Goal: Task Accomplishment & Management: Use online tool/utility

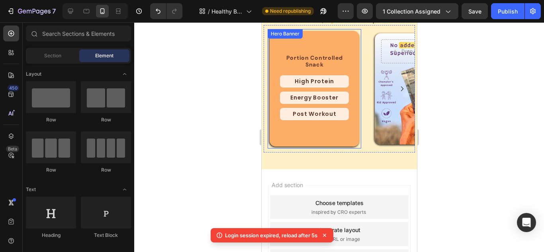
scroll to position [744, 0]
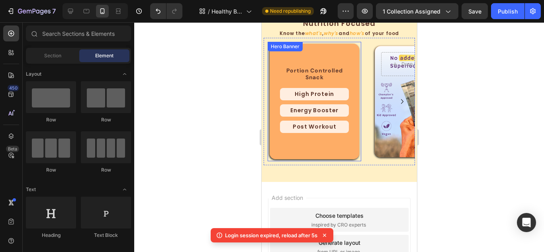
click at [325, 234] on icon at bounding box center [325, 235] width 8 height 8
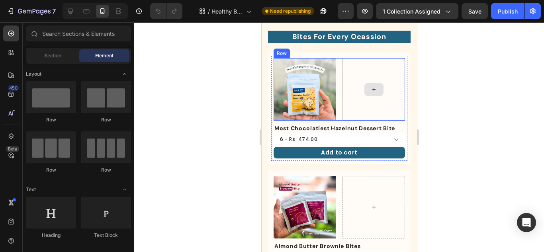
scroll to position [210, 0]
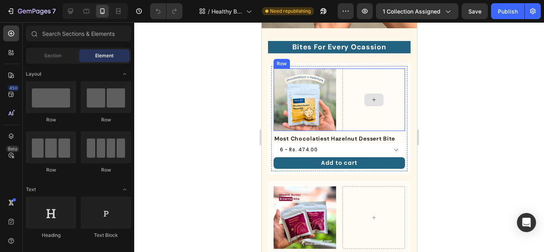
click at [374, 97] on div at bounding box center [373, 100] width 19 height 13
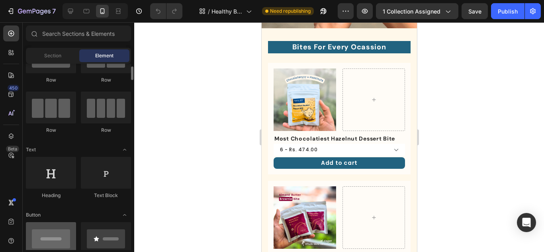
scroll to position [120, 0]
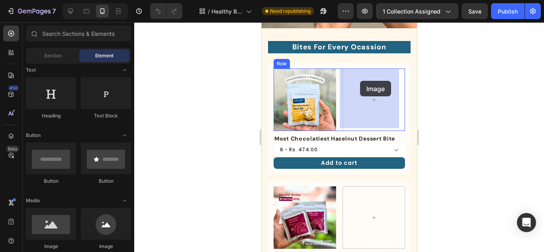
drag, startPoint x: 319, startPoint y: 258, endPoint x: 360, endPoint y: 81, distance: 181.6
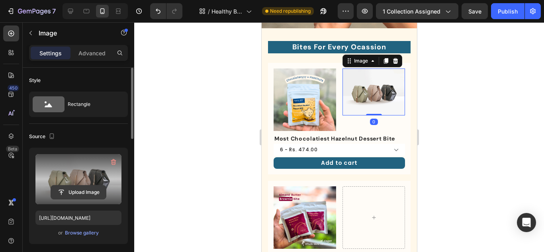
click at [79, 190] on input "file" at bounding box center [78, 193] width 55 height 14
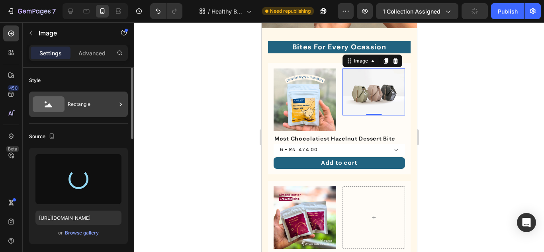
click at [109, 102] on div "Rectangle" at bounding box center [92, 104] width 49 height 18
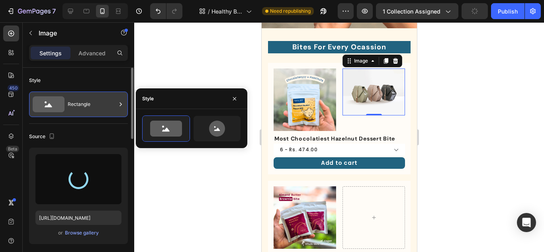
click at [108, 102] on div "Rectangle" at bounding box center [92, 104] width 49 height 18
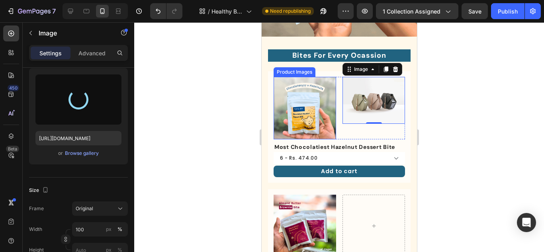
scroll to position [239, 0]
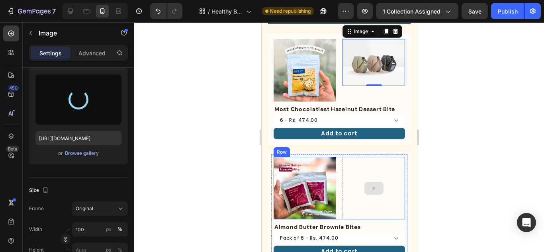
click at [353, 179] on div at bounding box center [373, 188] width 63 height 63
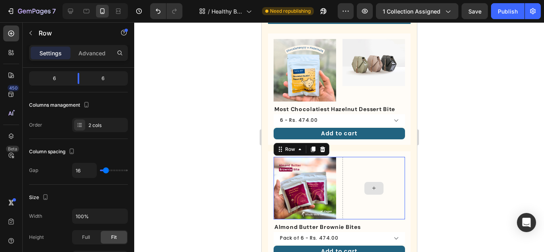
scroll to position [0, 0]
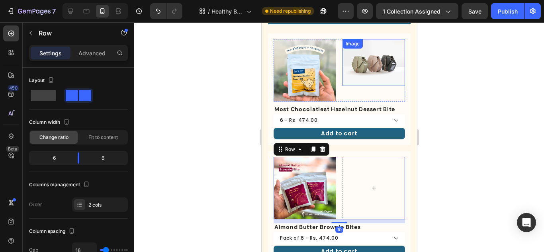
click at [353, 64] on img at bounding box center [373, 62] width 63 height 47
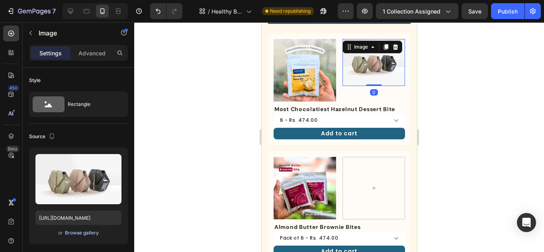
click at [84, 234] on div "Browse gallery" at bounding box center [82, 232] width 34 height 7
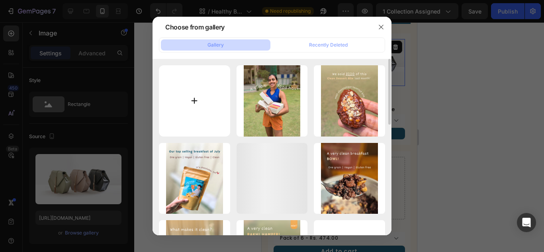
click at [198, 100] on input "file" at bounding box center [194, 100] width 71 height 71
type input "C:\fakepath\Ad Creatives 1350 1080 Safe Bee (2).gif"
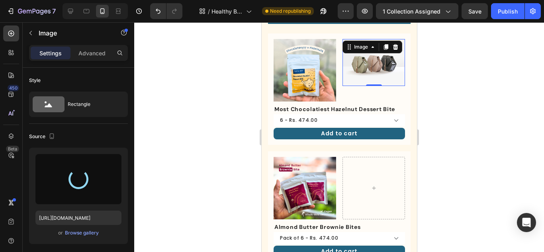
type input "[URL][DOMAIN_NAME]"
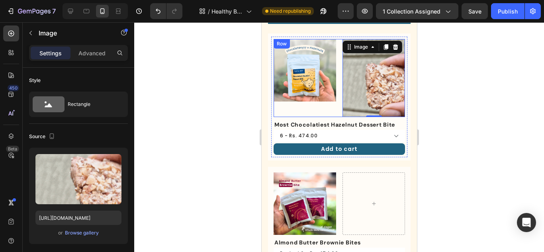
click at [291, 60] on img at bounding box center [304, 70] width 63 height 63
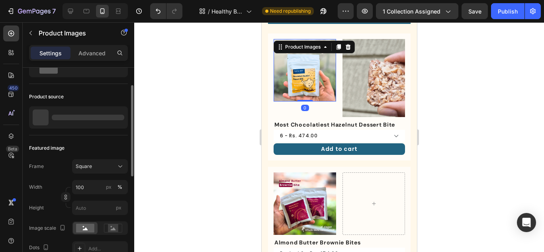
scroll to position [120, 0]
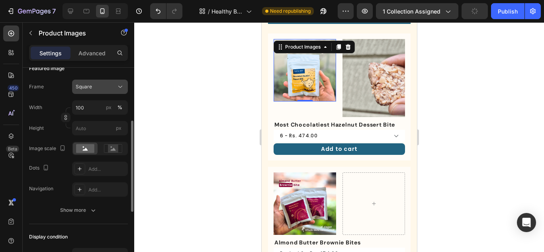
click at [102, 88] on div "Square" at bounding box center [95, 86] width 39 height 7
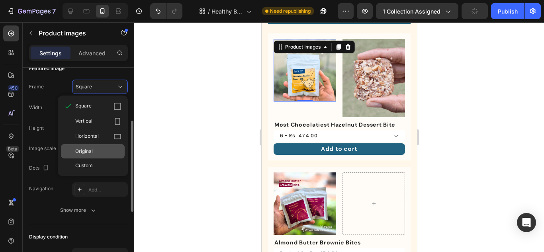
click at [93, 154] on div "Original" at bounding box center [98, 151] width 46 height 7
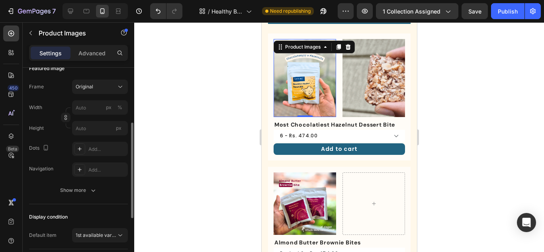
click at [458, 138] on div at bounding box center [339, 137] width 410 height 230
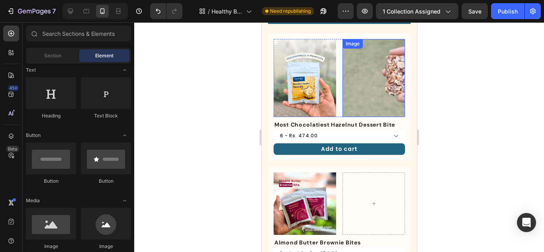
click at [381, 67] on img at bounding box center [373, 78] width 63 height 78
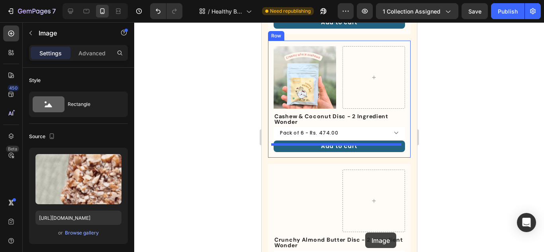
scroll to position [485, 0]
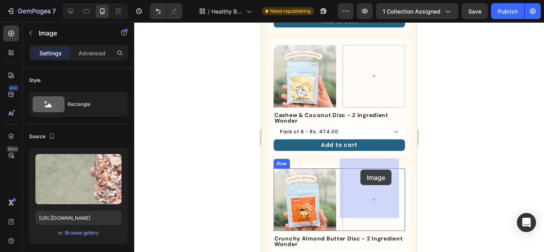
drag, startPoint x: 343, startPoint y: 49, endPoint x: 360, endPoint y: 170, distance: 121.9
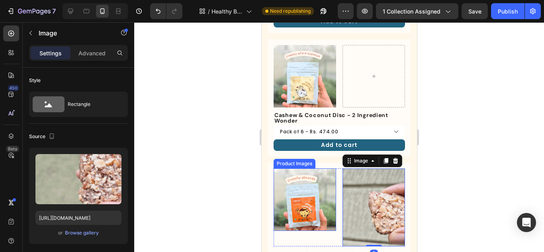
click at [306, 175] on img at bounding box center [304, 200] width 63 height 63
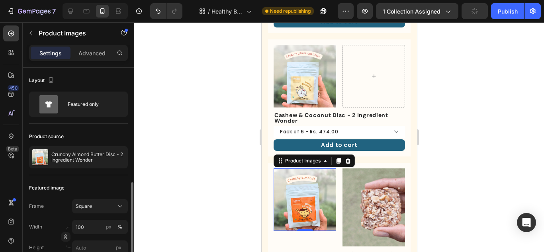
scroll to position [80, 0]
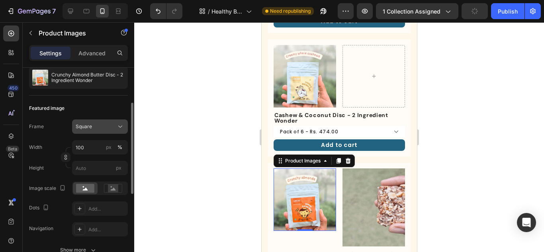
click at [89, 122] on button "Square" at bounding box center [100, 127] width 56 height 14
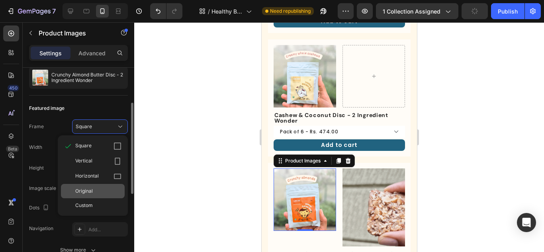
click at [87, 186] on div "Original" at bounding box center [93, 191] width 64 height 14
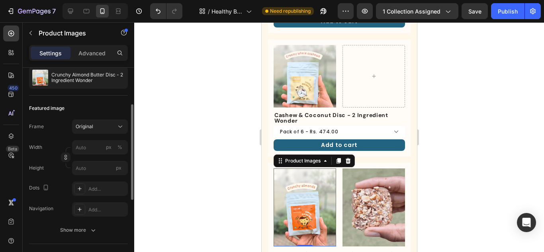
click at [499, 125] on div at bounding box center [339, 137] width 410 height 230
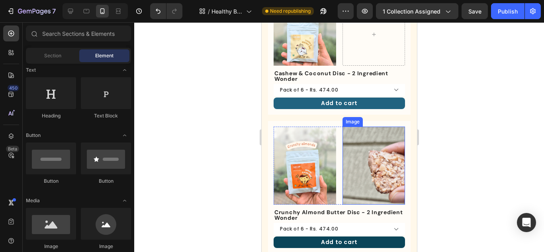
scroll to position [564, 0]
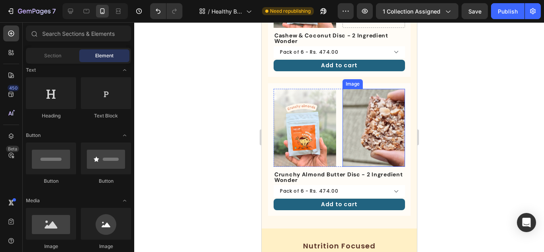
click at [374, 125] on img at bounding box center [373, 128] width 63 height 78
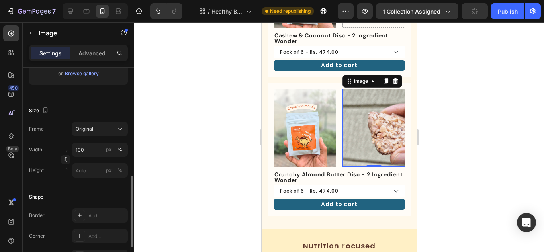
scroll to position [199, 0]
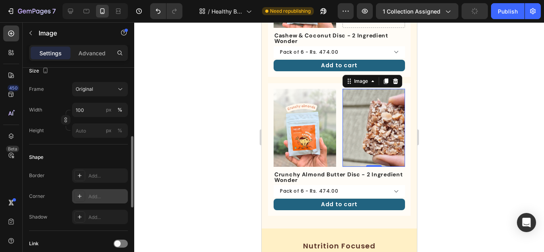
click at [81, 198] on icon at bounding box center [79, 196] width 6 height 6
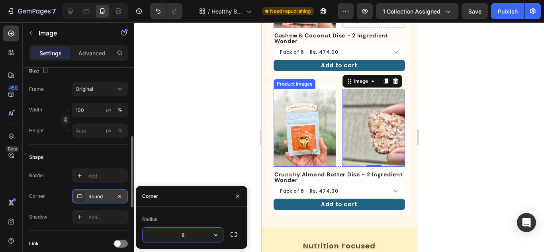
click at [323, 114] on img at bounding box center [304, 128] width 63 height 78
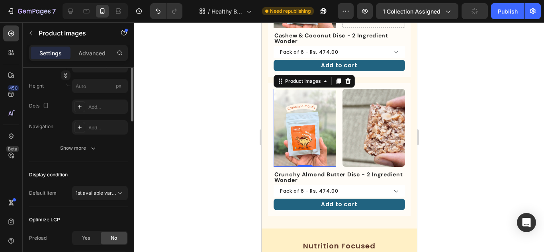
scroll to position [82, 0]
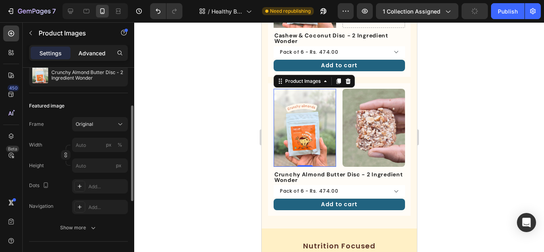
click at [85, 55] on p "Advanced" at bounding box center [91, 53] width 27 height 8
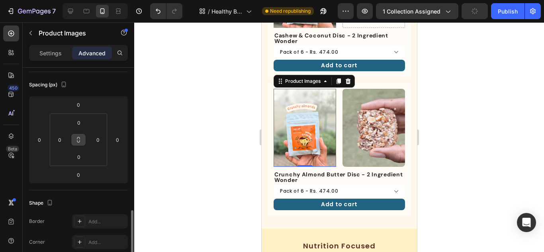
scroll to position [162, 0]
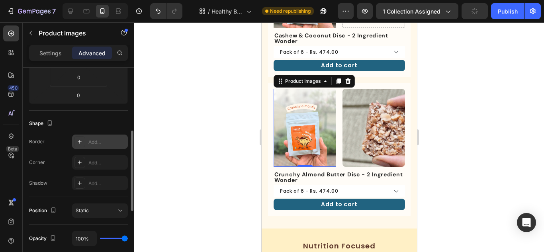
click at [78, 137] on div at bounding box center [79, 141] width 11 height 11
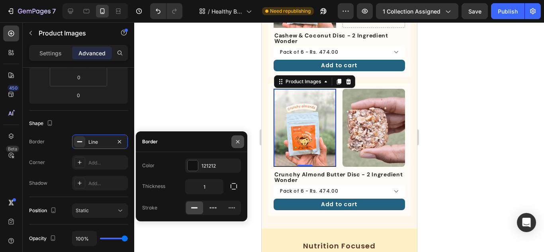
click at [235, 139] on icon "button" at bounding box center [238, 142] width 6 height 6
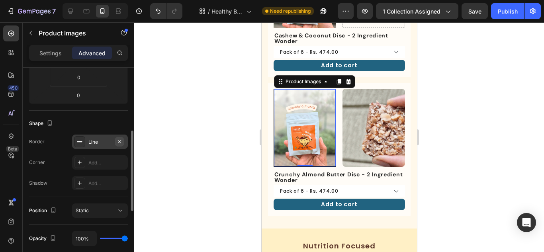
click at [120, 141] on icon "button" at bounding box center [119, 141] width 3 height 3
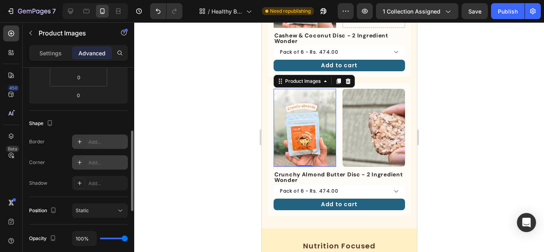
click at [78, 161] on icon at bounding box center [79, 162] width 6 height 6
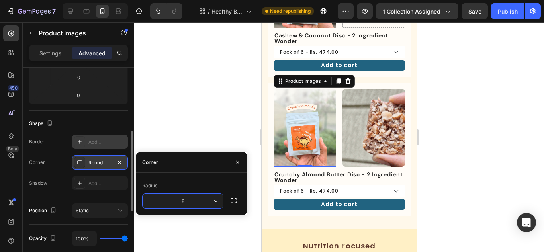
click at [100, 122] on div "Shape" at bounding box center [78, 123] width 99 height 13
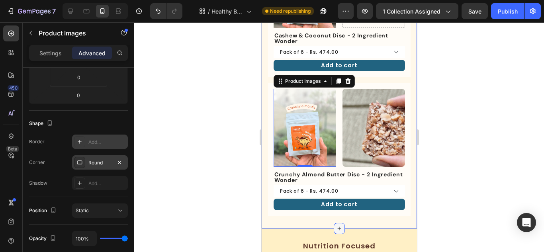
click at [333, 223] on div at bounding box center [338, 228] width 11 height 11
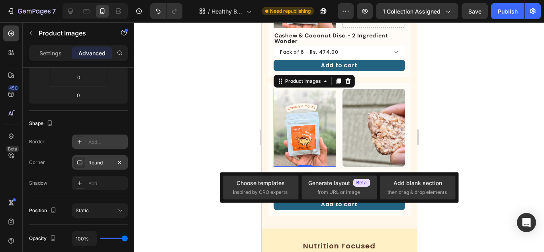
click at [354, 138] on img at bounding box center [373, 128] width 63 height 78
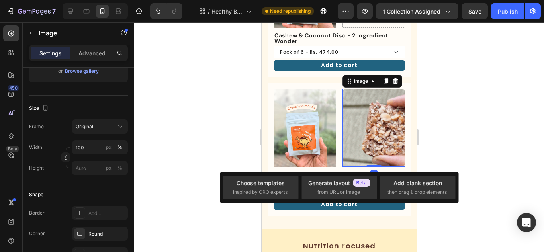
scroll to position [0, 0]
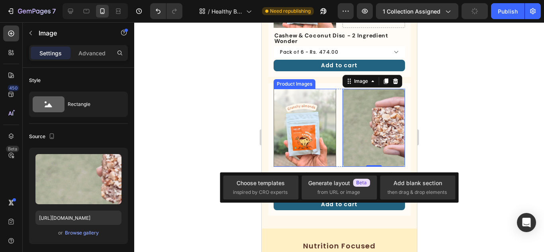
click at [292, 101] on img at bounding box center [304, 128] width 63 height 78
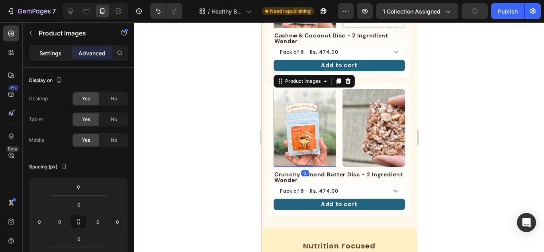
click at [38, 52] on div "Settings" at bounding box center [51, 53] width 40 height 13
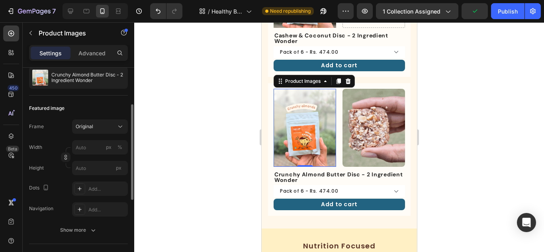
scroll to position [120, 0]
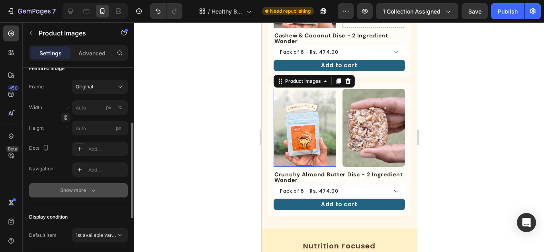
click at [93, 190] on icon "button" at bounding box center [93, 190] width 8 height 8
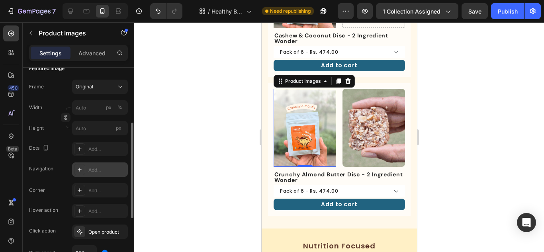
scroll to position [199, 0]
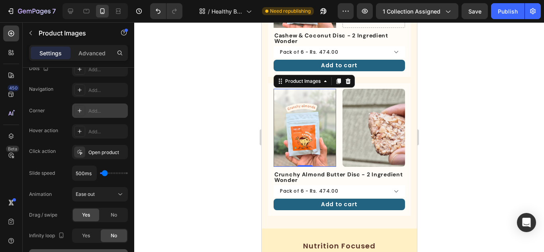
click at [75, 108] on div at bounding box center [79, 110] width 11 height 11
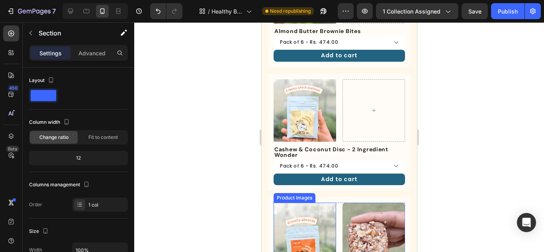
scroll to position [445, 0]
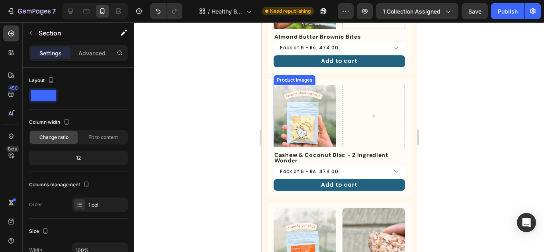
click at [321, 90] on img at bounding box center [304, 116] width 63 height 63
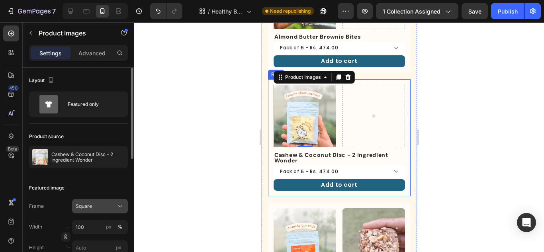
click at [92, 205] on span "Square" at bounding box center [84, 206] width 16 height 7
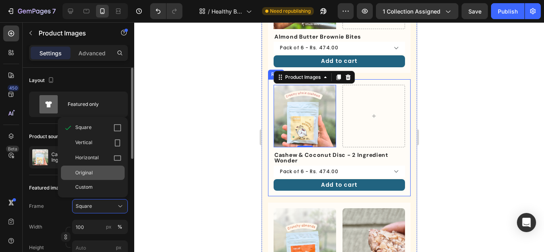
click at [108, 174] on div "Original" at bounding box center [98, 172] width 46 height 7
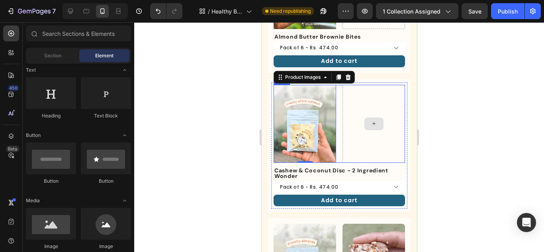
click at [365, 118] on div at bounding box center [373, 124] width 19 height 13
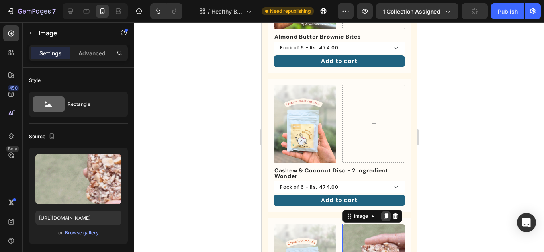
click at [384, 214] on icon at bounding box center [386, 217] width 4 height 6
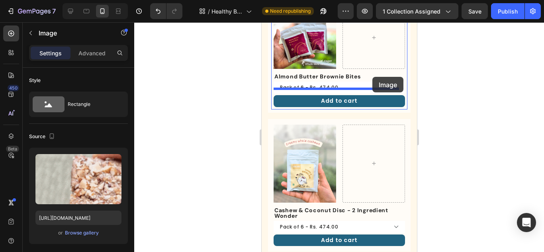
scroll to position [399, 0]
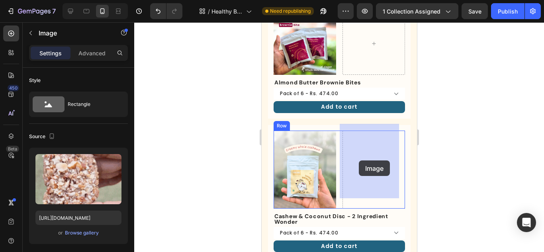
drag, startPoint x: 354, startPoint y: 46, endPoint x: 359, endPoint y: 161, distance: 114.8
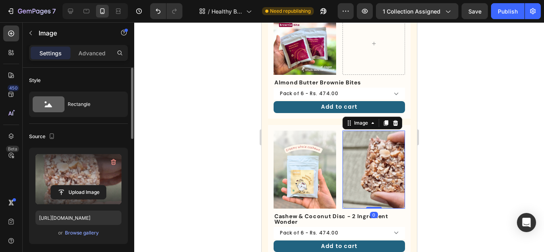
click at [101, 166] on label at bounding box center [78, 179] width 86 height 50
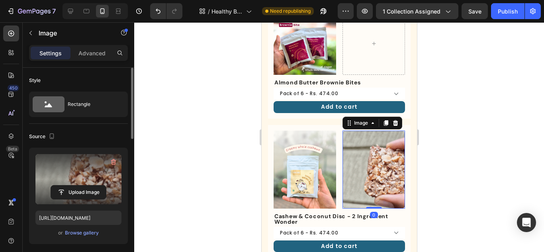
click at [101, 186] on input "file" at bounding box center [78, 193] width 55 height 14
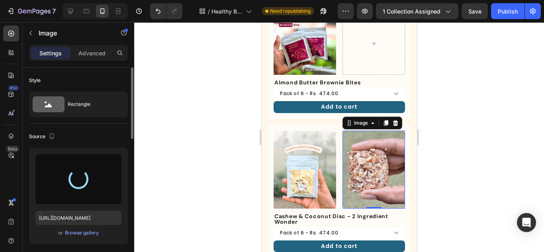
type input "[URL][DOMAIN_NAME]"
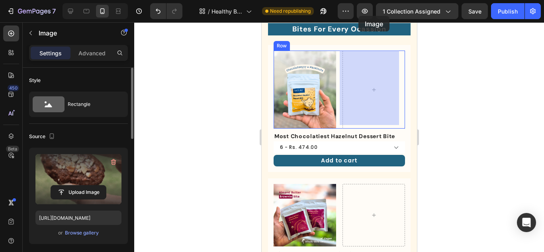
scroll to position [186, 0]
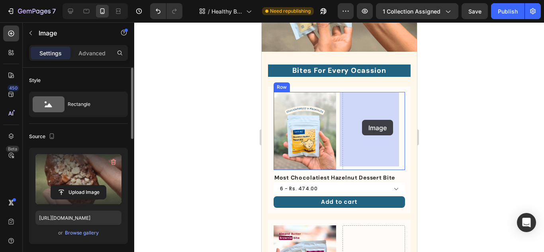
drag, startPoint x: 345, startPoint y: 119, endPoint x: 362, endPoint y: 120, distance: 17.2
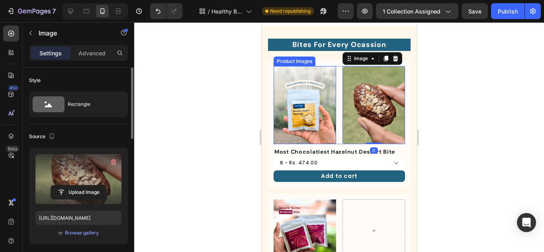
scroll to position [226, 0]
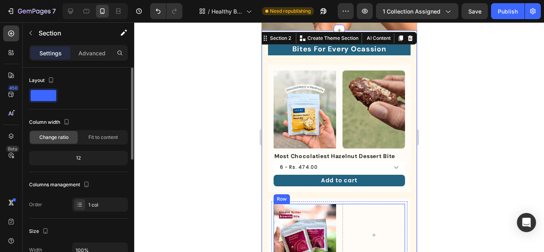
scroll to position [186, 0]
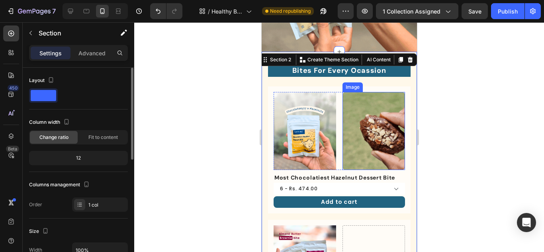
click at [369, 113] on img at bounding box center [373, 131] width 63 height 78
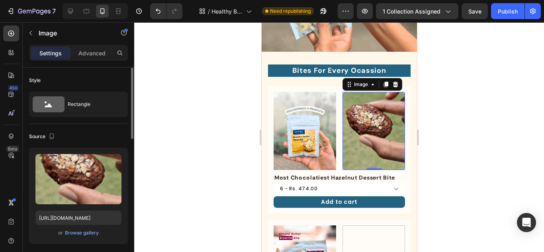
drag, startPoint x: 384, startPoint y: 84, endPoint x: 381, endPoint y: 92, distance: 8.0
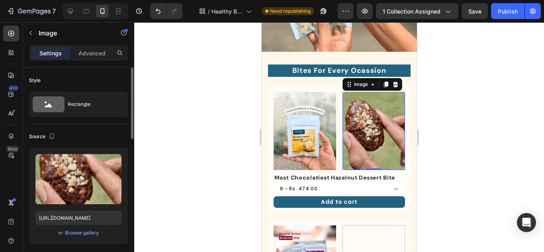
click at [384, 84] on icon at bounding box center [386, 85] width 4 height 6
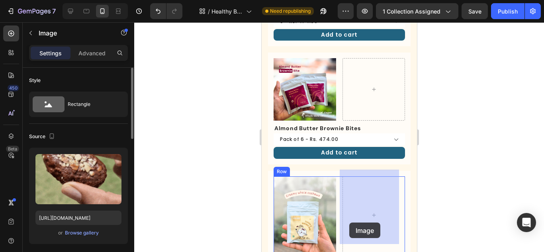
scroll to position [443, 0]
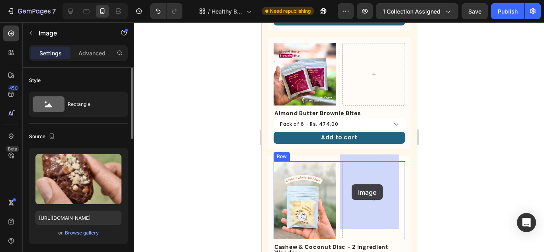
drag, startPoint x: 347, startPoint y: 157, endPoint x: 351, endPoint y: 184, distance: 27.5
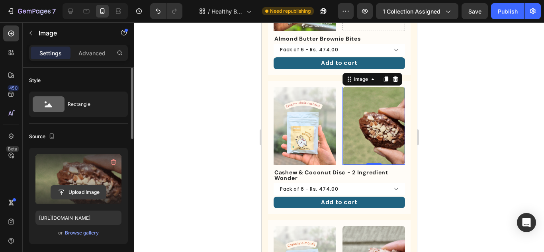
click at [90, 191] on input "file" at bounding box center [78, 193] width 55 height 14
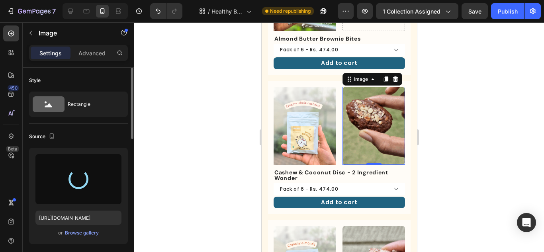
type input "[URL][DOMAIN_NAME]"
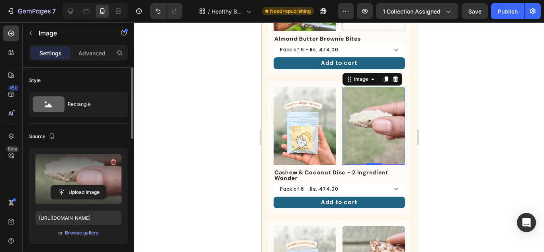
click at [441, 80] on div at bounding box center [339, 137] width 410 height 230
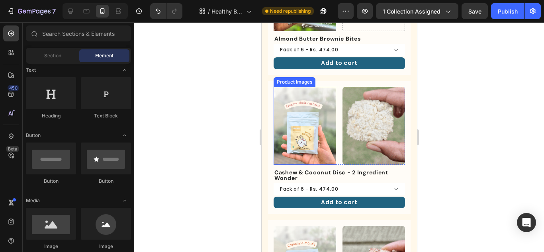
click at [303, 106] on img at bounding box center [304, 126] width 63 height 78
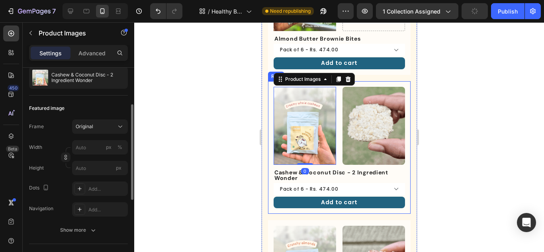
scroll to position [120, 0]
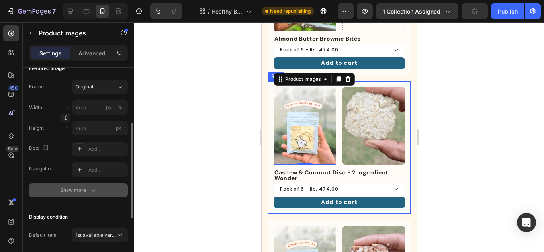
click at [80, 192] on div "Show more" at bounding box center [78, 190] width 37 height 8
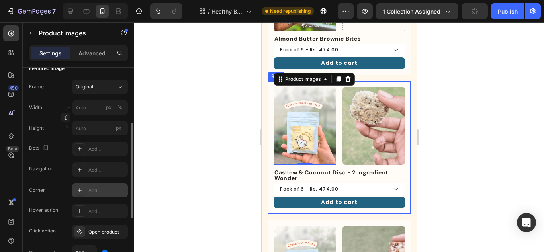
click at [80, 189] on icon at bounding box center [80, 190] width 4 height 4
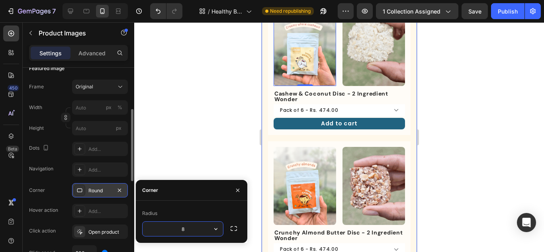
scroll to position [523, 0]
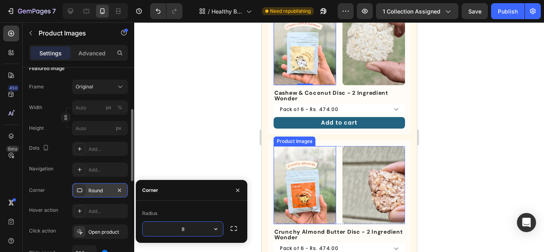
click at [316, 170] on img at bounding box center [304, 185] width 63 height 78
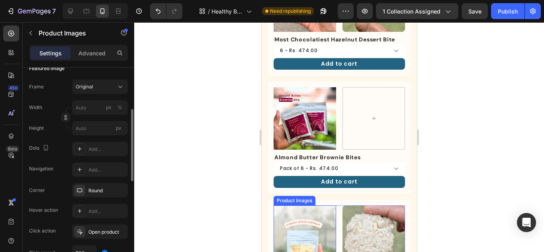
scroll to position [323, 0]
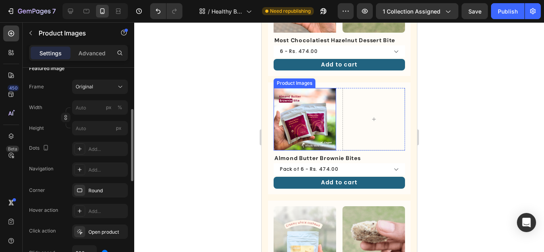
click at [298, 121] on img at bounding box center [304, 119] width 63 height 63
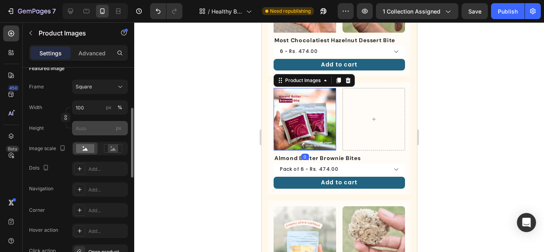
scroll to position [0, 0]
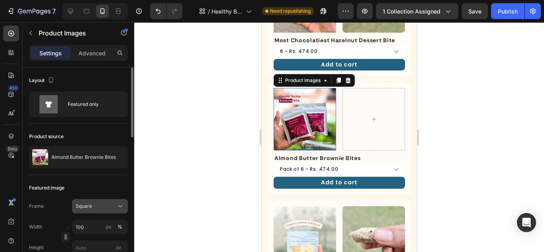
click at [105, 205] on div "Square" at bounding box center [95, 206] width 39 height 7
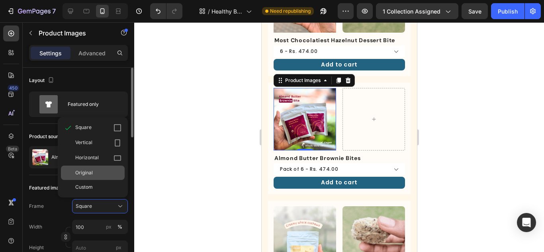
click at [95, 170] on div "Original" at bounding box center [98, 172] width 46 height 7
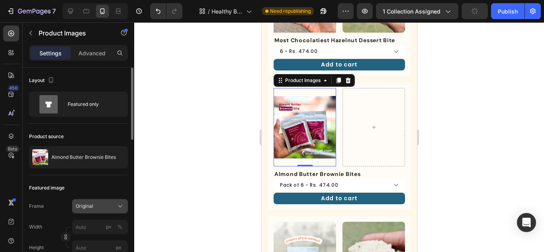
click at [92, 201] on button "Original" at bounding box center [100, 206] width 56 height 14
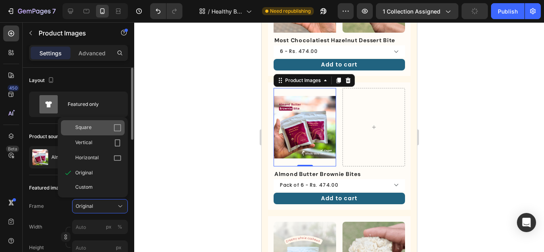
click at [98, 128] on div "Square" at bounding box center [98, 128] width 46 height 8
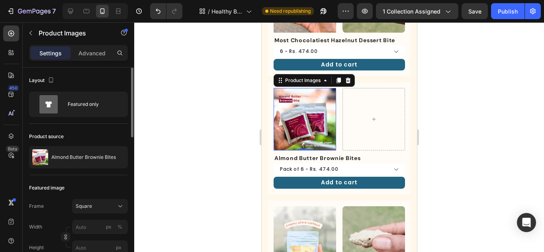
click at [478, 95] on div at bounding box center [339, 137] width 410 height 230
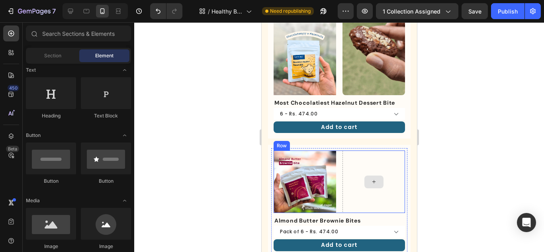
scroll to position [284, 0]
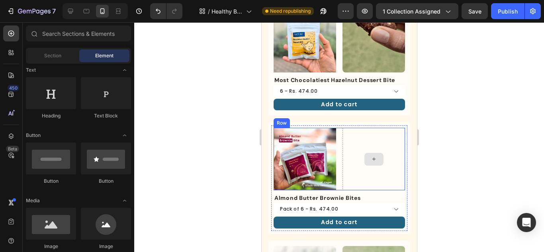
click at [370, 153] on div at bounding box center [373, 159] width 19 height 13
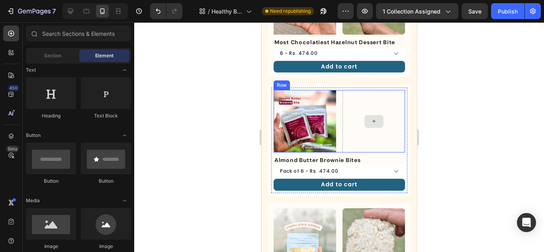
scroll to position [363, 0]
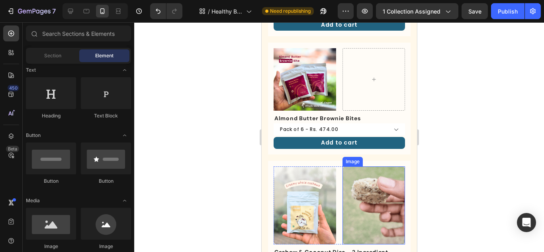
click at [368, 170] on img at bounding box center [373, 206] width 63 height 78
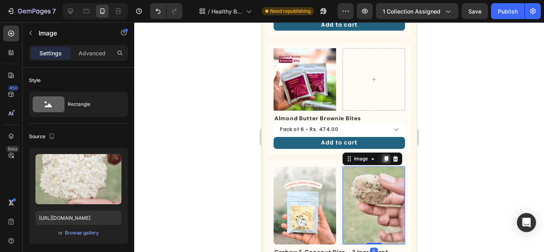
click at [384, 156] on icon at bounding box center [386, 159] width 4 height 6
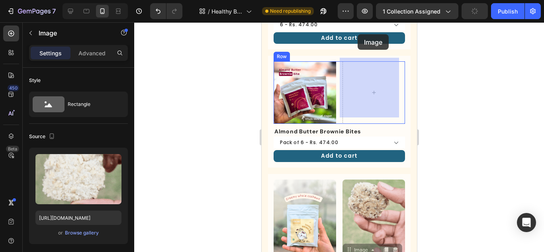
scroll to position [336, 0]
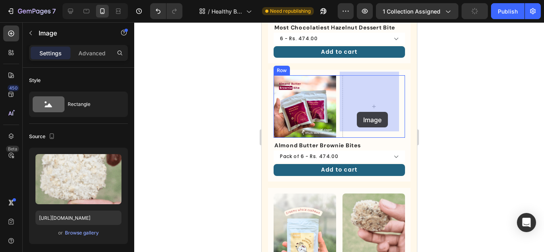
drag, startPoint x: 349, startPoint y: 162, endPoint x: 357, endPoint y: 112, distance: 50.3
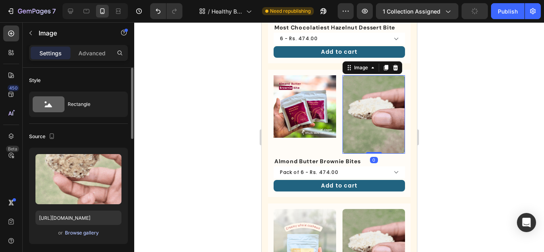
click at [72, 230] on div "Browse gallery" at bounding box center [82, 232] width 34 height 7
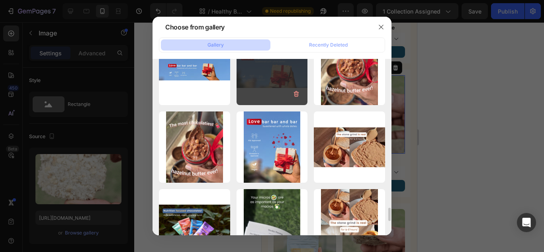
scroll to position [1930, 0]
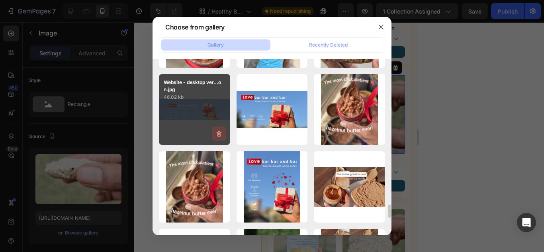
click at [217, 135] on icon "button" at bounding box center [218, 134] width 5 height 6
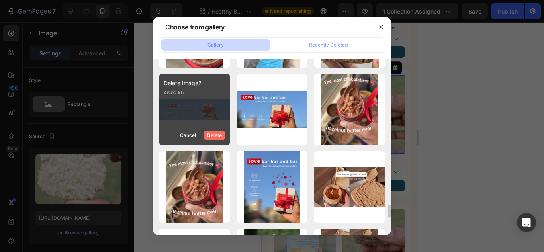
click at [218, 134] on div "Delete" at bounding box center [214, 135] width 15 height 7
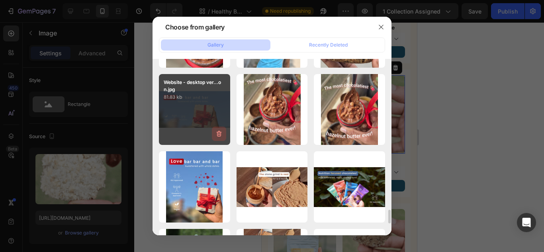
click at [221, 133] on icon "button" at bounding box center [219, 134] width 8 height 8
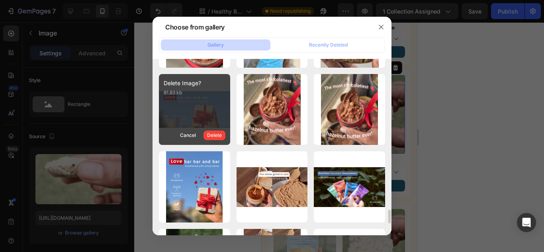
click at [221, 133] on div "Delete" at bounding box center [214, 135] width 15 height 7
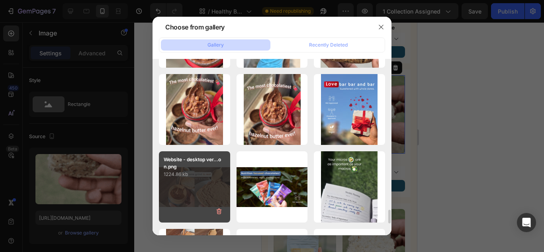
scroll to position [1970, 0]
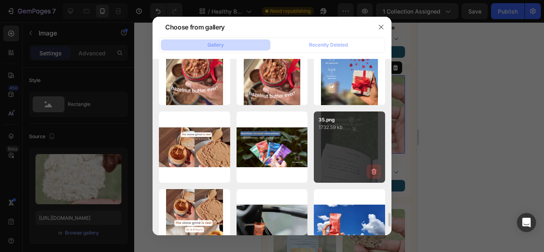
click at [376, 170] on icon "button" at bounding box center [374, 172] width 5 height 6
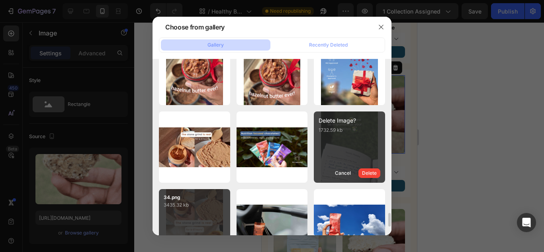
click at [376, 170] on div "Delete" at bounding box center [369, 173] width 15 height 7
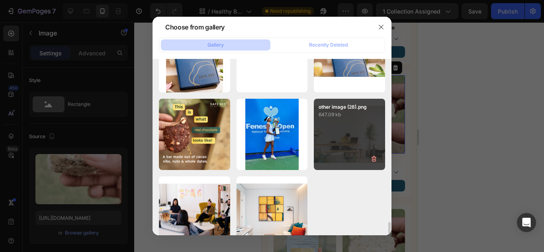
scroll to position [2408, 0]
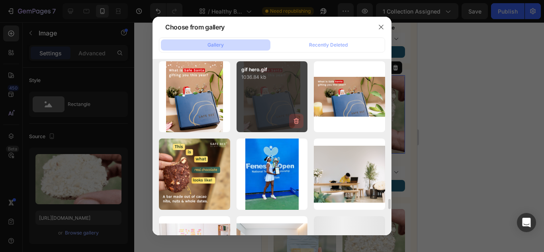
click at [294, 121] on icon "button" at bounding box center [296, 121] width 8 height 8
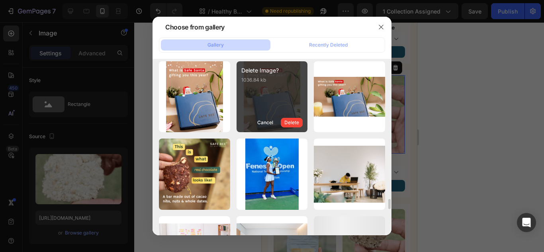
click at [294, 121] on div "Delete" at bounding box center [291, 122] width 15 height 7
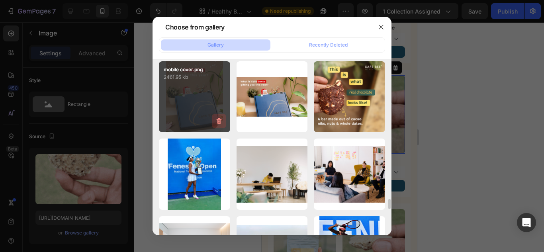
click at [217, 120] on icon "button" at bounding box center [218, 121] width 5 height 6
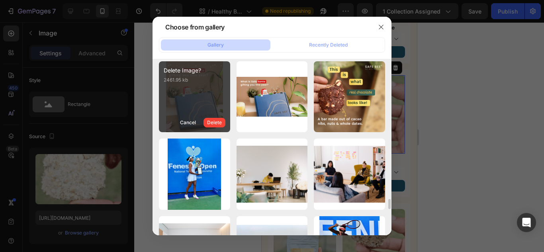
click at [217, 121] on div "Delete" at bounding box center [214, 122] width 15 height 7
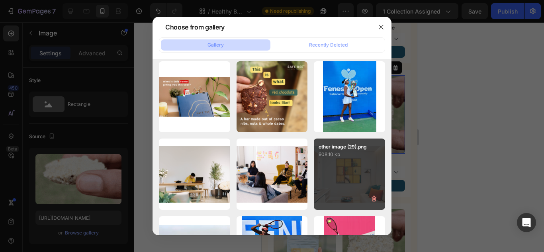
scroll to position [2488, 0]
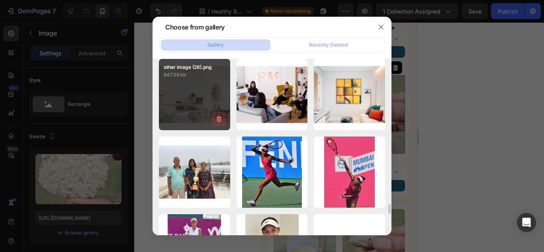
click at [217, 116] on icon "button" at bounding box center [219, 119] width 8 height 8
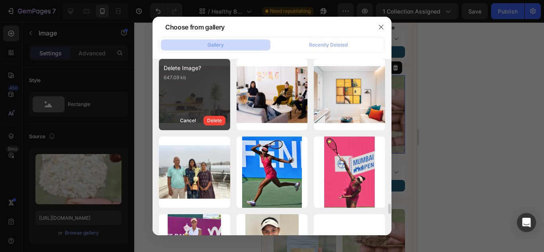
click at [217, 116] on button "Delete" at bounding box center [215, 121] width 22 height 10
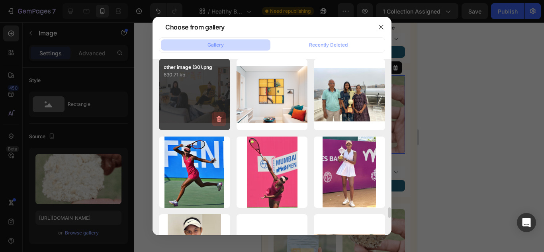
click at [219, 116] on icon "button" at bounding box center [219, 119] width 8 height 8
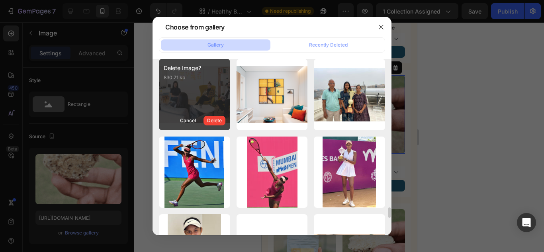
click at [219, 116] on div "Delete Image? 830.71 kb Cancel Delete" at bounding box center [194, 94] width 71 height 71
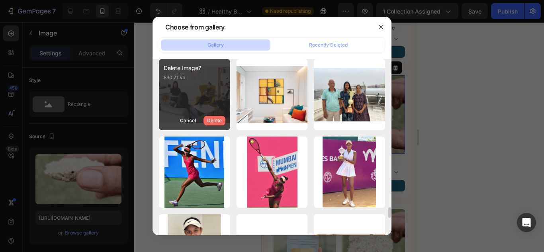
click at [219, 118] on div "Delete" at bounding box center [214, 120] width 15 height 7
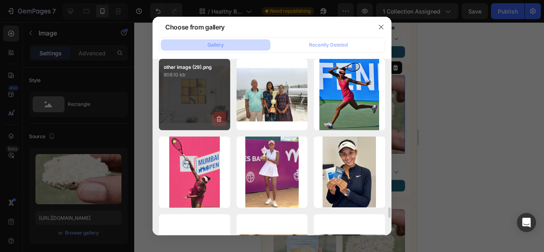
click at [219, 119] on icon "button" at bounding box center [219, 119] width 8 height 8
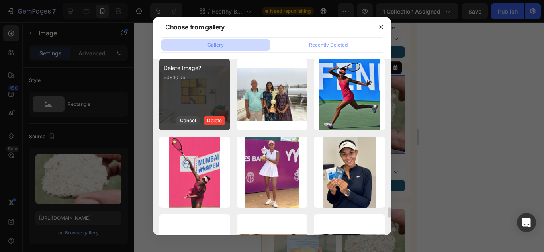
click at [189, 118] on div "Cancel" at bounding box center [188, 120] width 16 height 7
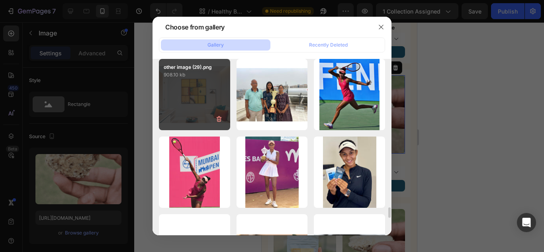
click at [227, 119] on div "other image (29).png 908.10 kb" at bounding box center [194, 94] width 71 height 71
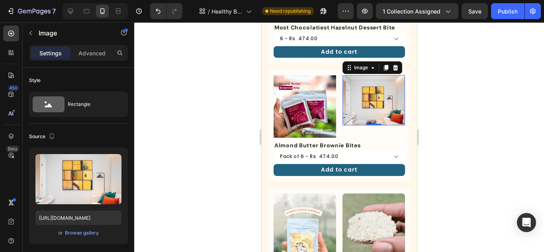
type input "[URL][DOMAIN_NAME]"
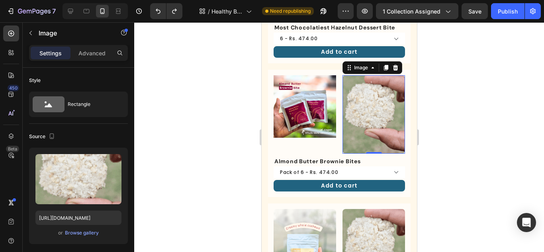
click at [366, 97] on img at bounding box center [373, 114] width 63 height 78
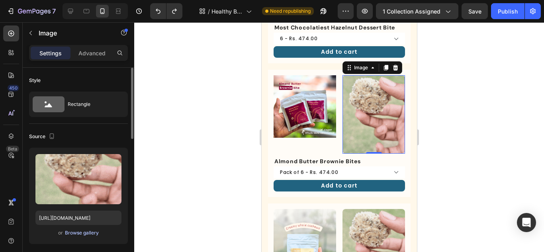
click at [70, 233] on div "Browse gallery" at bounding box center [82, 232] width 34 height 7
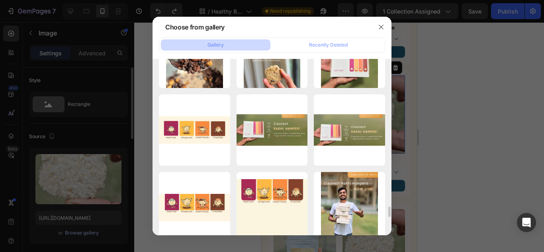
scroll to position [598, 0]
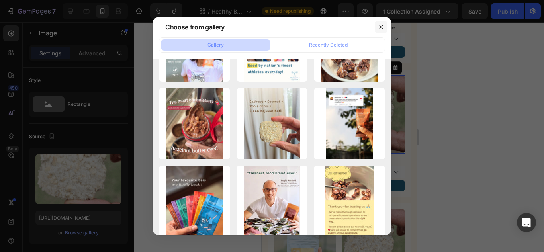
click at [380, 24] on icon "button" at bounding box center [381, 27] width 6 height 6
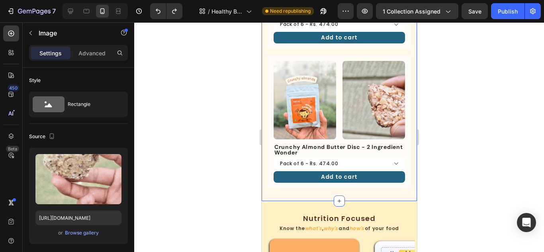
scroll to position [637, 0]
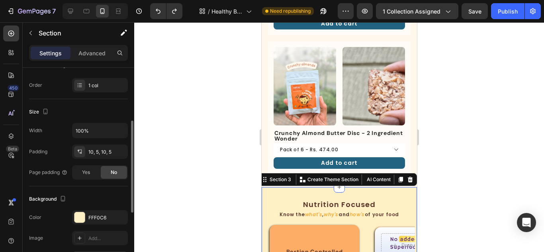
scroll to position [199, 0]
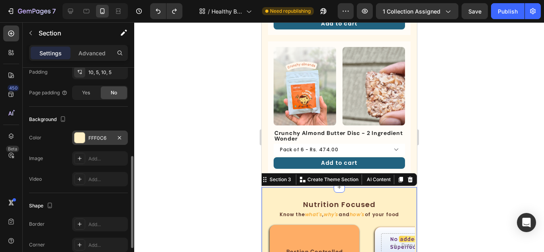
click at [81, 142] on div at bounding box center [79, 138] width 10 height 10
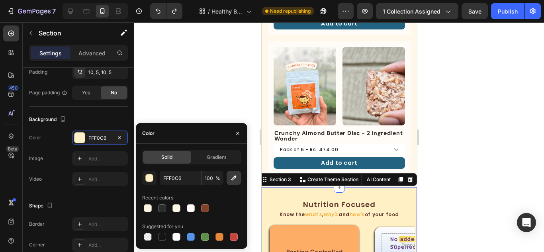
click at [235, 180] on icon "button" at bounding box center [234, 178] width 8 height 8
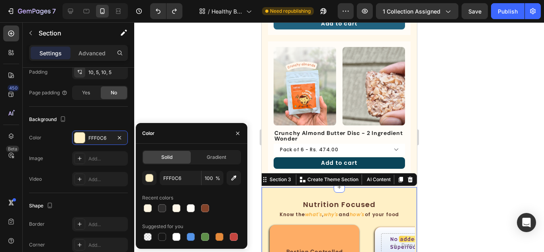
type input "216380"
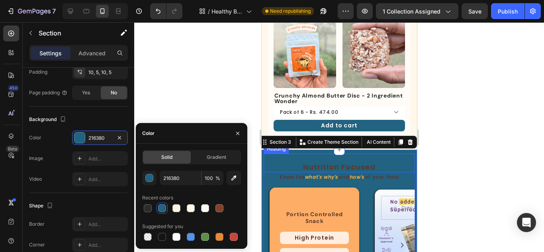
scroll to position [717, 0]
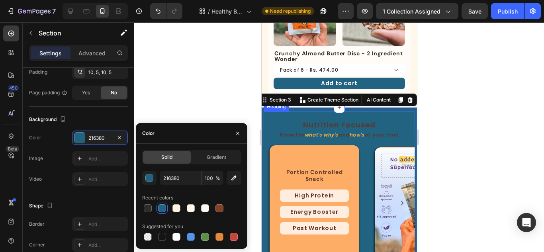
click at [351, 120] on h2 "Nutrition Focused" at bounding box center [338, 125] width 151 height 11
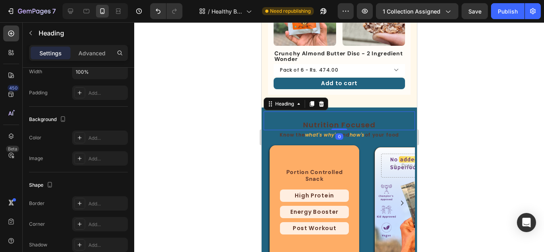
scroll to position [0, 0]
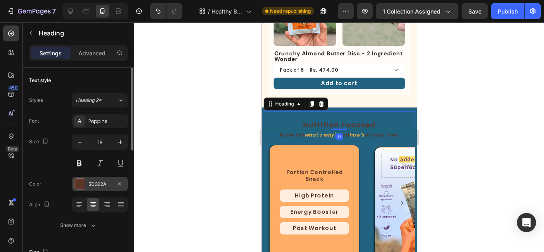
click at [84, 183] on div at bounding box center [79, 184] width 10 height 10
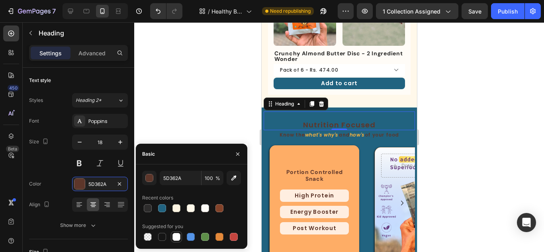
click at [175, 236] on div at bounding box center [176, 237] width 8 height 8
type input "FFFFFF"
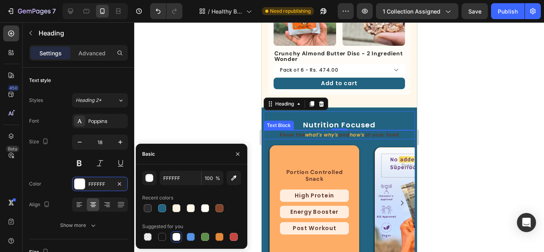
click at [344, 131] on p "Know the what's , why's and how's of your food" at bounding box center [339, 135] width 150 height 8
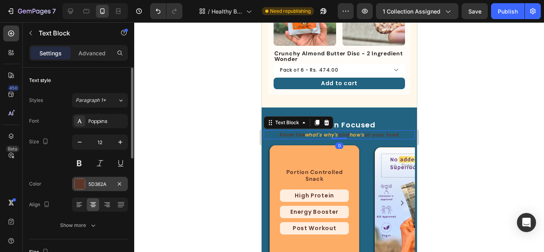
click at [81, 186] on div at bounding box center [79, 184] width 10 height 10
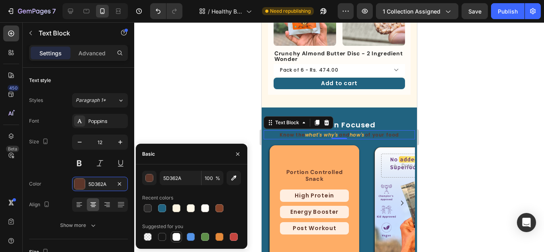
click at [174, 237] on div at bounding box center [176, 237] width 8 height 8
type input "FFFFFF"
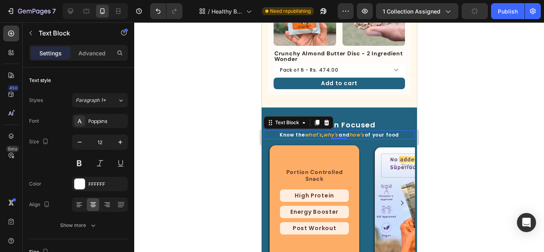
click at [439, 82] on div at bounding box center [339, 137] width 410 height 230
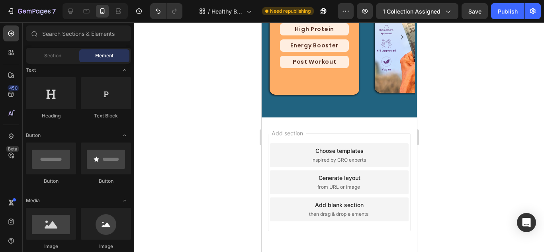
scroll to position [903, 0]
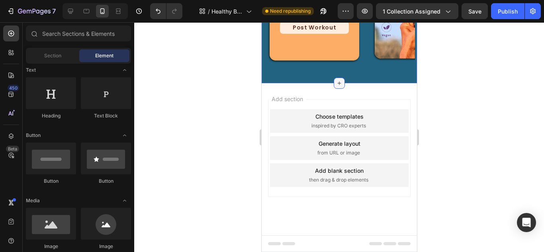
click at [337, 85] on icon at bounding box center [339, 83] width 6 height 6
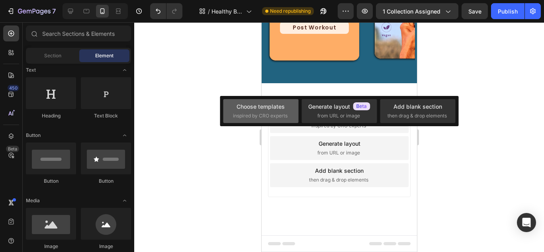
click at [286, 113] on span "inspired by CRO experts" at bounding box center [260, 115] width 55 height 7
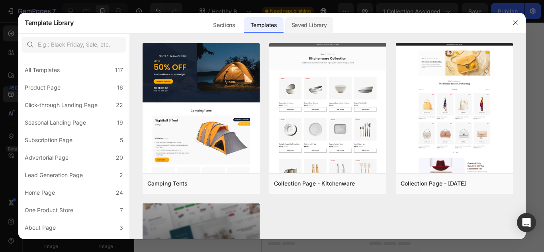
click at [325, 23] on div "Saved Library" at bounding box center [309, 25] width 48 height 16
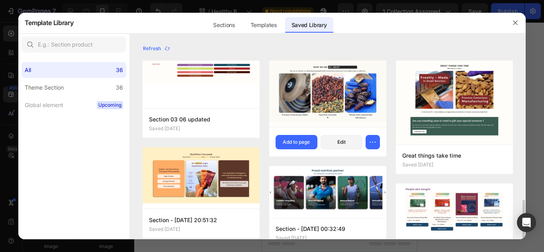
scroll to position [120, 0]
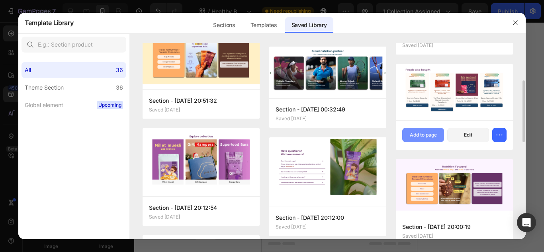
click at [426, 131] on div "Add to page" at bounding box center [423, 134] width 27 height 7
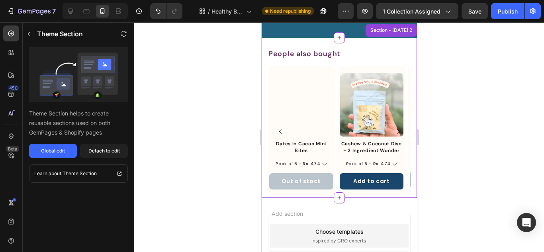
scroll to position [964, 0]
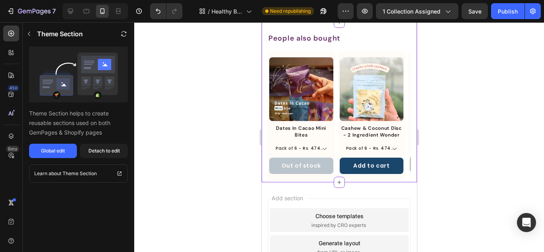
select select "552044067371156655"
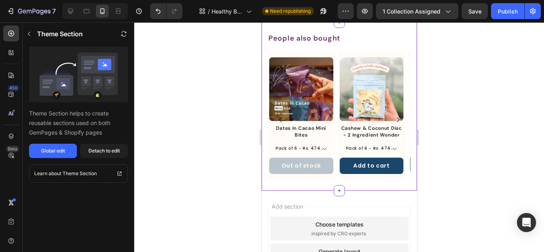
click at [334, 139] on div "Product Images Dates In Cacao Mini Bites Product Title Pack of 6 - Rs. 474.00 P…" at bounding box center [338, 120] width 143 height 138
click at [104, 155] on button "Detach to edit" at bounding box center [104, 151] width 48 height 14
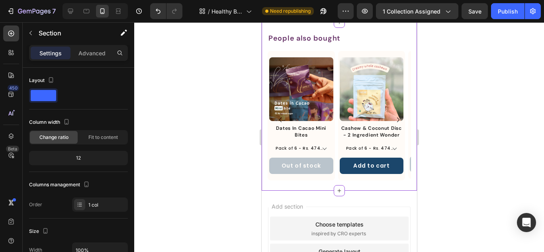
select select "552044067371156655"
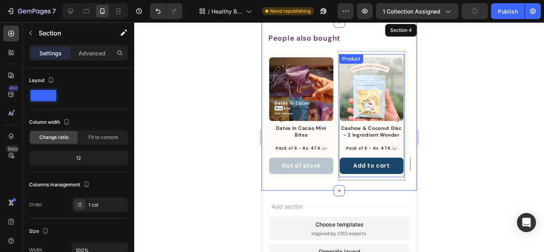
click at [340, 177] on div "Product Images Cashew & Coconut Disc - 2 Ingredient Wonder Product Title Pack o…" at bounding box center [372, 115] width 66 height 123
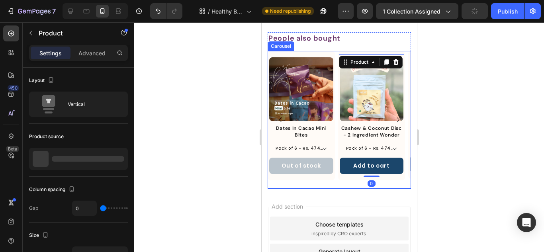
click at [335, 181] on div "Product Images Dates In Cacao Mini Bites Product Title Pack of 6 - Rs. 474.00 P…" at bounding box center [338, 120] width 143 height 138
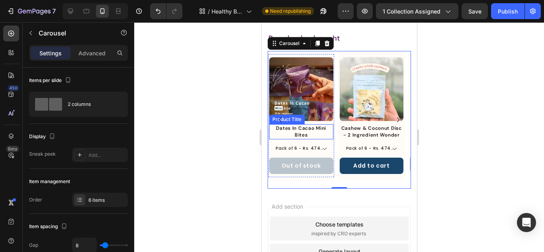
scroll to position [884, 0]
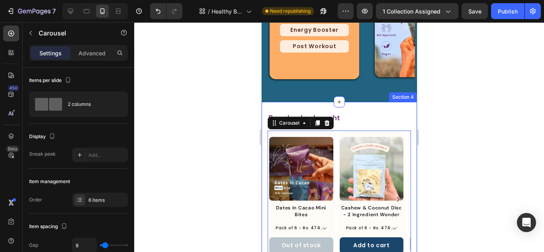
click at [349, 106] on div "People also bought Heading Product Images Dates In Cacao Mini Bites Product Tit…" at bounding box center [338, 186] width 155 height 169
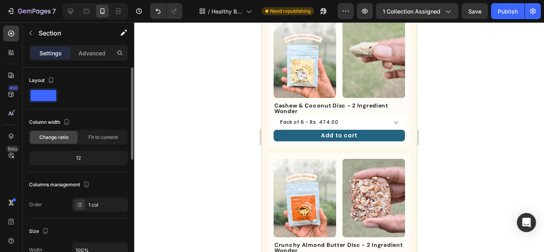
scroll to position [120, 0]
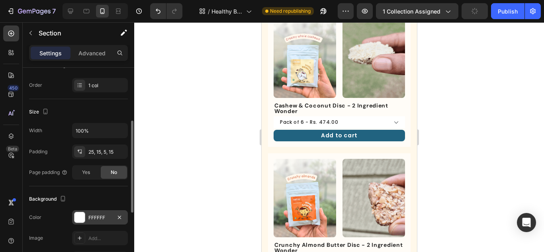
click at [83, 217] on div at bounding box center [79, 217] width 10 height 10
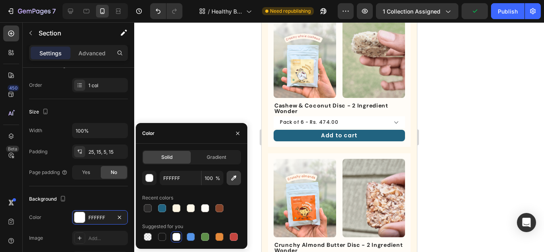
click at [230, 177] on icon "button" at bounding box center [234, 178] width 8 height 8
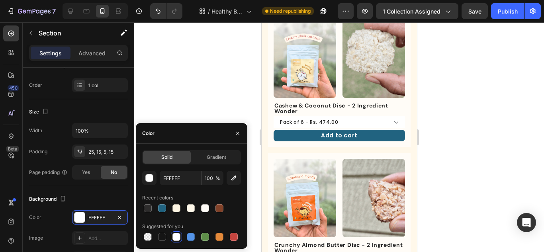
type input "FFF8EA"
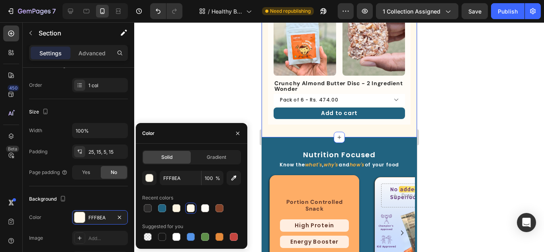
select select "552044067371156655"
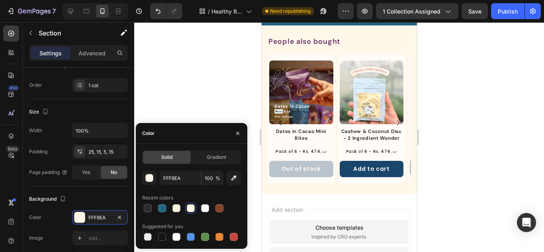
scroll to position [952, 0]
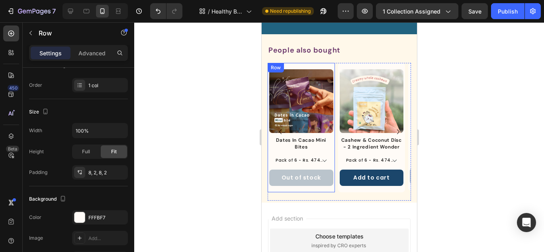
click at [334, 145] on div "Product Images Dates In Cacao Mini Bites Product Title Pack of 6 - Rs. 474.00 P…" at bounding box center [300, 127] width 67 height 129
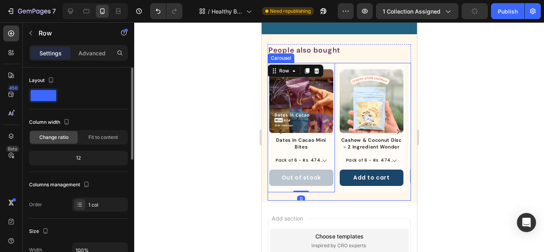
click at [336, 139] on div "Product Images Dates In Cacao Mini Bites Product Title Pack of 6 - Rs. 474.00 P…" at bounding box center [338, 132] width 143 height 138
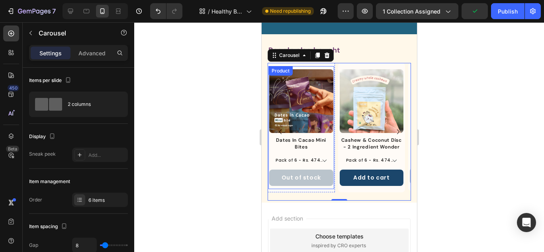
click at [315, 135] on div "Product Images" at bounding box center [301, 102] width 64 height 67
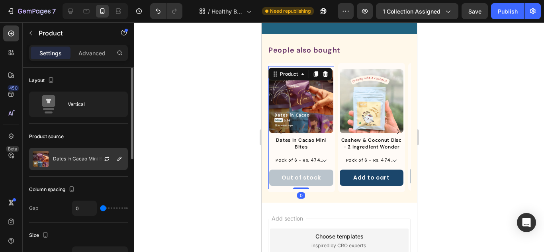
click at [36, 158] on img at bounding box center [41, 159] width 16 height 16
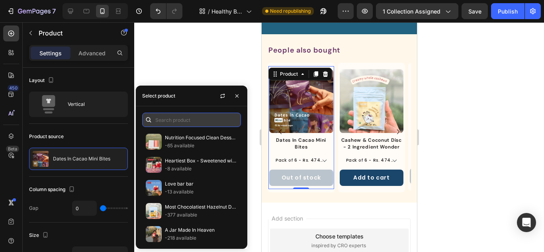
click at [170, 122] on input "text" at bounding box center [191, 120] width 99 height 14
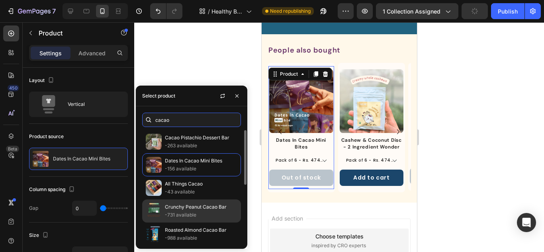
scroll to position [80, 0]
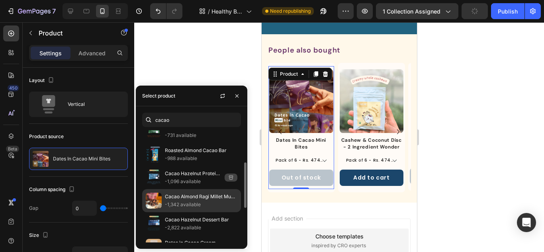
type input "cacao"
click at [181, 206] on p "-1,342 available" at bounding box center [201, 205] width 72 height 8
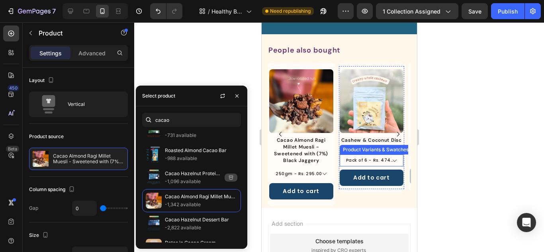
click at [355, 167] on select "Pack of 6 - Rs. 474.00 Pack of 12 - Rs. 899.00" at bounding box center [371, 161] width 64 height 12
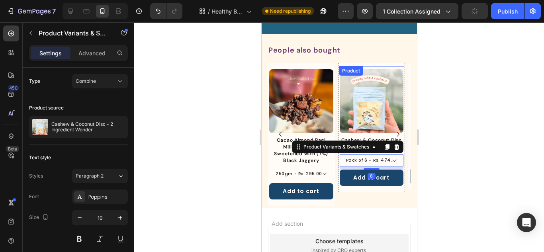
click at [372, 133] on div "Product Images" at bounding box center [371, 102] width 64 height 67
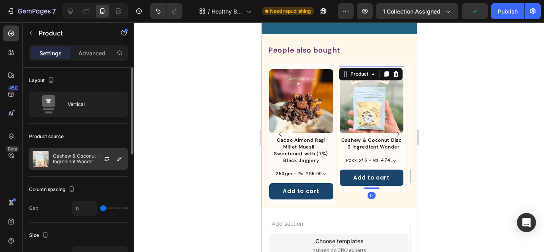
click at [82, 157] on p "Cashew & Coconut Disc - 2 Ingredient Wonder" at bounding box center [88, 158] width 71 height 11
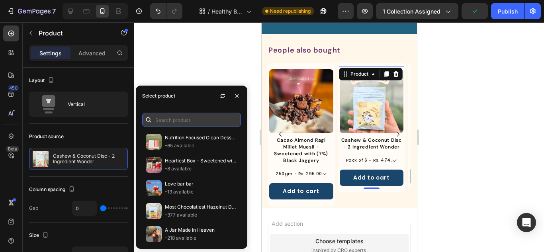
click at [178, 123] on input "text" at bounding box center [191, 120] width 99 height 14
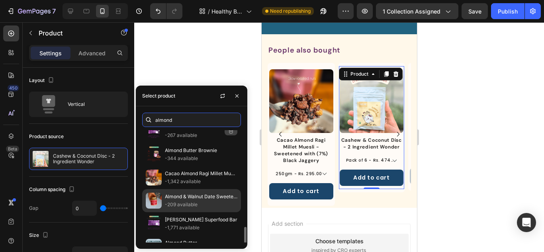
scroll to position [119, 0]
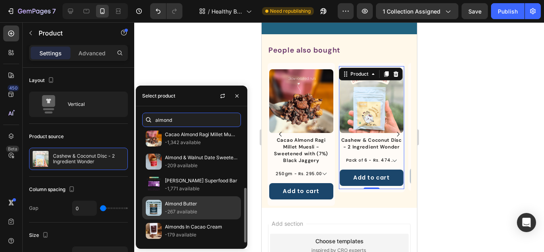
type input "almond"
click at [182, 205] on p "Almond Butter" at bounding box center [201, 204] width 72 height 8
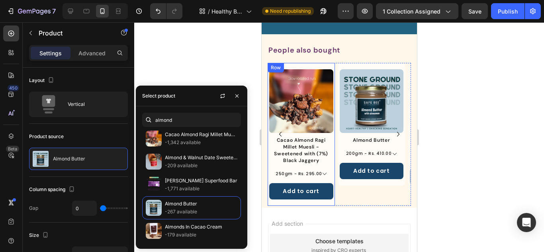
click at [312, 65] on div "Product Images Cacao Almond Ragi Millet Muesli - Sweetened with (7%) Black Jagg…" at bounding box center [300, 134] width 67 height 143
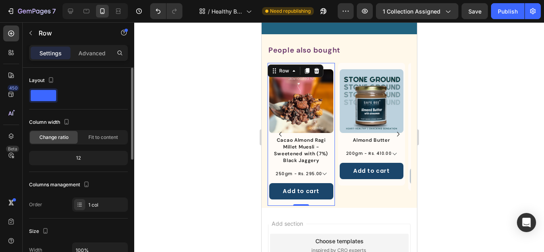
scroll to position [120, 0]
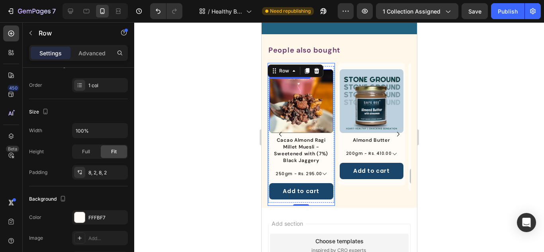
click at [294, 92] on img at bounding box center [301, 101] width 64 height 64
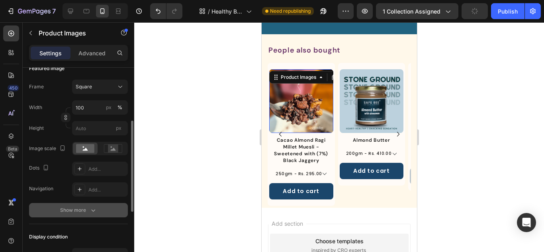
click at [90, 209] on icon "button" at bounding box center [93, 210] width 8 height 8
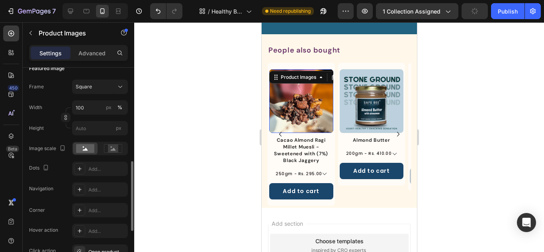
scroll to position [159, 0]
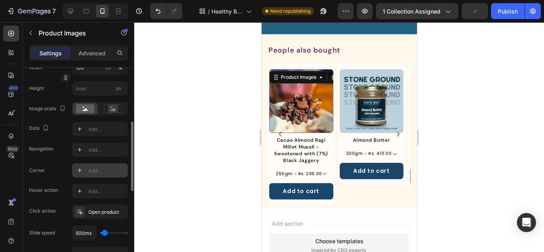
click at [78, 172] on icon at bounding box center [79, 170] width 6 height 6
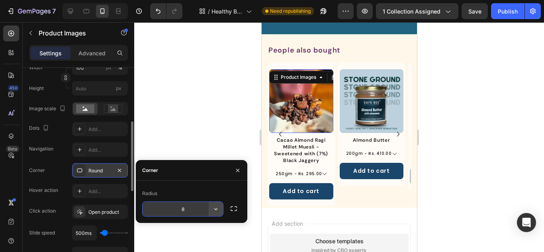
click at [217, 212] on icon "button" at bounding box center [216, 209] width 8 height 8
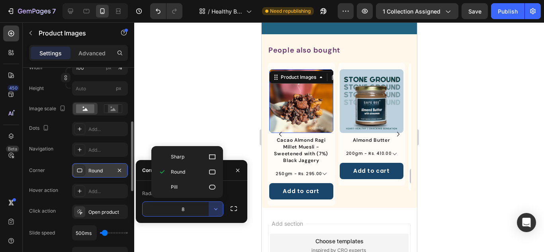
click at [184, 209] on input "8" at bounding box center [183, 209] width 80 height 14
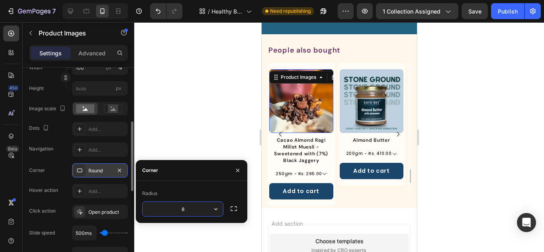
click at [184, 209] on input "8" at bounding box center [183, 209] width 80 height 14
type input "4"
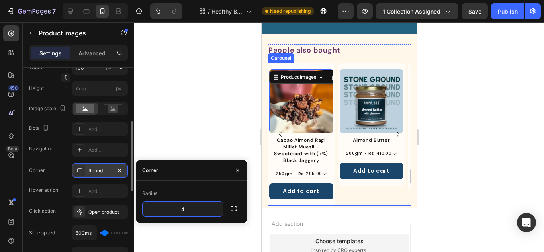
click at [354, 205] on div "Product Images Almond Butter Product Title 200gm - Rs. 410.00 500gm - Rs. 980.0…" at bounding box center [371, 134] width 67 height 143
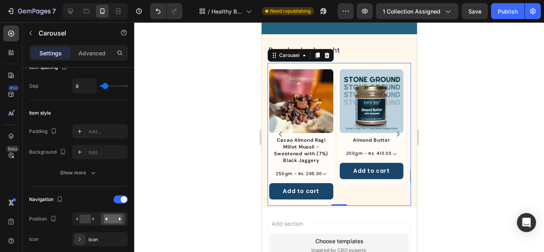
scroll to position [0, 0]
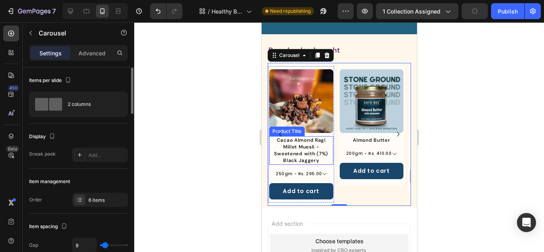
click at [300, 158] on h1 "Cacao Almond Ragi Millet Muesli - Sweetened with (7%) Black Jaggery" at bounding box center [301, 150] width 64 height 28
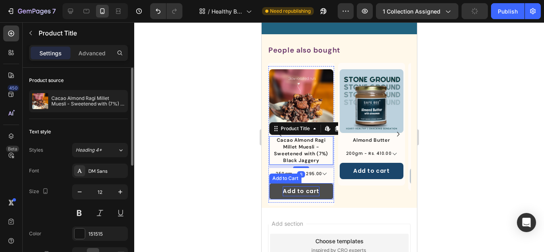
click at [311, 189] on div "Add to cart" at bounding box center [300, 191] width 37 height 10
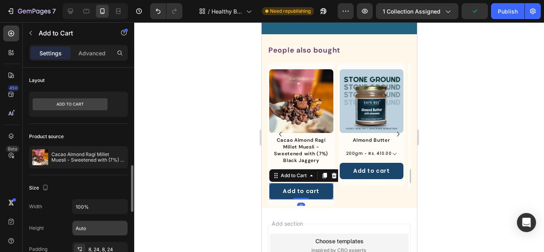
scroll to position [159, 0]
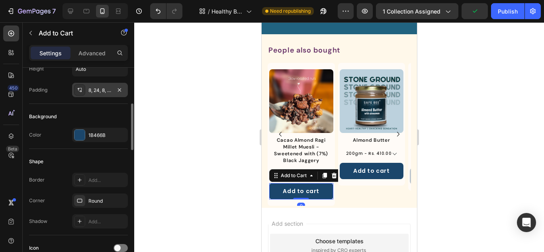
click at [77, 88] on icon at bounding box center [79, 90] width 6 height 6
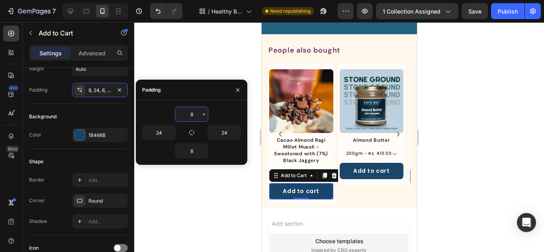
click at [192, 117] on input "8" at bounding box center [191, 114] width 33 height 14
type input "6"
click at [196, 151] on input "8" at bounding box center [191, 151] width 33 height 14
type input "6"
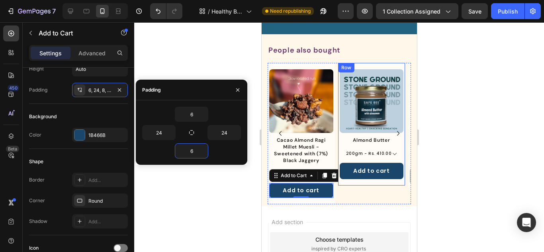
click at [351, 188] on div "Product Images Almond Butter Product Title 200gm - Rs. 410.00 500gm - Rs. 980.0…" at bounding box center [371, 133] width 67 height 141
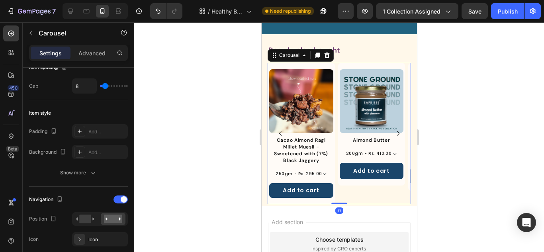
scroll to position [0, 0]
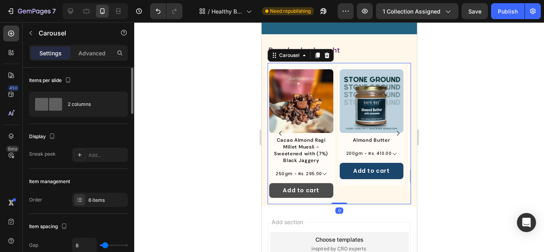
click at [329, 190] on button "Add to cart" at bounding box center [301, 190] width 64 height 15
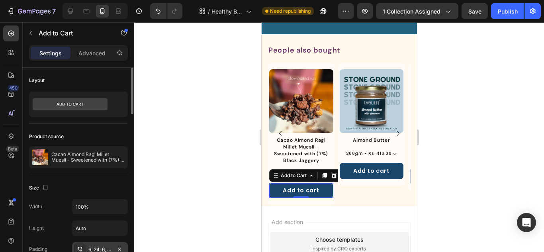
click at [100, 250] on div "6, 24, 6, 24" at bounding box center [99, 249] width 23 height 7
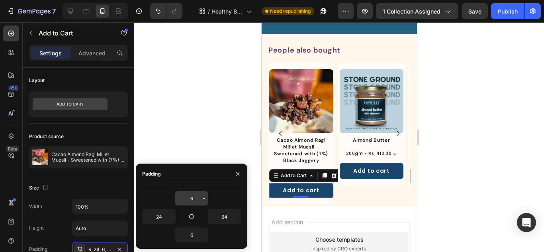
click at [189, 198] on input "6" at bounding box center [191, 198] width 33 height 14
click at [188, 198] on input "3" at bounding box center [191, 198] width 33 height 14
type input "3"
click at [198, 236] on input "6" at bounding box center [191, 235] width 33 height 14
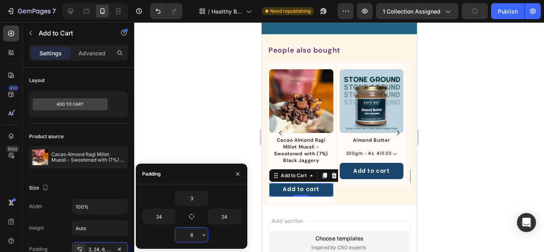
click at [198, 236] on input "6" at bounding box center [191, 235] width 33 height 14
type input "3"
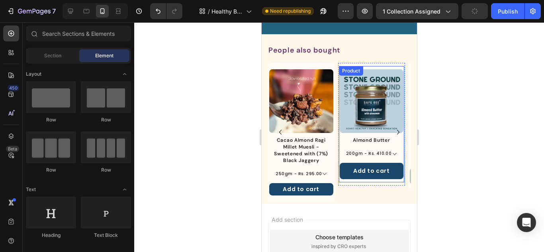
click at [349, 180] on div "Product Images Almond Butter Product Title 200gm - Rs. 410.00 500gm - Rs. 980.0…" at bounding box center [372, 124] width 66 height 117
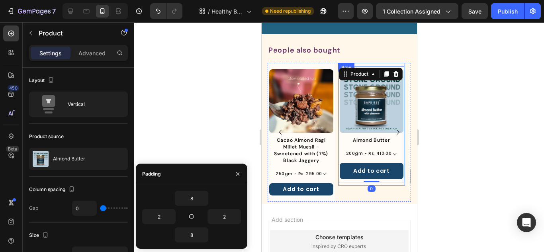
click at [348, 184] on div "Product Images Almond Butter Product Title 200gm - Rs. 410.00 500gm - Rs. 980.0…" at bounding box center [371, 124] width 67 height 123
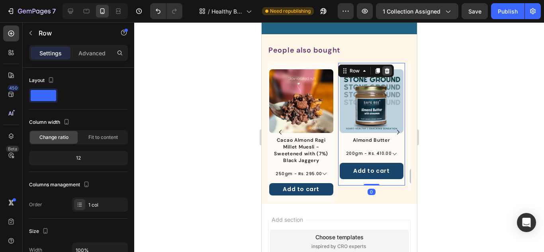
click at [389, 68] on icon at bounding box center [387, 71] width 6 height 6
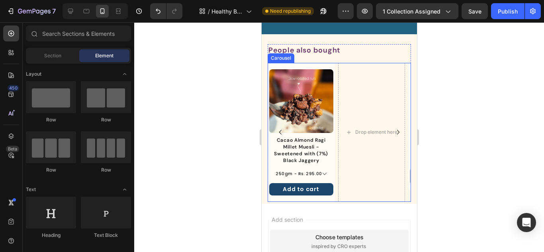
click at [336, 95] on div "Product Images Cacao Almond Ragi Millet Muesli - Sweetened with (7%) Black Jagg…" at bounding box center [338, 132] width 143 height 139
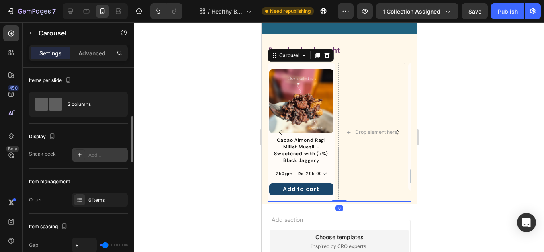
scroll to position [40, 0]
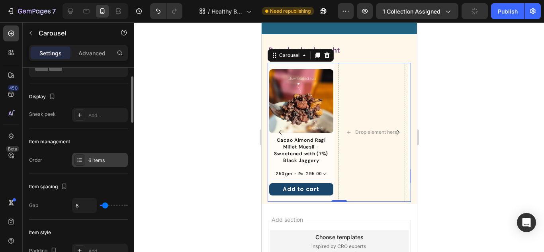
click at [82, 158] on icon at bounding box center [79, 160] width 6 height 6
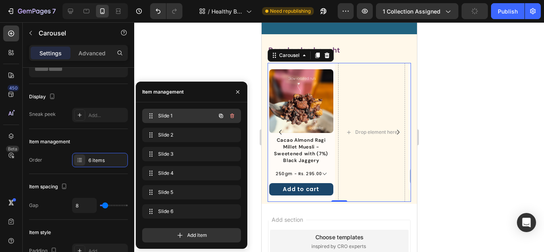
click at [205, 112] on div "Slide 1 Slide 1" at bounding box center [180, 115] width 70 height 11
click at [199, 128] on div "Slide 1 Slide 1" at bounding box center [191, 137] width 99 height 18
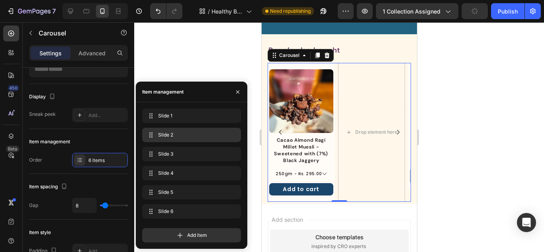
click at [196, 133] on span "Slide 2" at bounding box center [190, 134] width 64 height 7
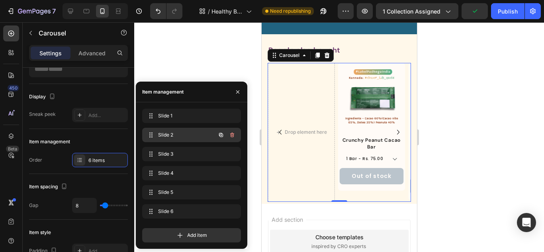
click at [186, 135] on span "Slide 2" at bounding box center [180, 134] width 45 height 7
click at [232, 135] on icon "button" at bounding box center [231, 136] width 0 height 2
click at [232, 135] on div "Delete" at bounding box center [226, 134] width 15 height 7
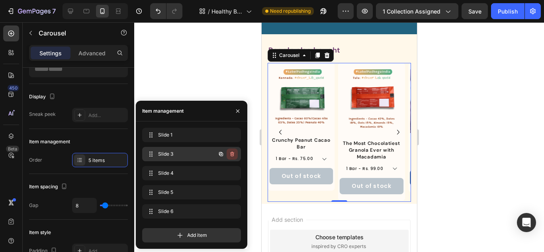
click at [233, 149] on button "button" at bounding box center [232, 154] width 11 height 11
click at [233, 152] on div "Delete" at bounding box center [226, 154] width 15 height 7
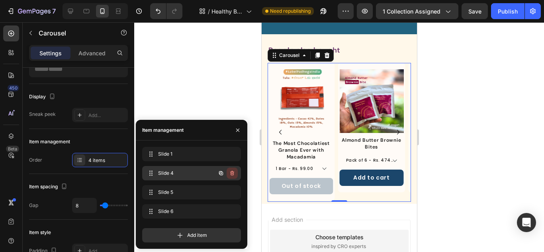
click at [235, 177] on button "button" at bounding box center [232, 173] width 11 height 11
click at [234, 176] on button "Delete" at bounding box center [227, 173] width 22 height 11
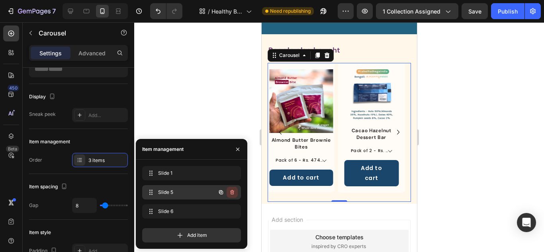
click at [233, 195] on button "button" at bounding box center [232, 192] width 11 height 11
click at [232, 191] on div "Delete" at bounding box center [226, 192] width 15 height 7
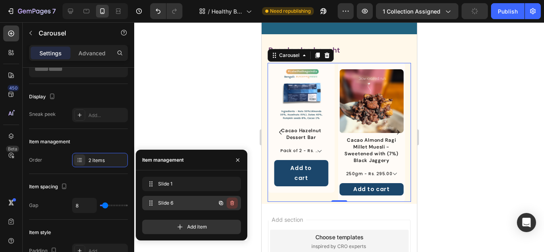
click at [232, 203] on icon "button" at bounding box center [231, 204] width 0 height 2
click at [232, 203] on div "Delete" at bounding box center [226, 203] width 15 height 7
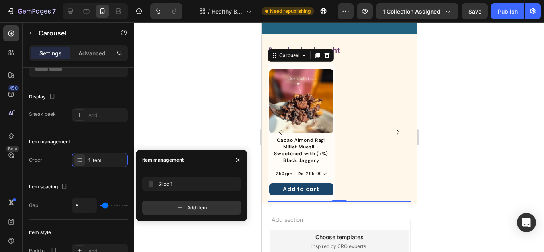
click at [313, 148] on h1 "Cacao Almond Ragi Millet Muesli - Sweetened with (7%) Black Jaggery" at bounding box center [301, 150] width 64 height 28
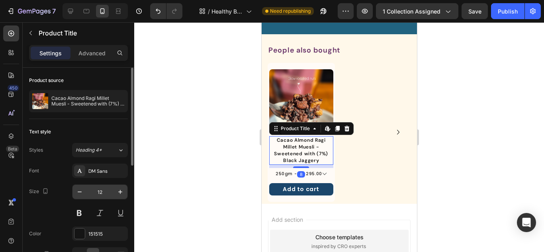
scroll to position [80, 0]
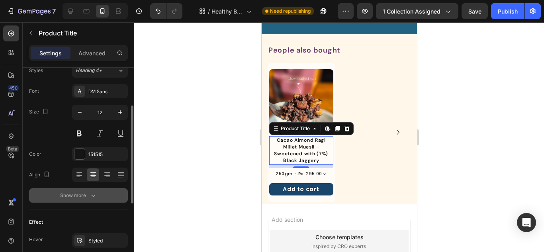
click at [96, 193] on icon "button" at bounding box center [93, 196] width 8 height 8
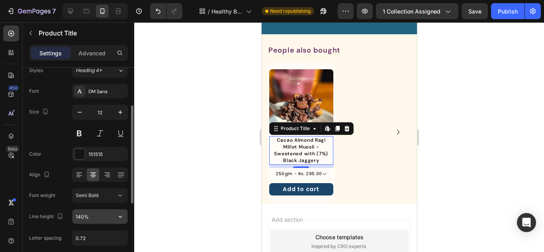
click at [84, 216] on input "140%" at bounding box center [99, 217] width 55 height 14
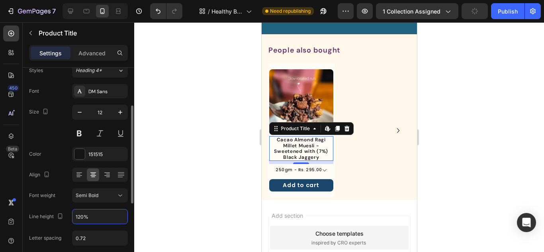
type input "120%"
click at [100, 204] on div "Font DM Sans Size 12 Color 151515 Align Font weight Semi Bold Line height 120% …" at bounding box center [78, 196] width 99 height 224
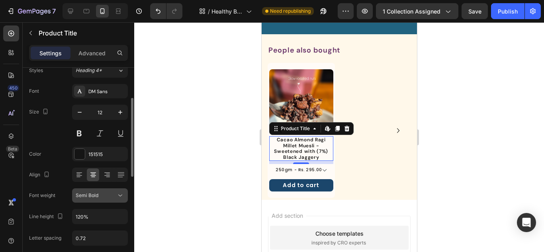
click at [101, 202] on button "Semi Bold" at bounding box center [100, 195] width 56 height 14
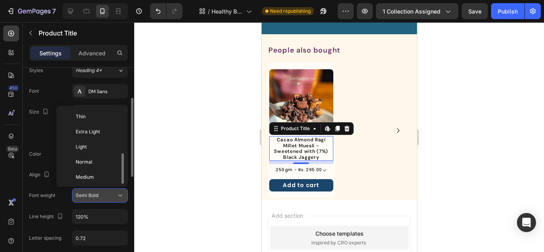
scroll to position [29, 0]
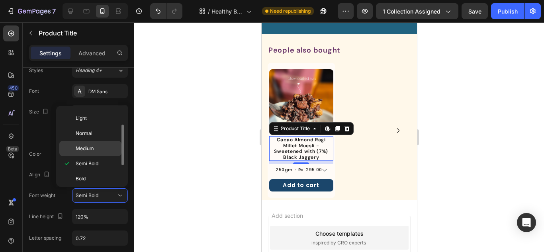
click at [84, 149] on span "Medium" at bounding box center [85, 148] width 18 height 7
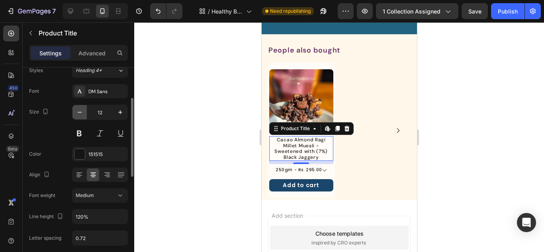
click at [82, 111] on icon "button" at bounding box center [80, 112] width 8 height 8
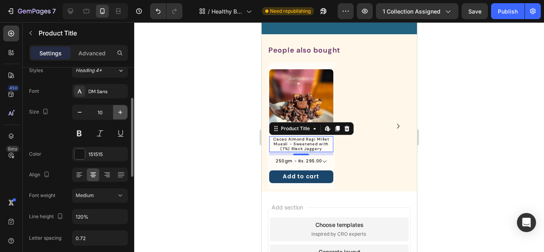
click at [120, 111] on icon "button" at bounding box center [120, 112] width 4 height 4
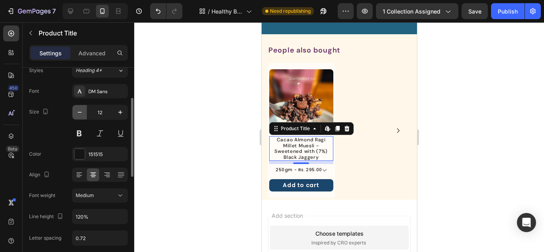
click at [85, 112] on button "button" at bounding box center [79, 112] width 14 height 14
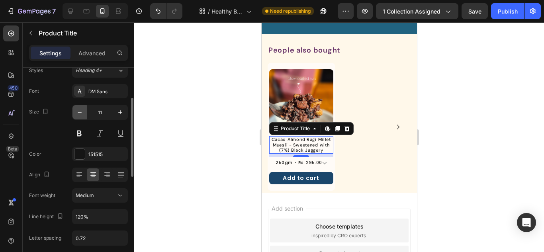
click at [85, 112] on button "button" at bounding box center [79, 112] width 14 height 14
type input "10"
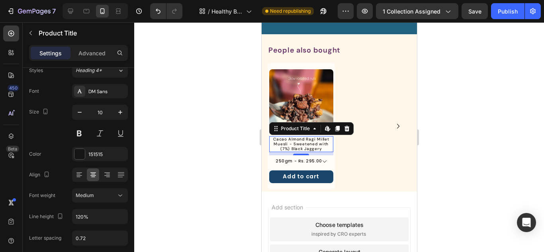
click at [489, 140] on div at bounding box center [339, 137] width 410 height 230
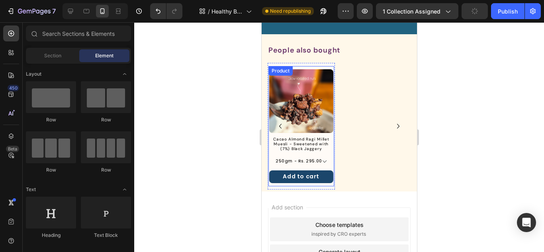
click at [325, 135] on div "Product Images" at bounding box center [301, 102] width 64 height 67
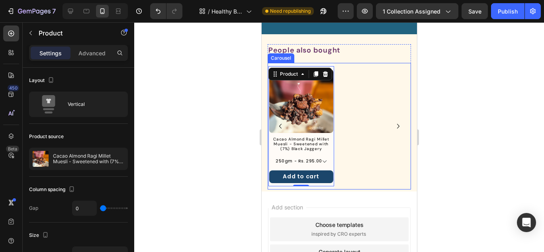
drag, startPoint x: 359, startPoint y: 125, endPoint x: 353, endPoint y: 126, distance: 6.1
click at [359, 125] on div "Product Images Cacao Almond Ragi Millet Muesli - Sweetened with (7%) Black Jagg…" at bounding box center [338, 126] width 143 height 127
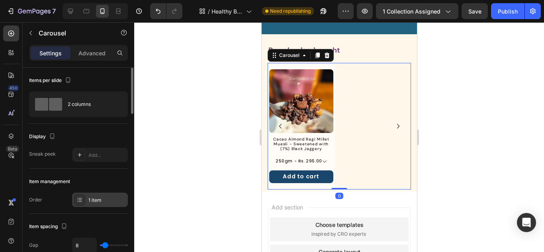
click at [83, 199] on div at bounding box center [79, 199] width 11 height 11
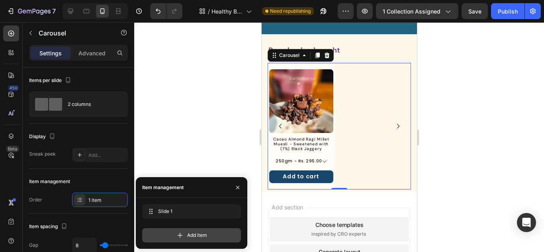
click at [192, 235] on span "Add item" at bounding box center [197, 235] width 20 height 7
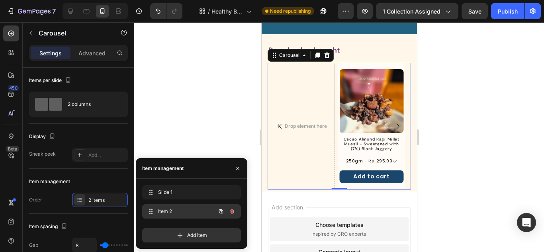
click at [232, 211] on icon "button" at bounding box center [232, 211] width 6 height 6
click at [232, 211] on div "Delete" at bounding box center [226, 211] width 15 height 7
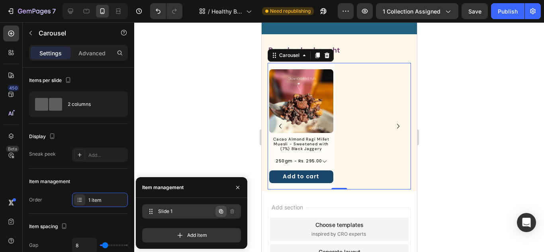
click at [221, 212] on icon "button" at bounding box center [222, 212] width 2 height 2
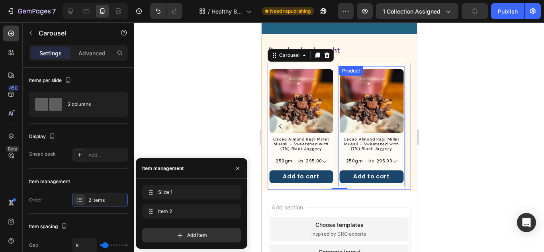
click at [385, 134] on div "Product Images" at bounding box center [371, 102] width 64 height 67
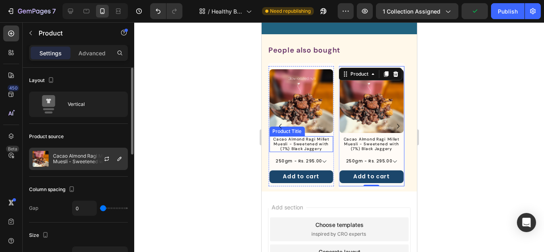
click at [43, 157] on img at bounding box center [41, 159] width 16 height 16
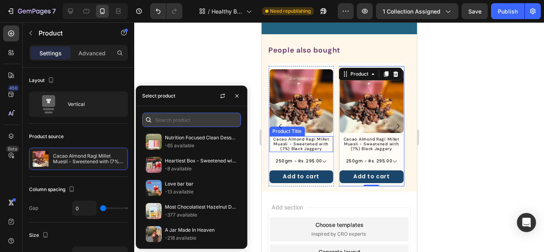
click at [193, 125] on input "text" at bounding box center [191, 120] width 99 height 14
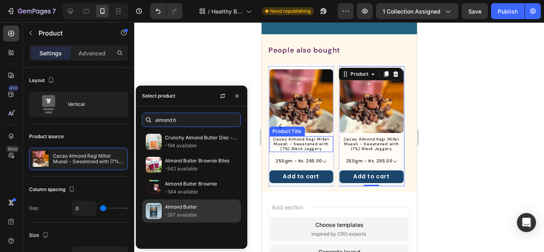
type input "almond b"
click at [188, 207] on p "Almond Butter" at bounding box center [201, 207] width 72 height 8
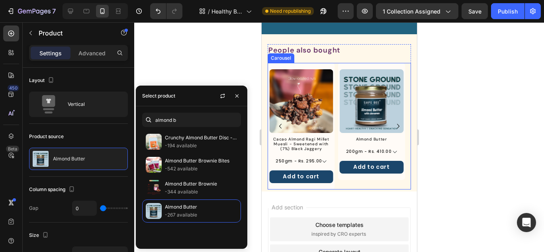
click at [336, 131] on div "Product Images Almond Butter Product Title 200gm - Rs. 410.00 500gm - Rs. 980.0…" at bounding box center [338, 126] width 143 height 127
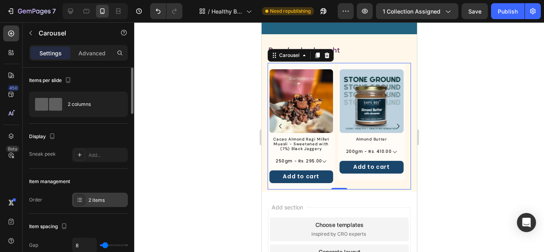
click at [85, 200] on div "2 items" at bounding box center [100, 200] width 56 height 14
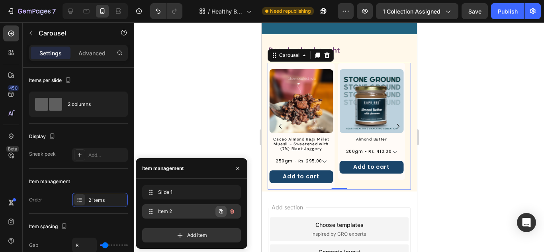
click at [221, 211] on icon "button" at bounding box center [221, 212] width 4 height 4
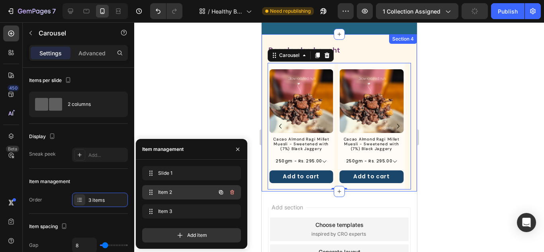
click at [183, 196] on div "Item 2 Item 2" at bounding box center [180, 192] width 70 height 11
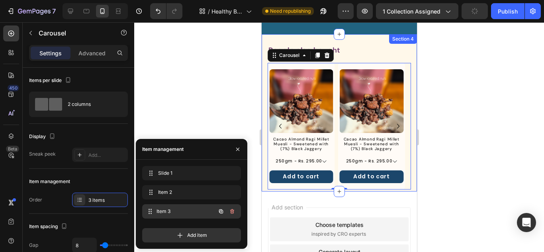
click at [183, 215] on span "Item 3" at bounding box center [186, 211] width 59 height 7
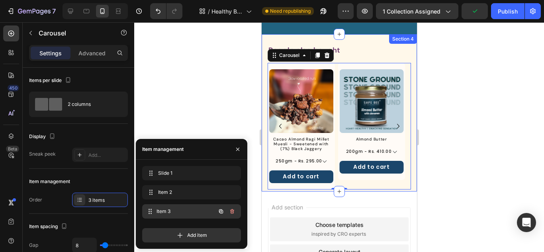
click at [190, 209] on span "Item 3" at bounding box center [186, 211] width 59 height 7
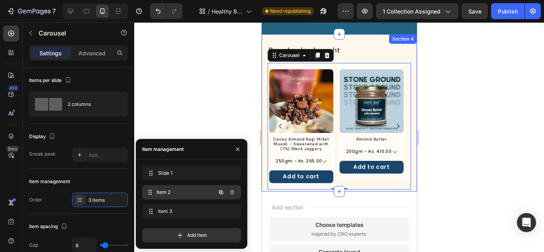
click at [188, 188] on div "Item 2 Item 2" at bounding box center [180, 192] width 70 height 11
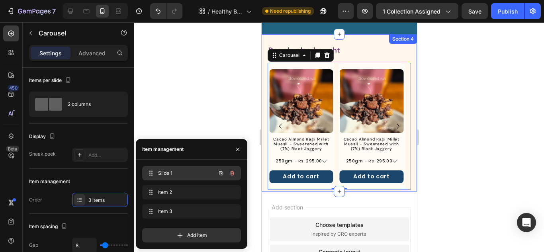
click at [191, 179] on div "Slide 1 Slide 1" at bounding box center [191, 173] width 99 height 14
click at [193, 170] on span "Slide 1" at bounding box center [180, 173] width 45 height 7
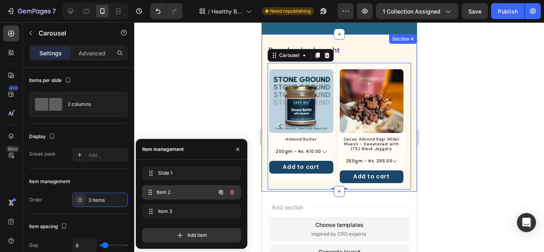
click at [190, 191] on span "Item 2" at bounding box center [186, 192] width 59 height 7
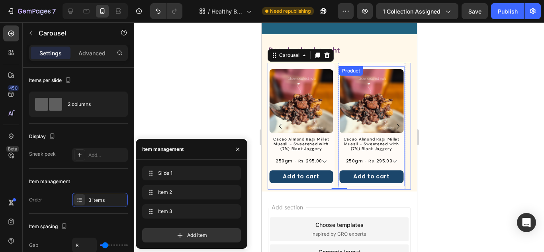
click at [386, 134] on div "Product Images" at bounding box center [371, 102] width 64 height 67
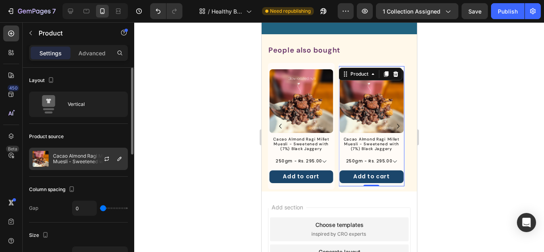
click at [61, 160] on p "Cacao Almond Ragi Millet Muesli - Sweetened with (7%) Black Jaggery" at bounding box center [88, 158] width 71 height 11
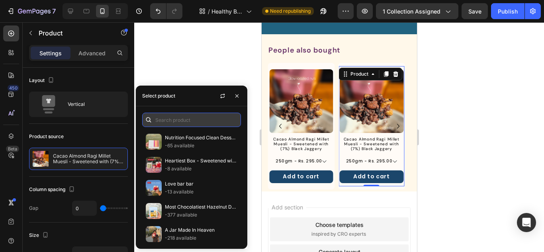
click at [177, 116] on input "text" at bounding box center [191, 120] width 99 height 14
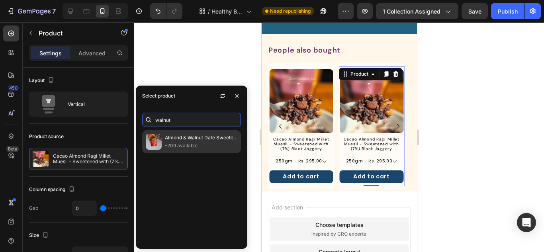
type input "walnut"
click at [198, 143] on p "-209 available" at bounding box center [201, 146] width 72 height 8
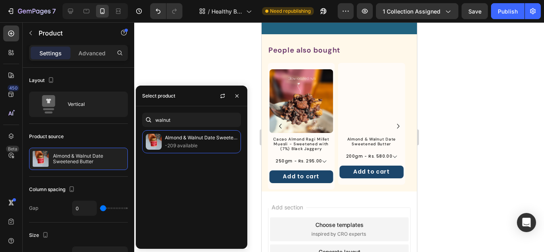
click at [339, 133] on div "Product Images Almond & Walnut Date Sweetened Butter Product Title 200gm - Rs. …" at bounding box center [372, 124] width 66 height 116
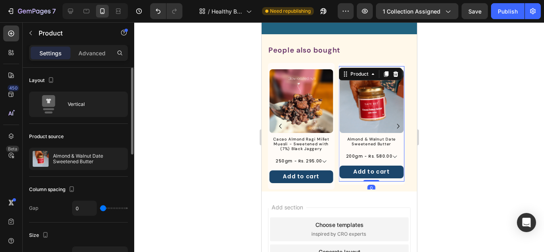
scroll to position [40, 0]
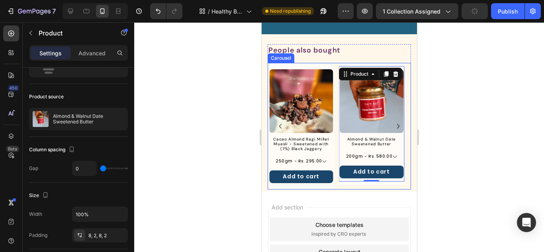
click at [335, 120] on div "Product Images Almond Butter Product Title 200gm - Rs. 410.00 500gm - Rs. 980.0…" at bounding box center [338, 126] width 143 height 127
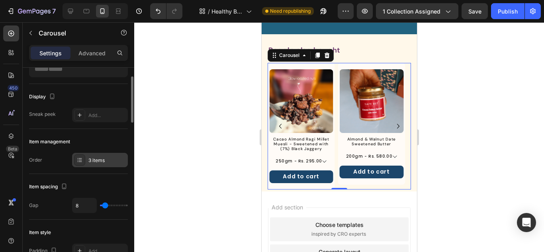
click at [80, 165] on div at bounding box center [79, 160] width 11 height 11
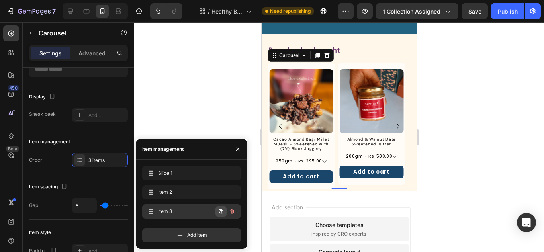
click at [219, 211] on icon "button" at bounding box center [221, 211] width 6 height 6
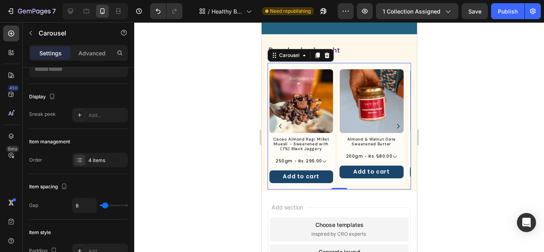
click at [393, 124] on icon "Carousel Next Arrow" at bounding box center [398, 126] width 10 height 10
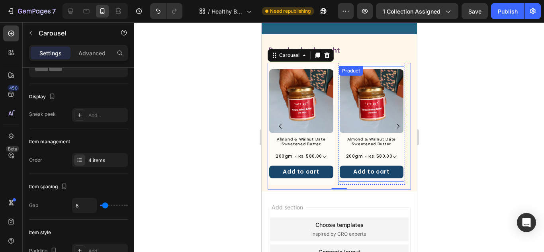
click at [380, 133] on div "Product Images" at bounding box center [371, 102] width 64 height 67
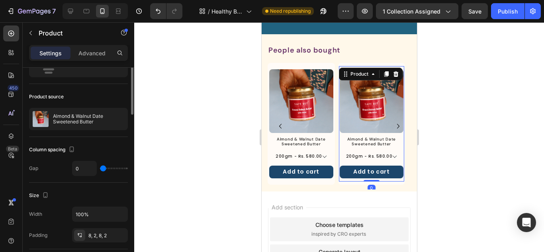
scroll to position [0, 0]
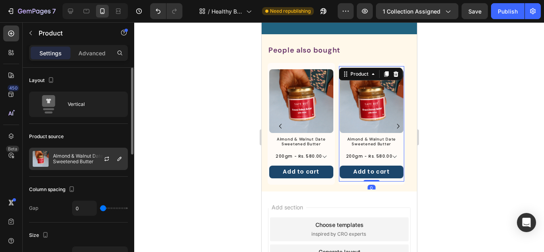
click at [75, 157] on p "Almond & Walnut Date Sweetened Butter" at bounding box center [88, 158] width 71 height 11
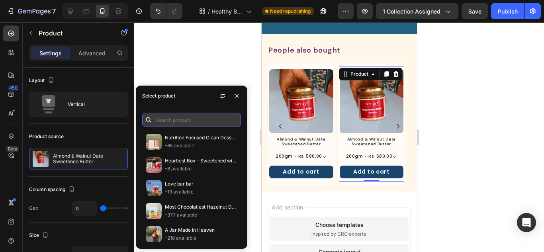
click at [157, 120] on input "text" at bounding box center [191, 120] width 99 height 14
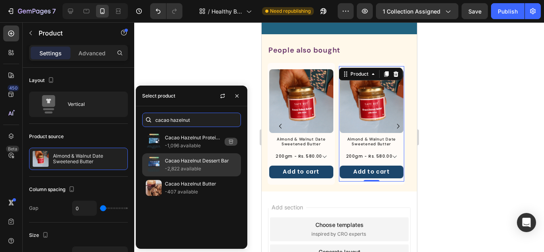
type input "cacao hazelnut"
click at [185, 168] on p "-2,822 available" at bounding box center [201, 169] width 72 height 8
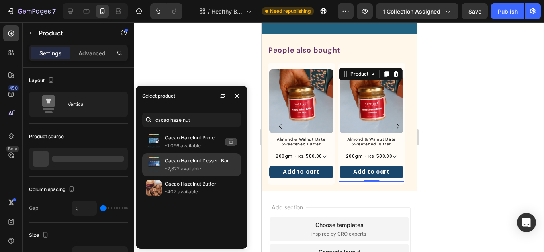
select select "552044067371156655"
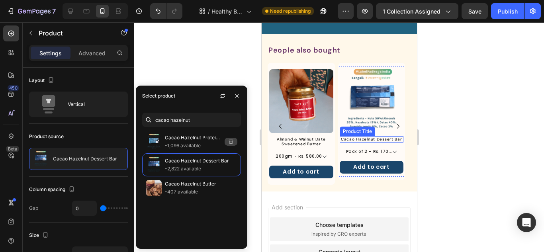
click at [359, 138] on h1 "Cacao Hazelnut Dessert Bar" at bounding box center [371, 139] width 64 height 6
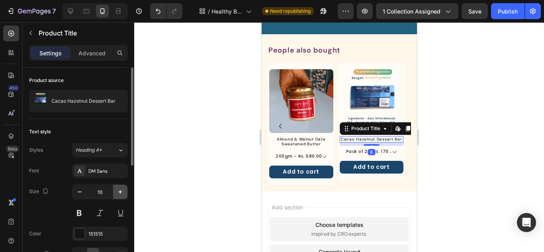
click at [119, 191] on icon "button" at bounding box center [120, 192] width 8 height 8
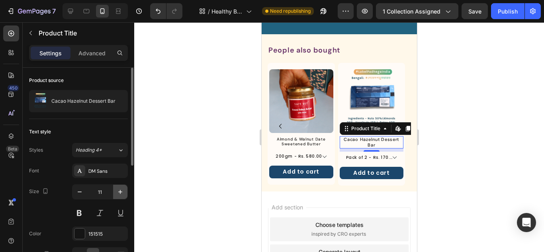
type input "12"
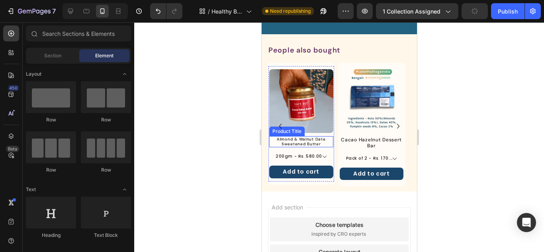
click at [315, 140] on h1 "Almond & Walnut Date Sweetened Butter" at bounding box center [301, 141] width 64 height 11
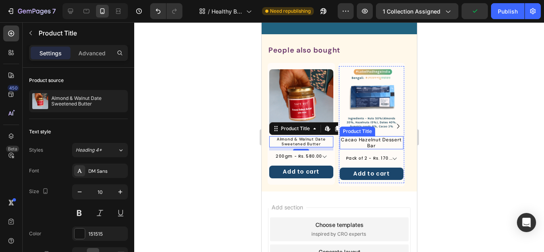
click at [373, 137] on h1 "Cacao Hazelnut Dessert Bar" at bounding box center [371, 142] width 64 height 13
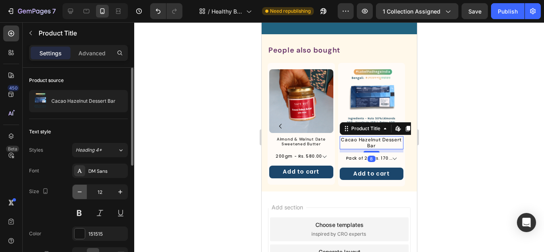
click at [80, 192] on icon "button" at bounding box center [80, 192] width 8 height 8
type input "10"
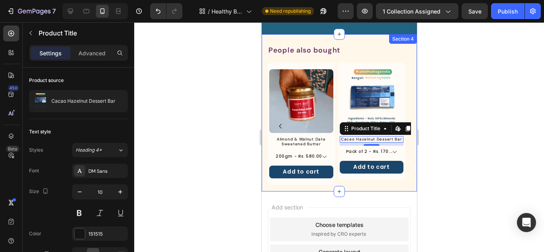
click at [325, 191] on div "People also bought Heading Product Images Almond Butter Product Title 200gm - R…" at bounding box center [338, 112] width 155 height 157
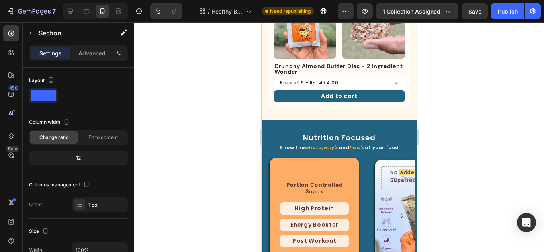
scroll to position [717, 0]
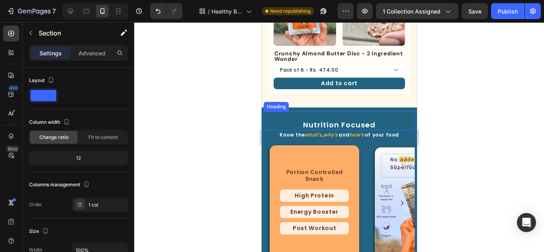
click at [357, 112] on div "Nutrition Focused Heading" at bounding box center [338, 121] width 151 height 19
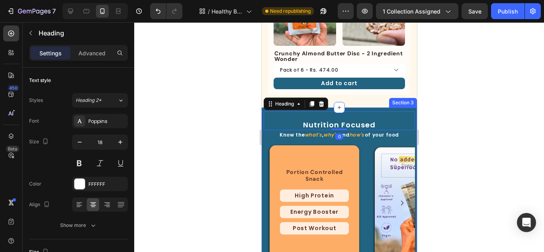
click at [358, 108] on div "Nutrition Focused Heading 0 Know the what's , why's and how's of your food Text…" at bounding box center [338, 196] width 155 height 176
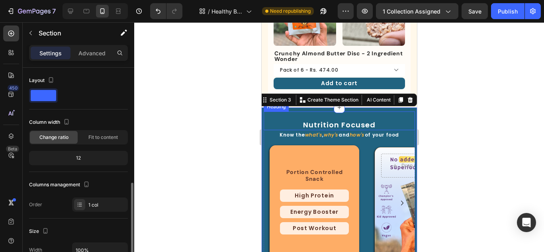
scroll to position [120, 0]
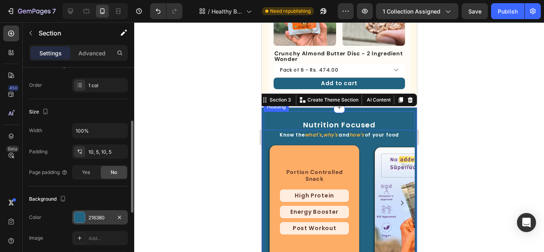
click at [82, 213] on div at bounding box center [79, 217] width 10 height 10
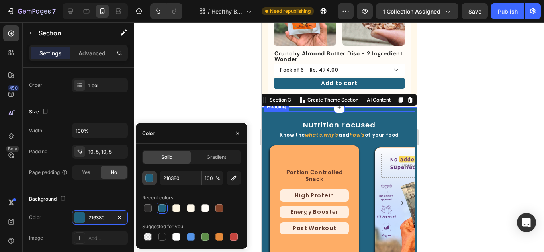
click at [148, 180] on div "button" at bounding box center [150, 178] width 8 height 8
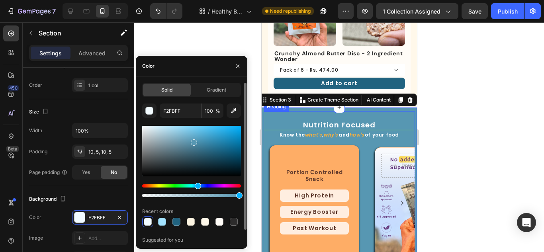
drag, startPoint x: 210, startPoint y: 141, endPoint x: 193, endPoint y: 141, distance: 16.3
click at [193, 141] on div at bounding box center [191, 151] width 99 height 51
type input "5797B2"
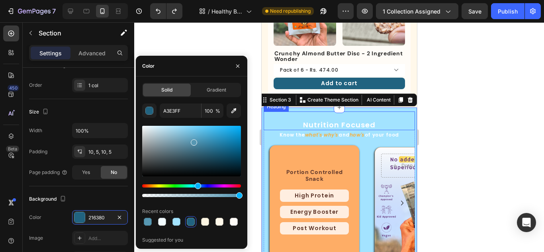
type input "216380"
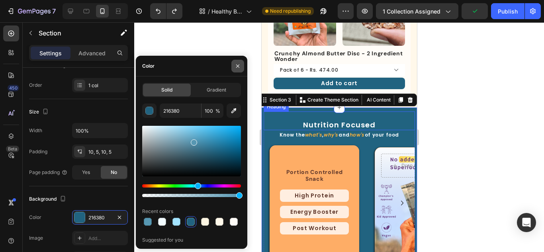
click at [235, 68] on icon "button" at bounding box center [238, 66] width 6 height 6
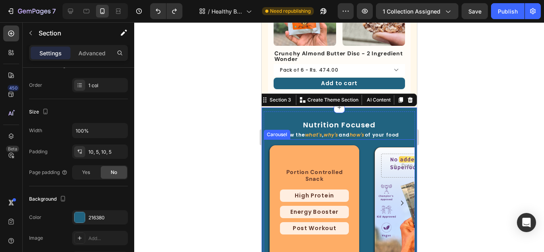
click at [401, 201] on icon "Carousel Next Arrow" at bounding box center [402, 203] width 2 height 5
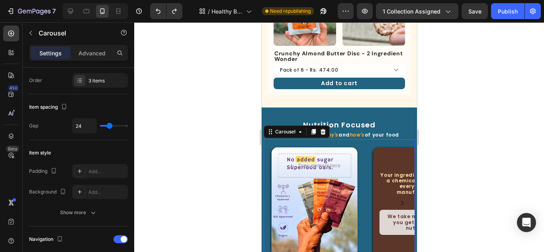
scroll to position [0, 0]
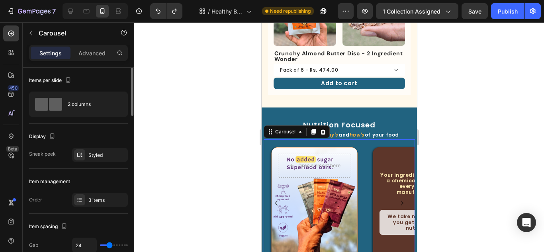
click at [401, 201] on icon "Carousel Next Arrow" at bounding box center [402, 203] width 2 height 5
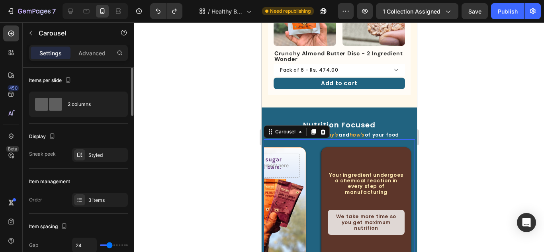
click at [396, 188] on div "Your ingredient undergoes a chemical reaction in every step of manufacturing Te…" at bounding box center [365, 187] width 77 height 31
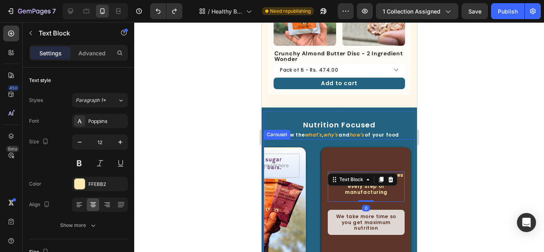
click at [275, 198] on icon "Carousel Back Arrow" at bounding box center [276, 203] width 10 height 10
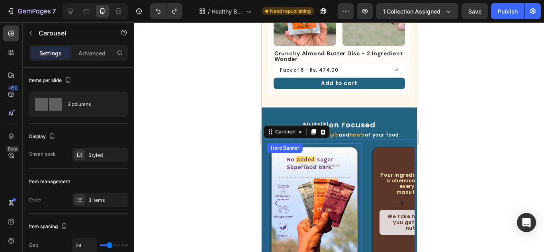
click at [335, 193] on div "Background Image" at bounding box center [314, 203] width 86 height 112
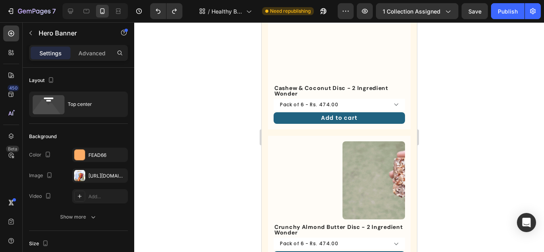
scroll to position [684, 0]
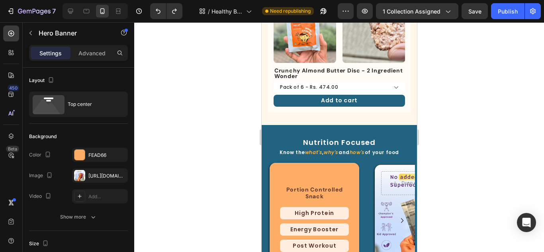
select select "552044067371156655"
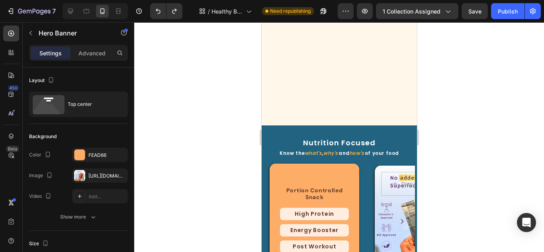
scroll to position [797, 0]
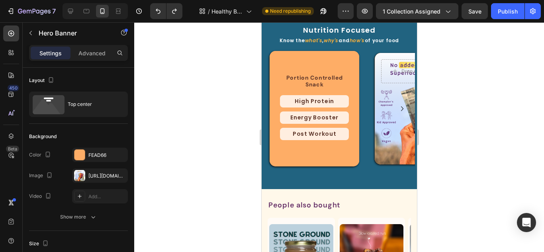
click at [390, 153] on div "Background Image" at bounding box center [417, 109] width 86 height 112
click at [397, 108] on icon "Carousel Next Arrow" at bounding box center [402, 109] width 10 height 10
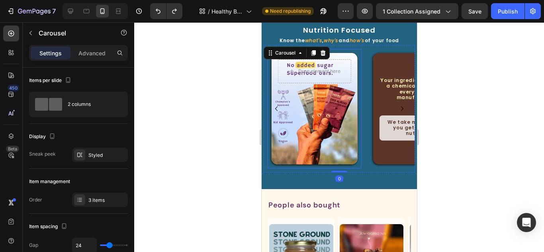
click at [323, 117] on div "Background Image" at bounding box center [314, 109] width 86 height 112
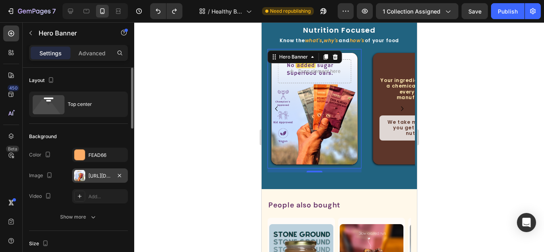
click at [84, 174] on div at bounding box center [79, 175] width 11 height 11
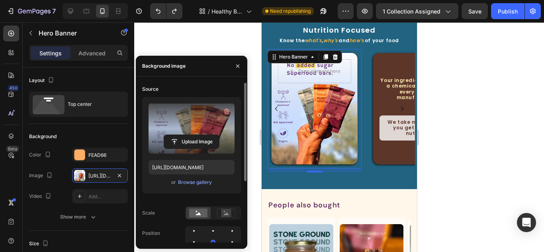
click at [197, 131] on label at bounding box center [192, 129] width 86 height 50
click at [197, 135] on input "file" at bounding box center [191, 142] width 55 height 14
click at [178, 138] on input "file" at bounding box center [191, 142] width 55 height 14
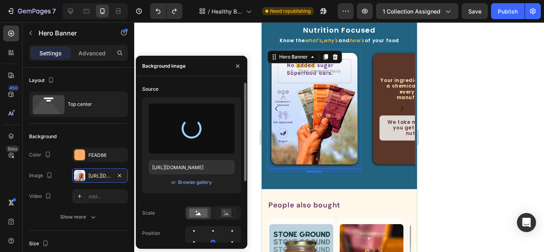
type input "https://cdn.shopify.com/s/files/1/0567/0889/0675/files/gempages_473620353990525…"
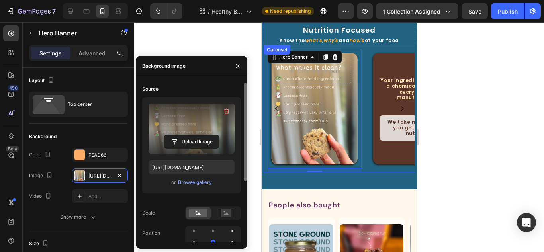
click at [397, 108] on icon "Carousel Next Arrow" at bounding box center [402, 109] width 10 height 10
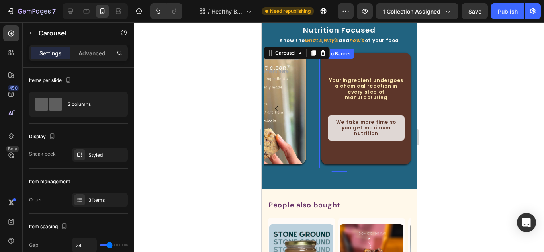
click at [377, 159] on div "Background Image" at bounding box center [366, 109] width 90 height 112
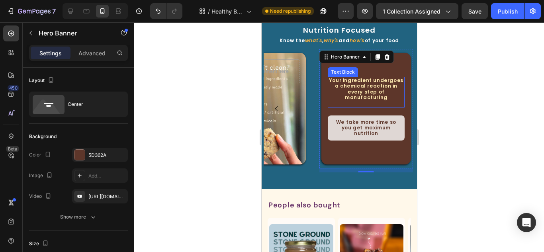
click at [370, 83] on p "Your ingredient undergoes a chemical reaction in every step of manufacturing" at bounding box center [365, 89] width 75 height 23
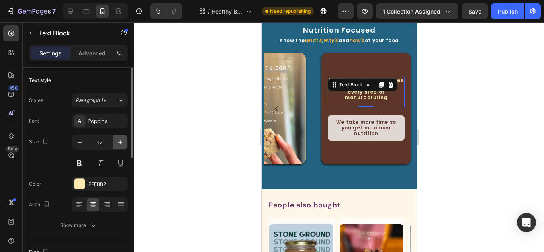
click at [119, 142] on icon "button" at bounding box center [120, 142] width 8 height 8
type input "14"
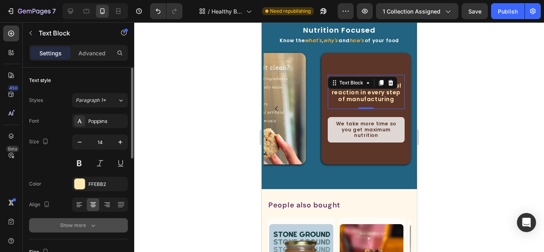
click at [92, 220] on button "Show more" at bounding box center [78, 225] width 99 height 14
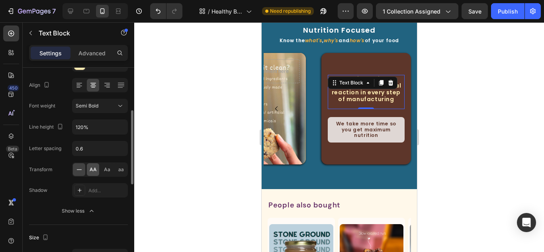
click at [94, 174] on div "AA" at bounding box center [93, 169] width 12 height 13
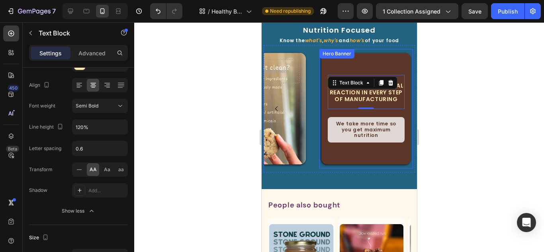
click at [356, 163] on div "Background Image" at bounding box center [366, 109] width 90 height 112
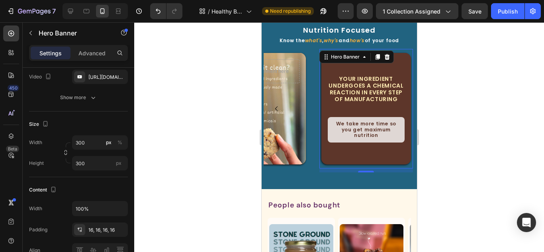
scroll to position [0, 0]
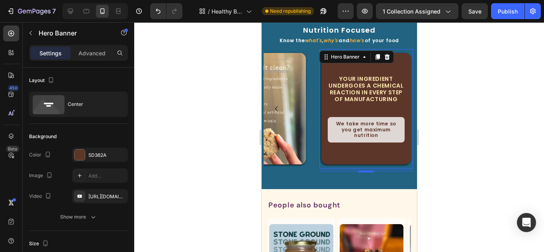
click at [355, 155] on div "Background Image" at bounding box center [366, 109] width 90 height 112
click at [78, 156] on div at bounding box center [79, 155] width 10 height 10
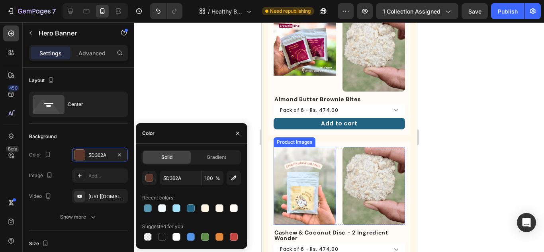
scroll to position [239, 0]
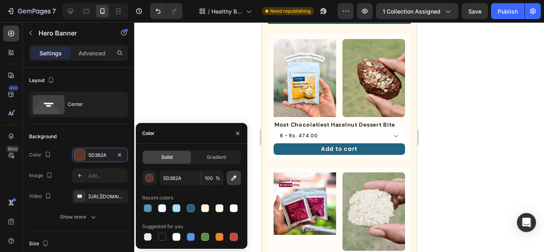
click at [232, 178] on icon "button" at bounding box center [233, 178] width 5 height 5
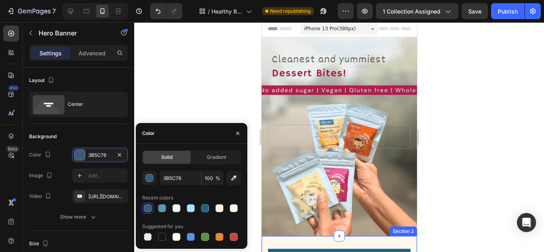
scroll to position [0, 0]
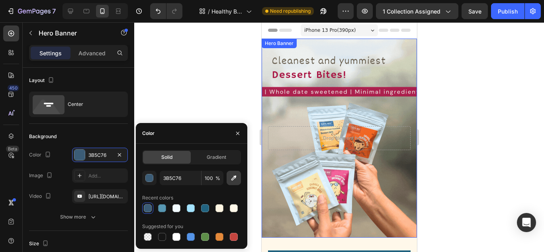
click at [233, 175] on icon "button" at bounding box center [234, 178] width 8 height 8
type input "AB224E"
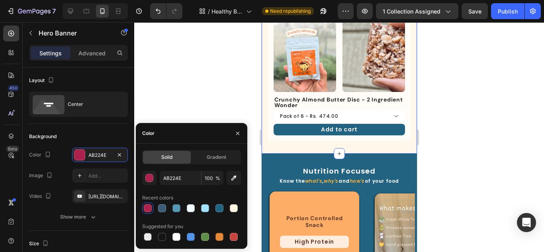
scroll to position [677, 0]
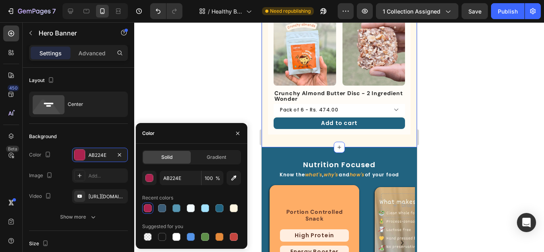
select select "552044067371156655"
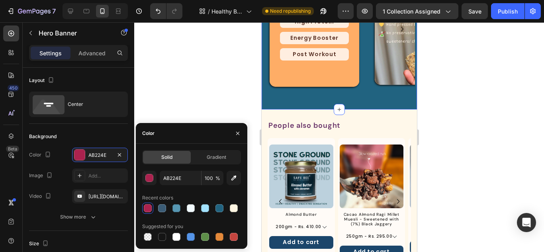
scroll to position [852, 0]
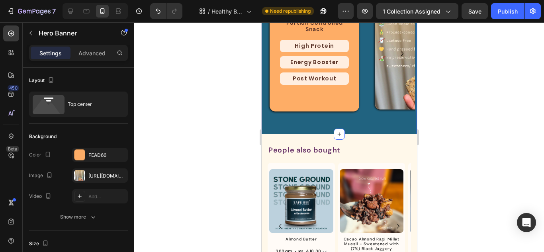
click at [399, 110] on div "Background Image" at bounding box center [417, 54] width 86 height 112
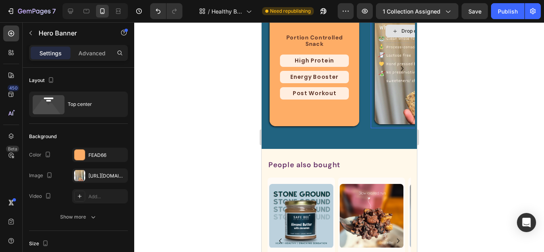
click at [396, 43] on div "Drop element here" at bounding box center [417, 31] width 73 height 24
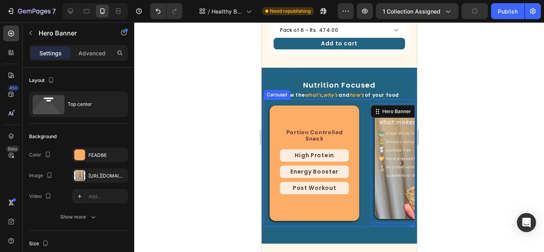
click at [397, 159] on icon "Carousel Next Arrow" at bounding box center [402, 164] width 10 height 10
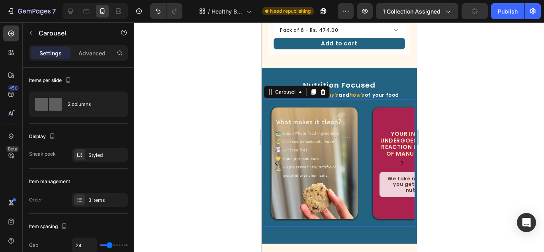
click at [397, 159] on icon "Carousel Next Arrow" at bounding box center [402, 164] width 10 height 10
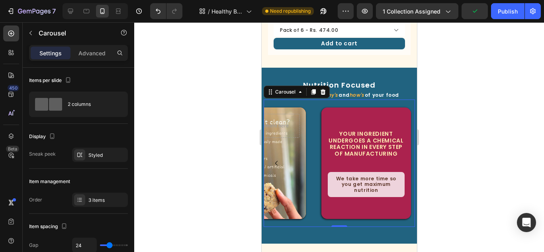
click at [277, 159] on icon "Carousel Back Arrow" at bounding box center [276, 164] width 10 height 10
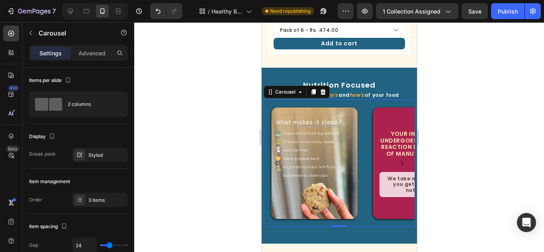
click at [277, 159] on icon "Carousel Back Arrow" at bounding box center [276, 164] width 10 height 10
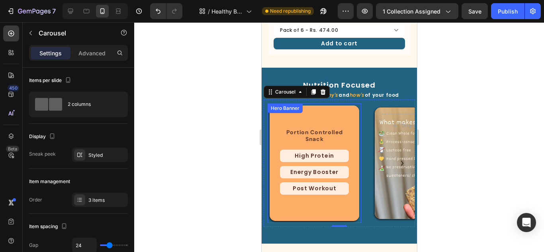
click at [308, 104] on div "portion controlled snack Heading High Protein Heading Energy Booster Heading Po…" at bounding box center [314, 164] width 94 height 120
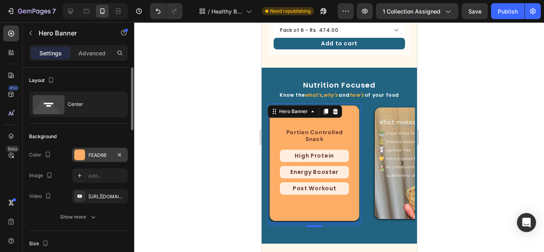
click at [78, 155] on div at bounding box center [79, 155] width 10 height 10
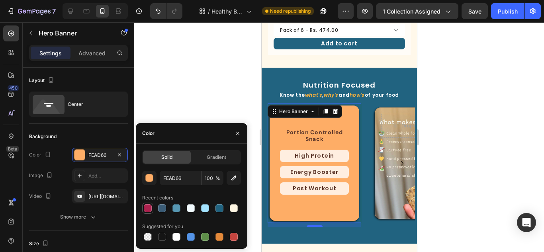
click at [146, 209] on div at bounding box center [148, 208] width 8 height 8
type input "AB224E"
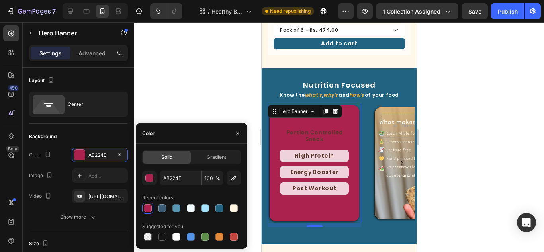
click at [318, 128] on h2 "portion controlled snack" at bounding box center [314, 135] width 77 height 15
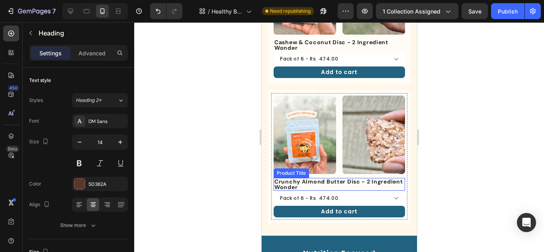
scroll to position [677, 0]
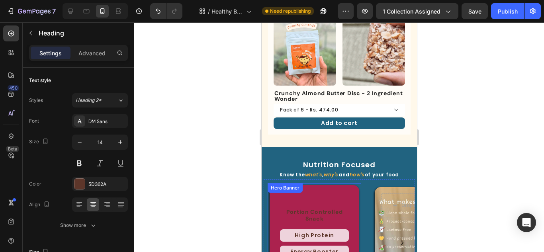
click at [314, 185] on div "Background Image" at bounding box center [314, 243] width 90 height 116
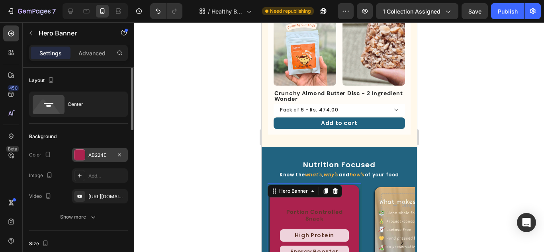
click at [86, 156] on div "AB224E" at bounding box center [100, 155] width 56 height 14
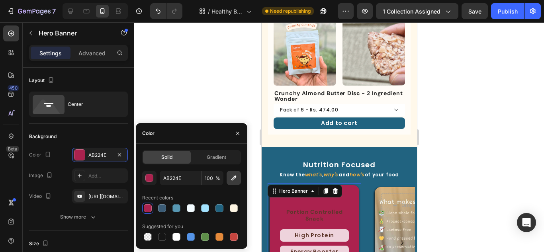
click at [231, 178] on icon "button" at bounding box center [234, 178] width 8 height 8
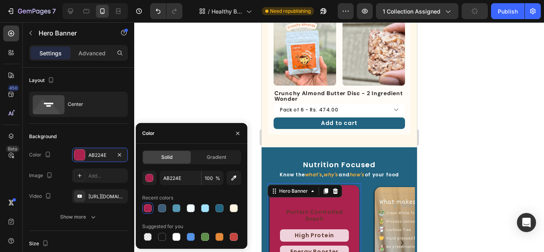
type input "FFF8EA"
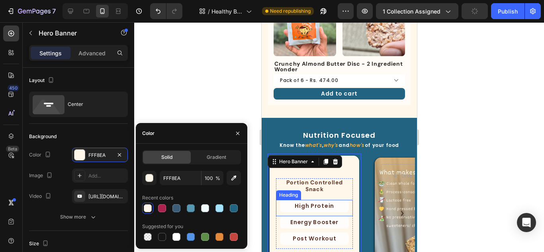
select select "552044067371156655"
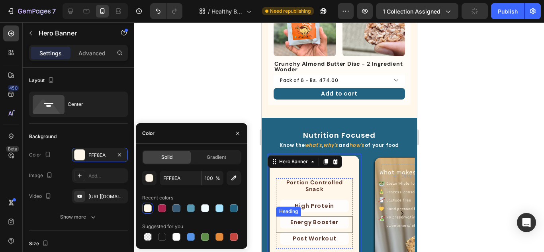
scroll to position [757, 0]
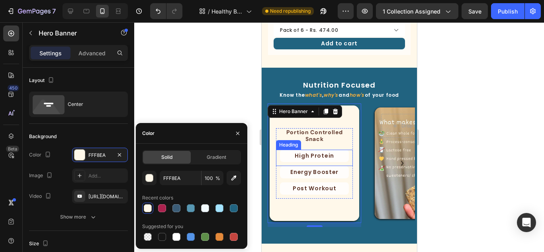
click at [319, 150] on h2 "High Protein" at bounding box center [314, 156] width 69 height 12
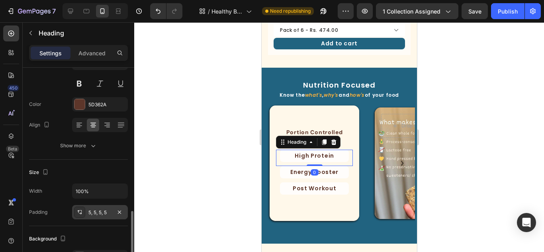
scroll to position [159, 0]
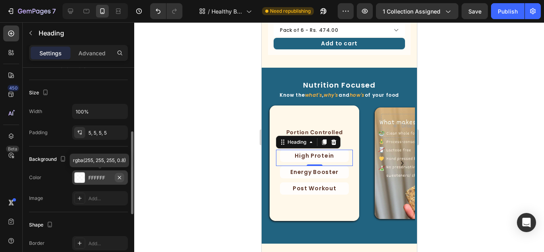
click at [118, 177] on icon "button" at bounding box center [119, 177] width 6 height 6
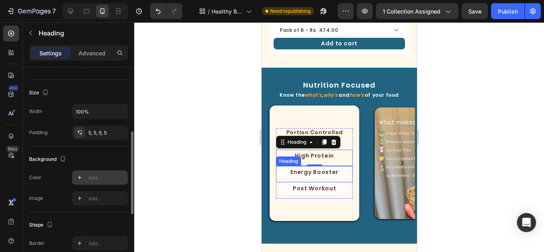
click at [288, 166] on h2 "Energy Booster" at bounding box center [314, 172] width 69 height 12
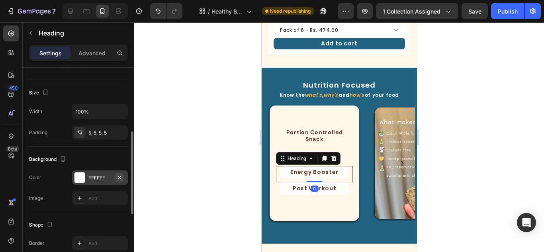
click at [119, 178] on icon "button" at bounding box center [119, 177] width 3 height 3
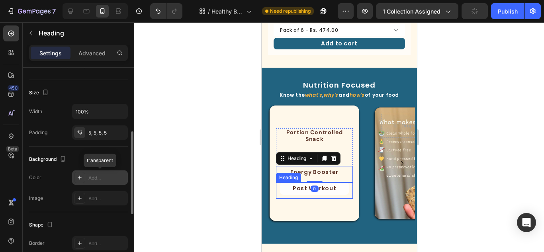
click at [284, 182] on h2 "Post Workout" at bounding box center [314, 188] width 69 height 12
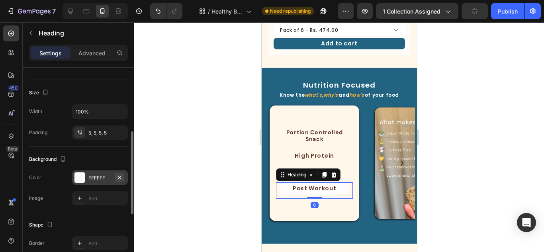
click at [120, 176] on icon "button" at bounding box center [119, 177] width 6 height 6
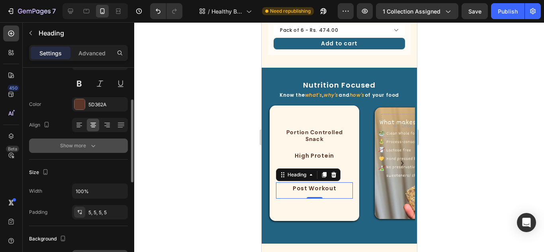
click at [92, 149] on icon "button" at bounding box center [93, 146] width 8 height 8
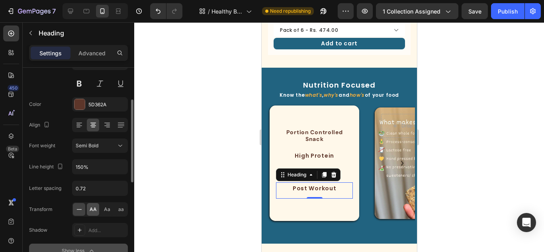
click at [93, 211] on span "AA" at bounding box center [93, 209] width 7 height 7
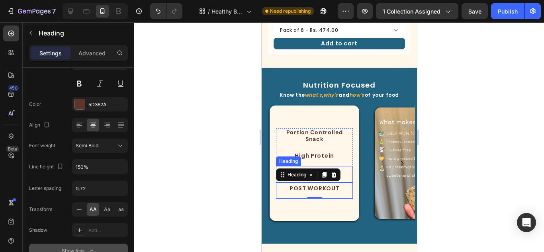
click at [350, 166] on div "Energy Booster Heading" at bounding box center [314, 174] width 77 height 16
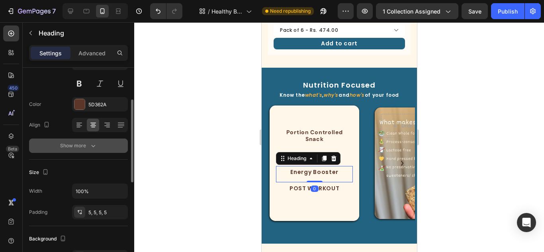
click at [90, 148] on icon "button" at bounding box center [93, 146] width 8 height 8
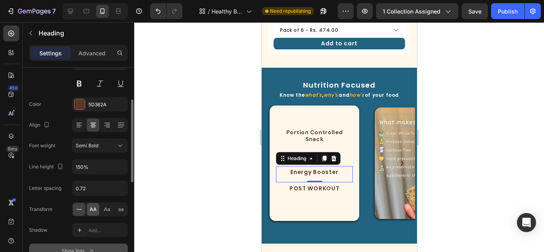
click at [92, 210] on span "AA" at bounding box center [93, 209] width 7 height 7
click at [347, 150] on h2 "High Protein" at bounding box center [314, 156] width 69 height 12
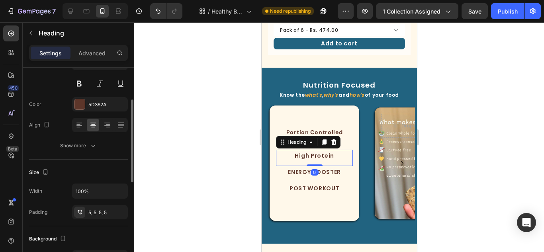
click at [87, 131] on div at bounding box center [100, 125] width 56 height 14
click at [84, 147] on div "Show more" at bounding box center [78, 146] width 37 height 8
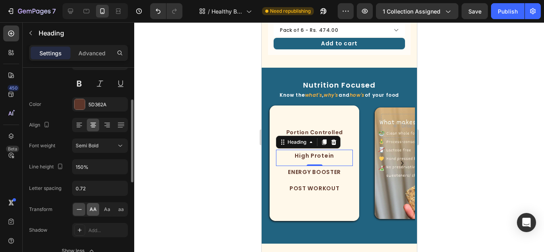
click at [92, 211] on span "AA" at bounding box center [93, 209] width 7 height 7
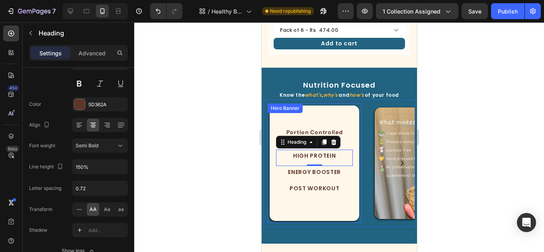
click at [313, 193] on div "Background Image" at bounding box center [314, 164] width 90 height 116
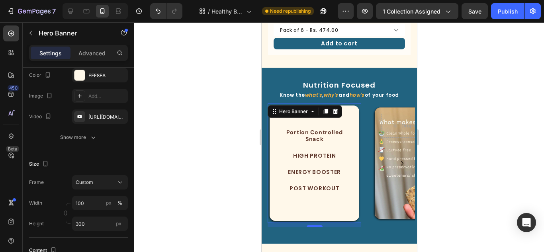
scroll to position [0, 0]
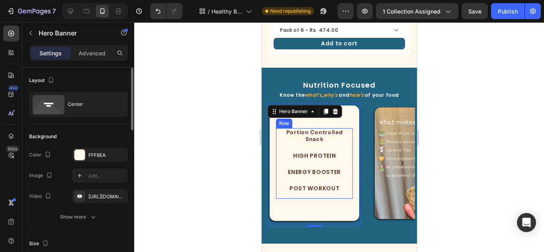
click at [343, 128] on h2 "portion controlled snack" at bounding box center [314, 135] width 77 height 15
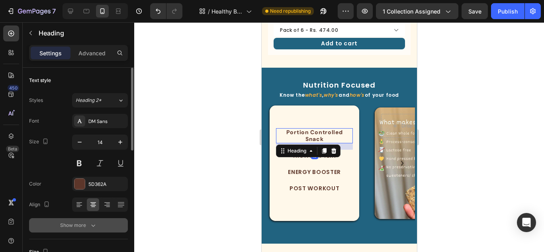
click at [84, 221] on button "Show more" at bounding box center [78, 225] width 99 height 14
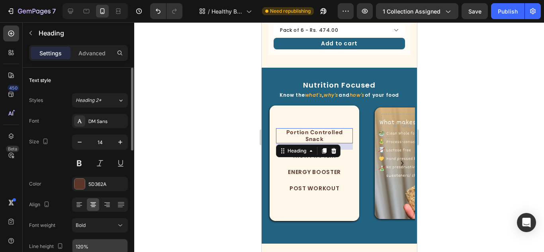
scroll to position [80, 0]
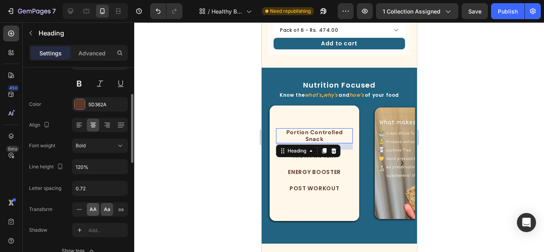
click at [95, 208] on span "AA" at bounding box center [93, 209] width 7 height 7
click at [81, 85] on button at bounding box center [79, 83] width 14 height 14
click at [86, 84] on button at bounding box center [79, 83] width 14 height 14
click at [95, 147] on div "Bold" at bounding box center [96, 145] width 41 height 7
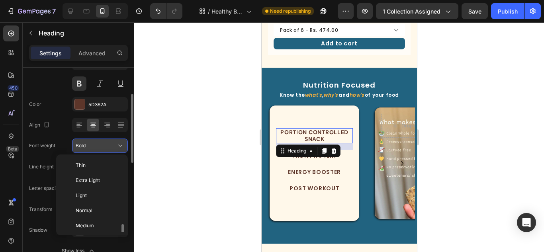
scroll to position [43, 0]
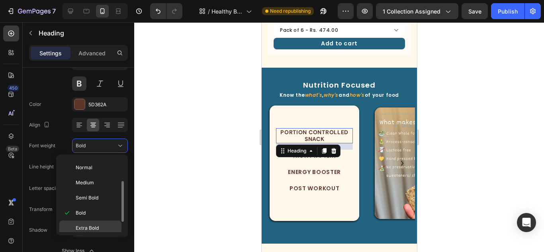
click at [95, 236] on div "Extra Bold" at bounding box center [90, 243] width 62 height 15
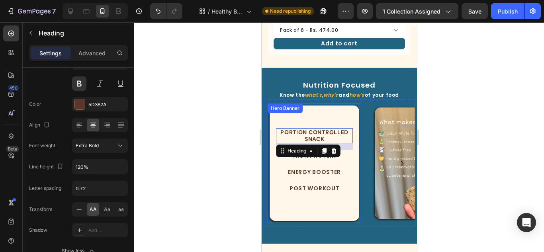
click at [325, 192] on div "Background Image" at bounding box center [314, 164] width 90 height 116
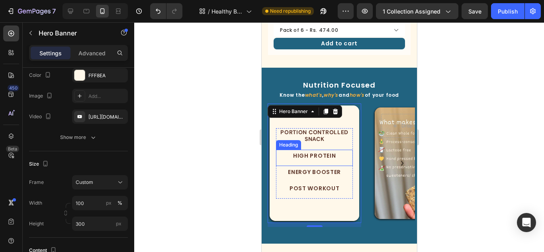
scroll to position [0, 0]
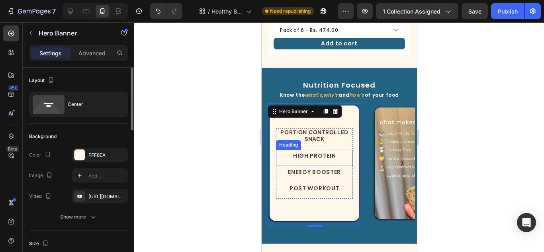
click at [326, 128] on h2 "Portion controlled Snack" at bounding box center [314, 135] width 77 height 15
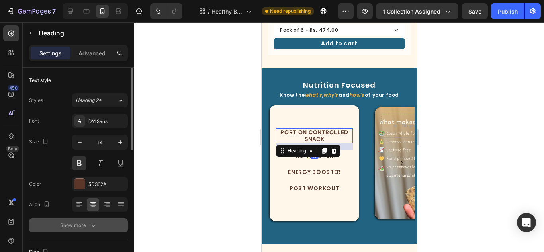
click at [78, 223] on div "Show more" at bounding box center [78, 225] width 37 height 8
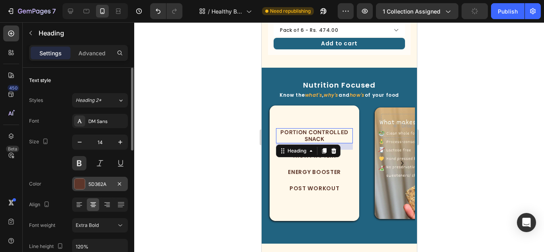
click at [79, 186] on div at bounding box center [79, 184] width 10 height 10
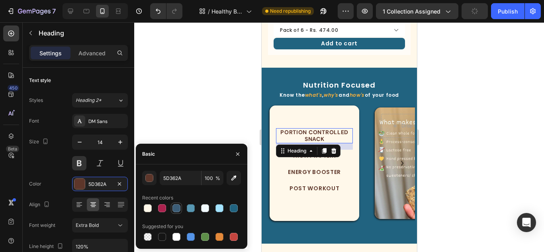
click at [180, 211] on div at bounding box center [176, 208] width 8 height 8
type input "3B5C76"
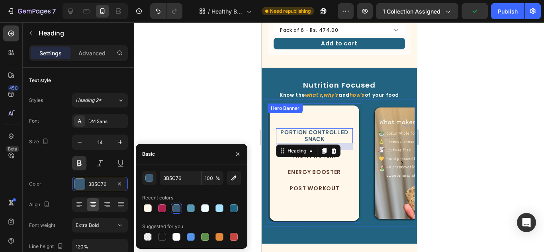
click at [309, 199] on div "Background Image" at bounding box center [314, 164] width 90 height 116
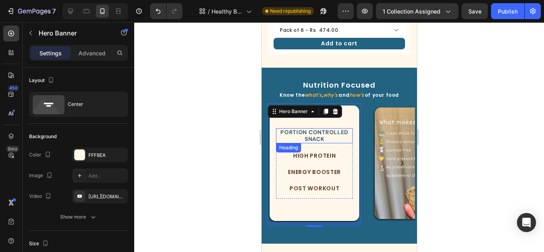
click at [320, 128] on h2 "Portion controlled Snack" at bounding box center [314, 135] width 77 height 15
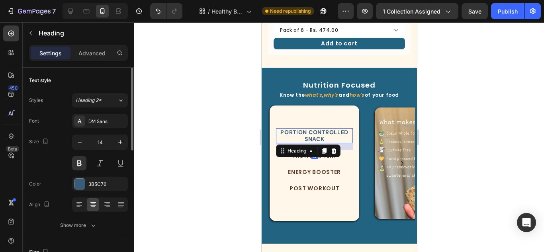
click at [100, 128] on div "Font DM Sans Size 14 Color 3B5C76 Align Show more" at bounding box center [78, 173] width 99 height 119
click at [88, 231] on button "Show more" at bounding box center [78, 225] width 99 height 14
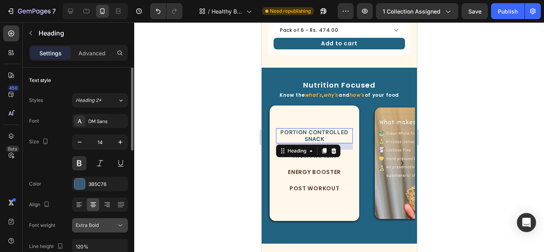
click at [100, 227] on div "Extra Bold" at bounding box center [96, 225] width 41 height 7
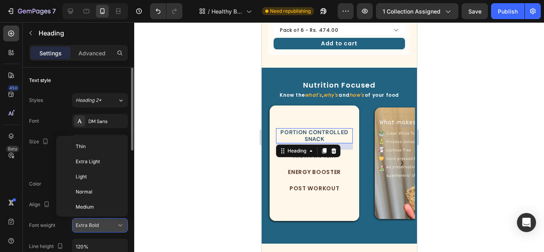
scroll to position [57, 0]
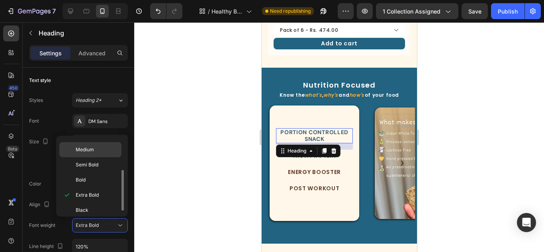
click at [93, 148] on span "Medium" at bounding box center [85, 149] width 18 height 7
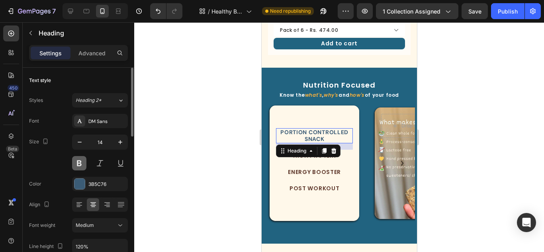
click at [80, 159] on button at bounding box center [79, 163] width 14 height 14
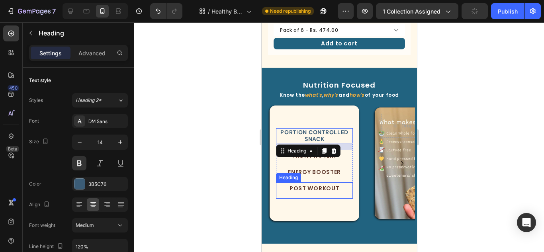
click at [348, 182] on div "Post Workout" at bounding box center [314, 188] width 69 height 12
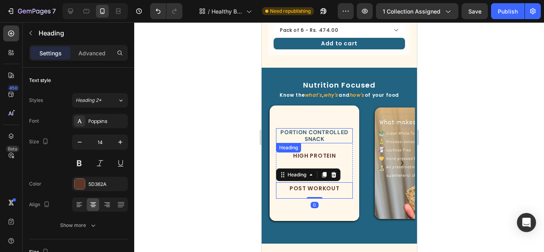
click at [331, 122] on div "Portion controlled Snack Heading High Protein Heading Energy Booster Heading Po…" at bounding box center [314, 163] width 90 height 83
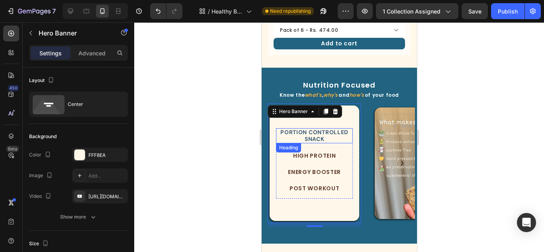
click at [328, 128] on h2 "Portion controlled Snack" at bounding box center [314, 135] width 77 height 15
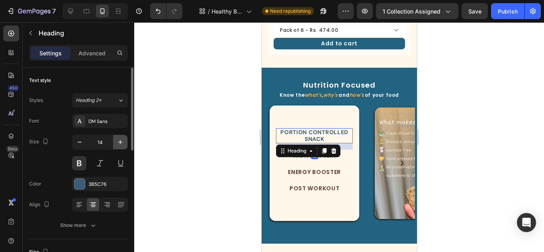
click at [123, 140] on icon "button" at bounding box center [120, 142] width 8 height 8
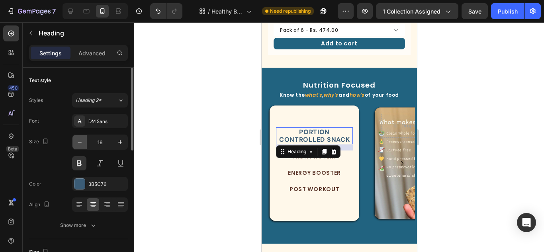
click at [77, 137] on button "button" at bounding box center [79, 142] width 14 height 14
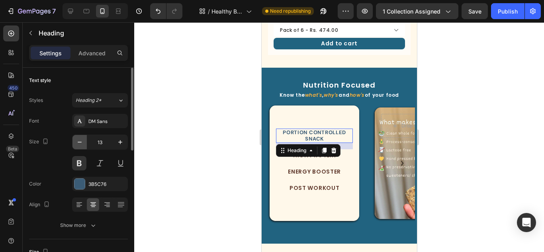
click at [77, 137] on button "button" at bounding box center [79, 142] width 14 height 14
type input "12"
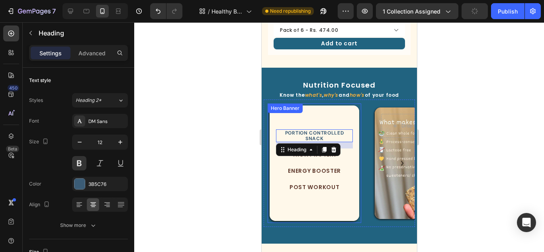
click at [304, 193] on div "Background Image" at bounding box center [314, 164] width 90 height 116
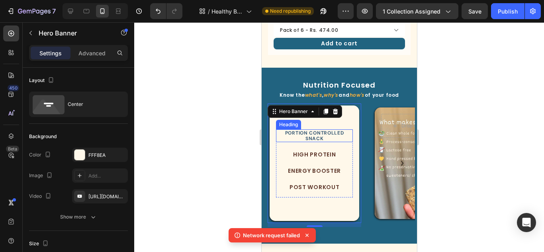
click at [314, 129] on h2 "Portion controlled Snack" at bounding box center [314, 135] width 77 height 13
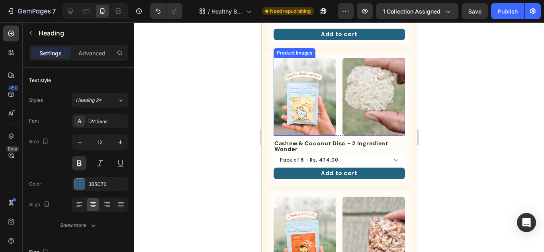
scroll to position [518, 0]
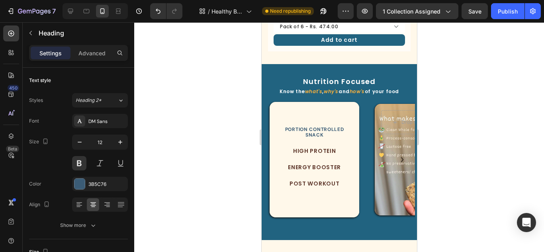
select select "552044067371156655"
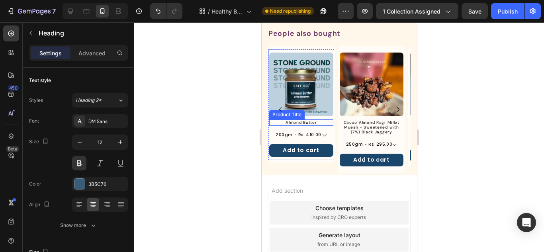
scroll to position [876, 0]
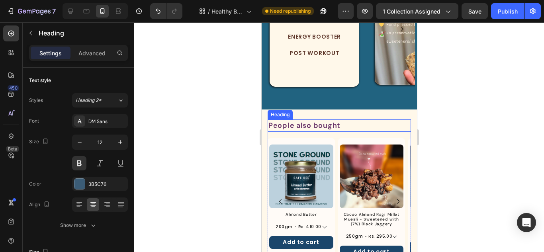
click at [306, 122] on h2 "People also bought" at bounding box center [338, 126] width 143 height 12
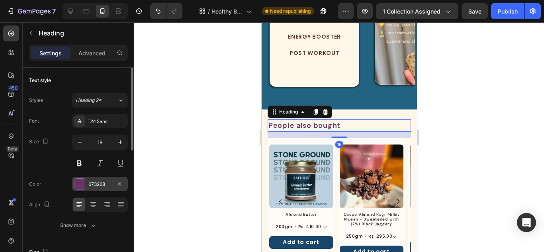
click at [80, 186] on div at bounding box center [79, 184] width 10 height 10
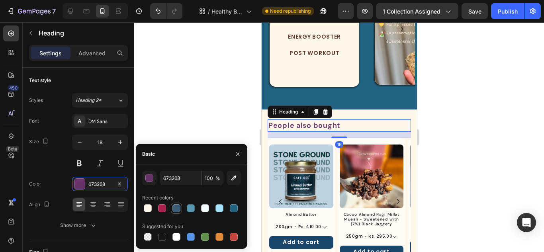
click at [172, 206] on div at bounding box center [176, 208] width 8 height 8
type input "3B5C76"
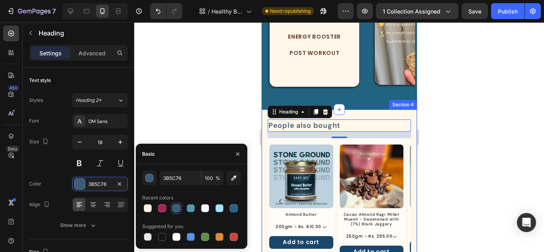
click at [353, 114] on div "People also bought Heading 16 Product Images Almond Butter Product Title 200gm …" at bounding box center [338, 188] width 155 height 157
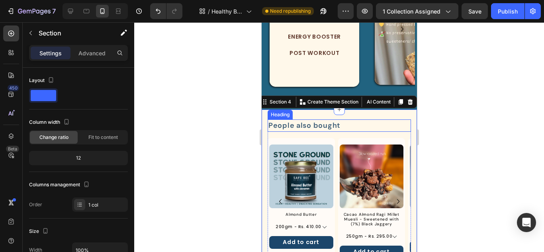
click at [333, 127] on h2 "People also bought" at bounding box center [338, 126] width 143 height 12
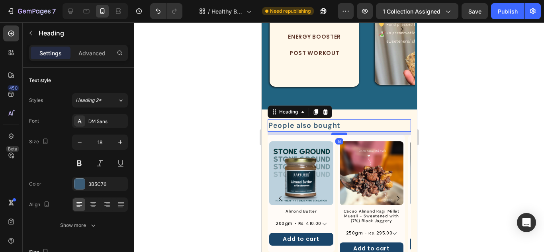
click at [337, 133] on div at bounding box center [339, 134] width 16 height 2
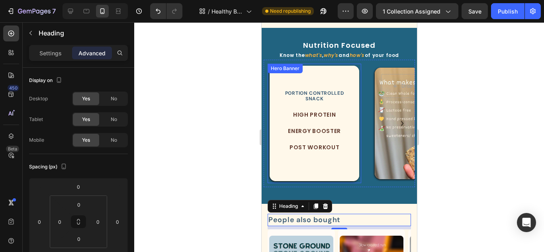
scroll to position [717, 0]
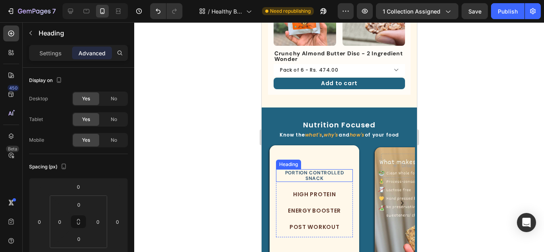
click at [323, 169] on h2 "Portion controlled Snack" at bounding box center [314, 175] width 77 height 13
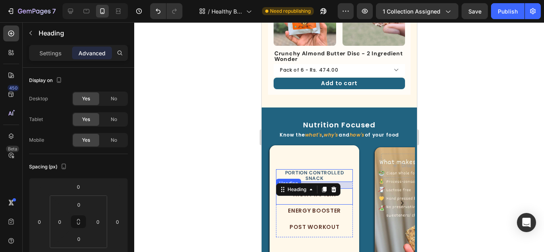
click at [344, 188] on h2 "High Protein" at bounding box center [314, 194] width 69 height 12
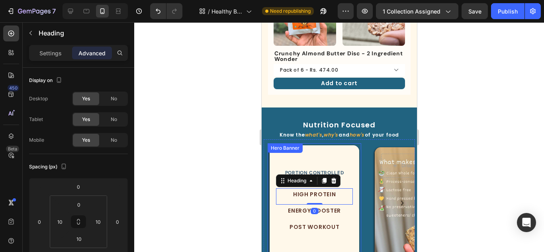
click at [333, 236] on div "Background Image" at bounding box center [314, 203] width 90 height 116
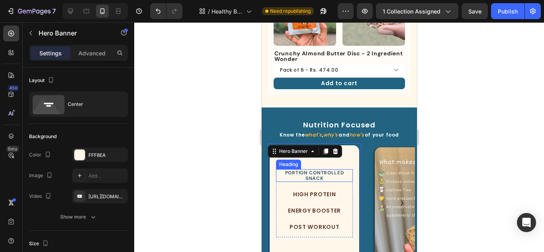
click at [331, 169] on h2 "Portion controlled Snack" at bounding box center [314, 175] width 77 height 13
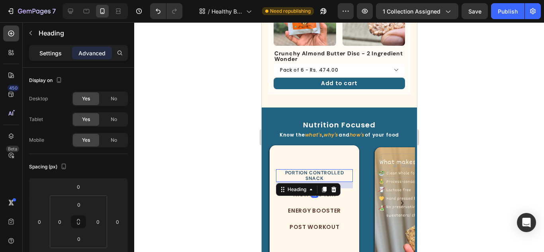
drag, startPoint x: 58, startPoint y: 57, endPoint x: 57, endPoint y: 47, distance: 9.6
click at [57, 49] on p "Settings" at bounding box center [50, 53] width 22 height 8
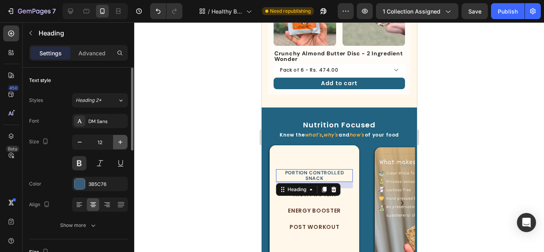
click at [119, 143] on icon "button" at bounding box center [120, 142] width 8 height 8
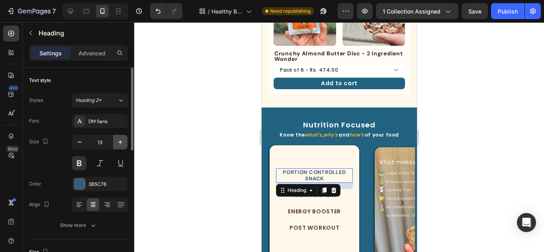
type input "14"
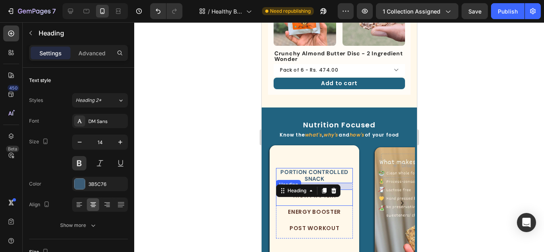
click at [344, 190] on div "High Protein Heading" at bounding box center [314, 198] width 77 height 16
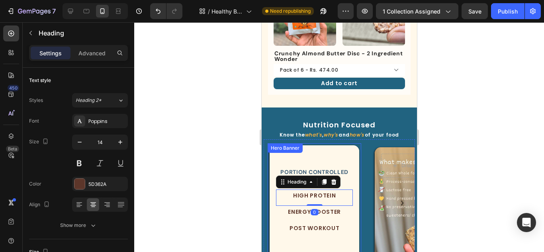
click at [341, 238] on div "Background Image" at bounding box center [314, 203] width 90 height 116
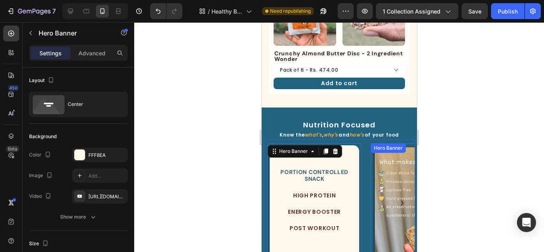
click at [397, 198] on icon "Carousel Next Arrow" at bounding box center [402, 203] width 10 height 10
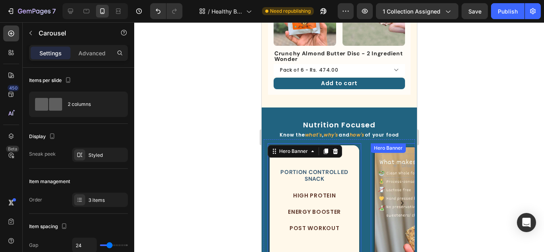
scroll to position [757, 0]
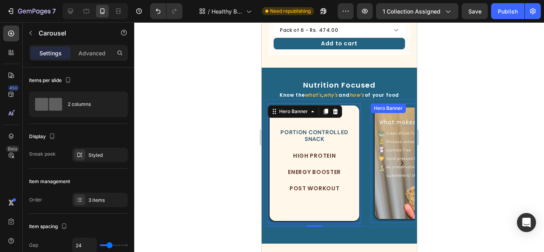
select select "552044067371156655"
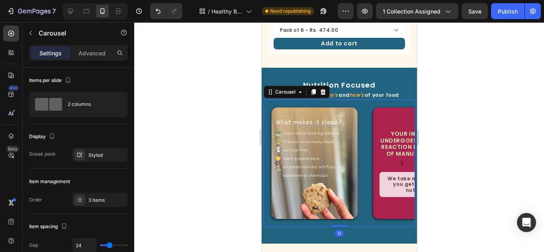
click at [397, 159] on icon "Carousel Next Arrow" at bounding box center [402, 164] width 10 height 10
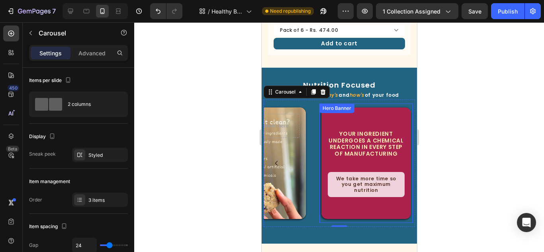
click at [366, 104] on div "Your ingredient undergoes a chemical reaction in every step of manufacturing Te…" at bounding box center [366, 164] width 94 height 120
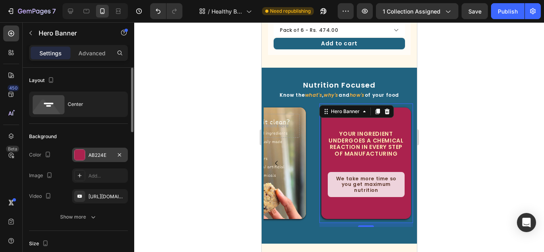
click at [84, 157] on div at bounding box center [79, 155] width 10 height 10
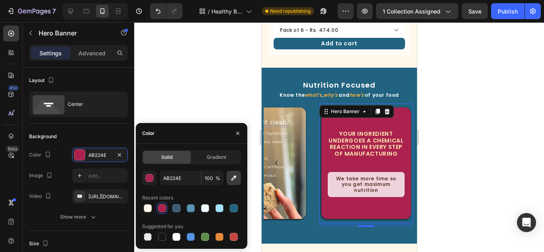
click at [233, 178] on icon "button" at bounding box center [234, 178] width 8 height 8
type input "FFF8EA"
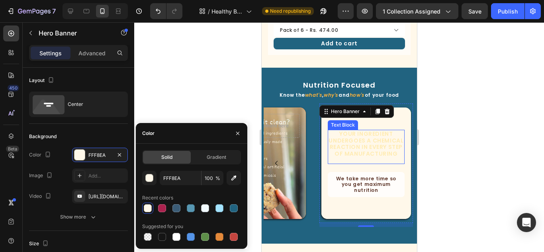
click at [378, 136] on p "Your ingredient undergoes a chemical reaction in every step of manufacturing" at bounding box center [365, 144] width 75 height 27
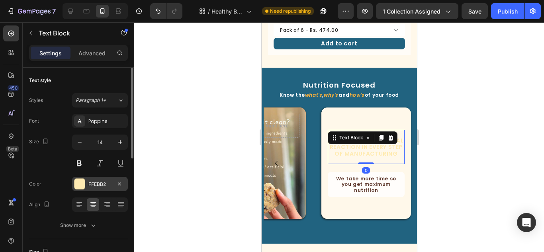
click at [80, 180] on div at bounding box center [79, 184] width 10 height 10
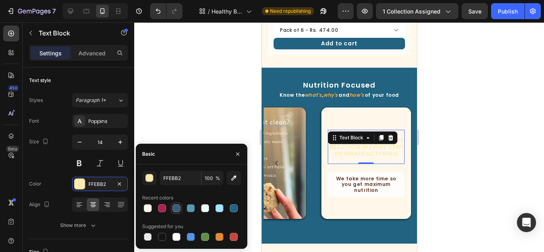
click at [177, 213] on div at bounding box center [177, 209] width 10 height 10
type input "3B5C76"
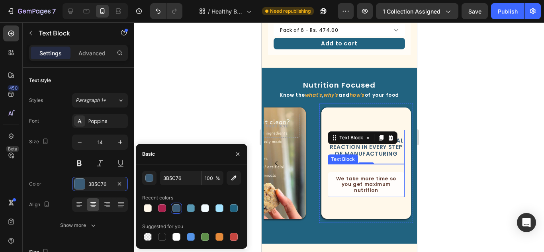
click at [378, 172] on div "We take more time so you get maximum nutrition" at bounding box center [365, 184] width 77 height 25
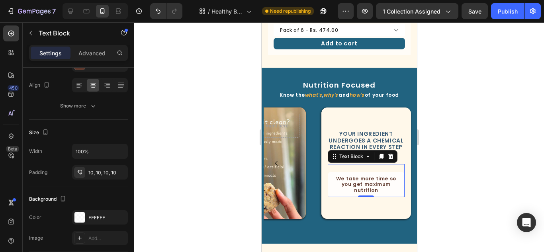
scroll to position [199, 0]
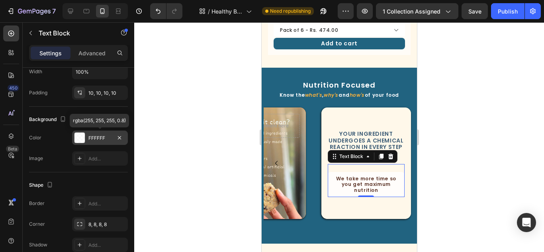
click at [82, 138] on div at bounding box center [79, 138] width 10 height 10
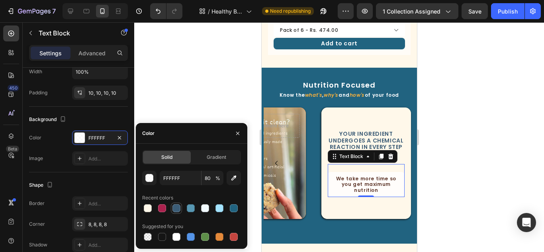
click at [174, 208] on div at bounding box center [176, 208] width 8 height 8
type input "3B5C76"
type input "100"
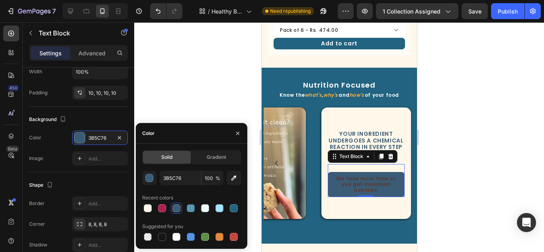
click at [348, 176] on p "We take more time so you get maximum nutrition" at bounding box center [365, 184] width 69 height 17
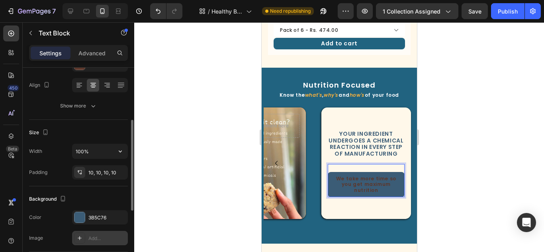
scroll to position [40, 0]
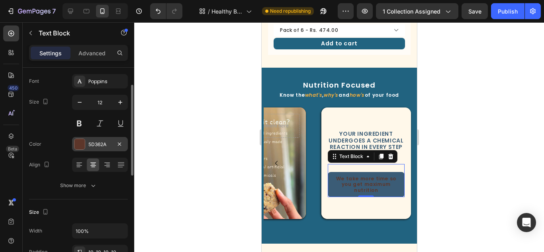
click at [77, 143] on div at bounding box center [79, 144] width 10 height 10
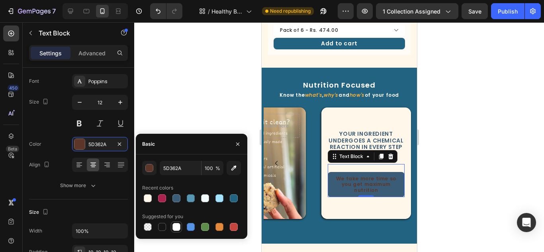
click at [175, 228] on div at bounding box center [176, 227] width 8 height 8
type input "FFFFFF"
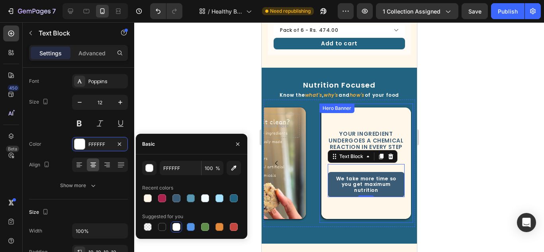
click at [377, 186] on div "Background Image" at bounding box center [366, 164] width 90 height 112
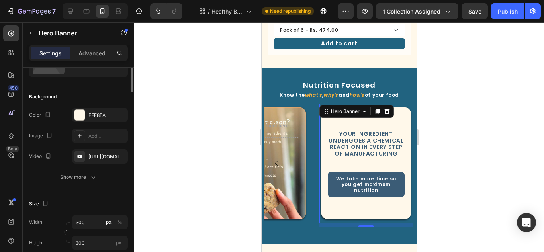
scroll to position [0, 0]
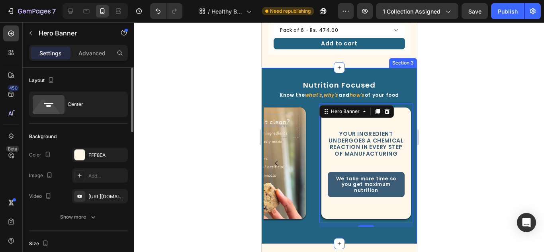
click at [315, 216] on div "Nutrition Focused Heading Know the what's , why's and how's of your food Text B…" at bounding box center [338, 156] width 151 height 169
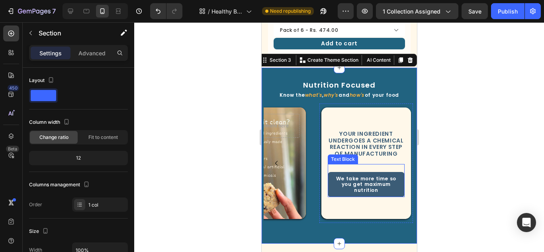
click at [360, 164] on div "We take more time so you get maximum nutrition Text Block" at bounding box center [365, 180] width 77 height 33
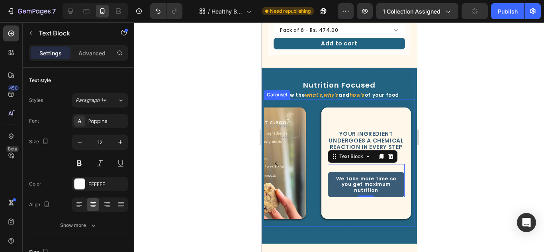
click at [273, 159] on icon "Carousel Back Arrow" at bounding box center [276, 164] width 10 height 10
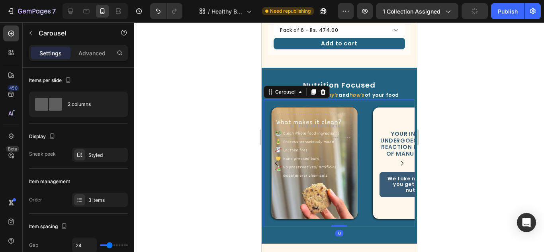
click at [273, 159] on icon "Carousel Back Arrow" at bounding box center [276, 164] width 10 height 10
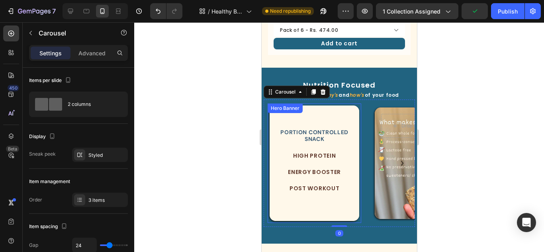
click at [325, 189] on div "Portion controlled Snack Heading High Protein Heading Energy Booster Heading Po…" at bounding box center [314, 163] width 90 height 83
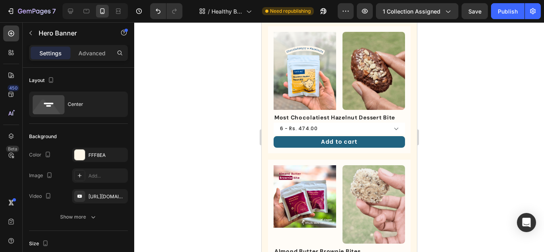
scroll to position [120, 0]
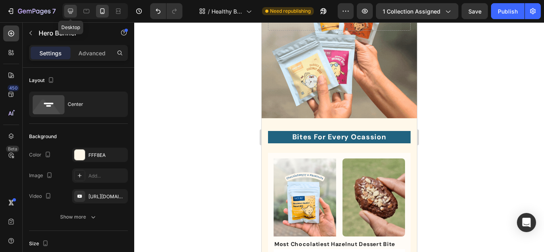
click at [65, 9] on div at bounding box center [70, 11] width 13 height 13
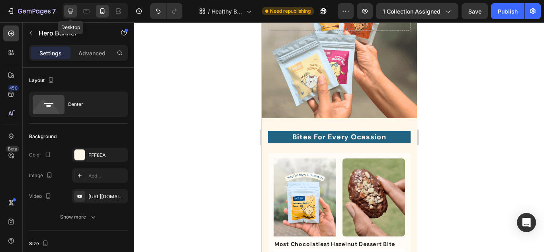
type input "450"
type input "380"
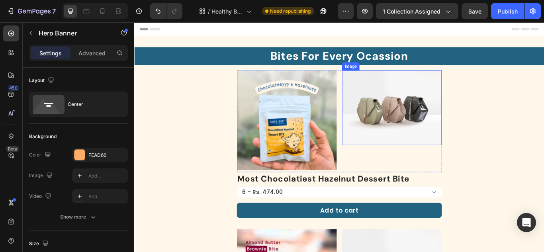
click at [427, 102] on img at bounding box center [434, 121] width 116 height 87
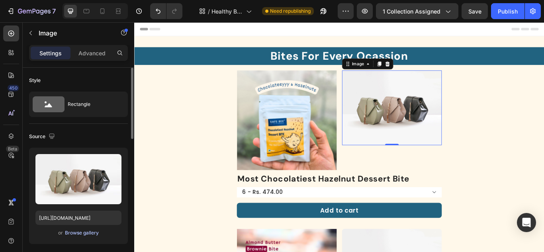
click at [88, 233] on div "Browse gallery" at bounding box center [82, 232] width 34 height 7
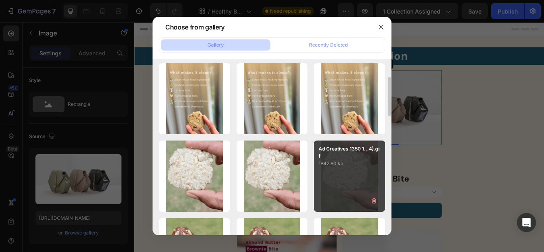
scroll to position [199, 0]
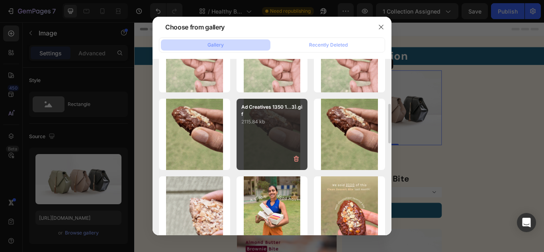
click at [272, 128] on div "Ad Creatives 1350 1...3).gif 2115.84 kb" at bounding box center [272, 134] width 71 height 71
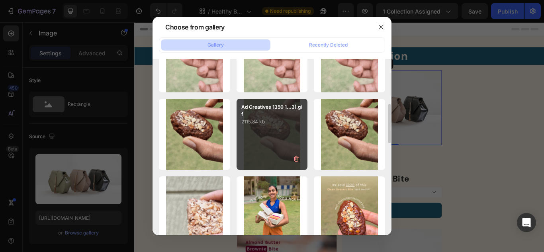
type input "[URL][DOMAIN_NAME]"
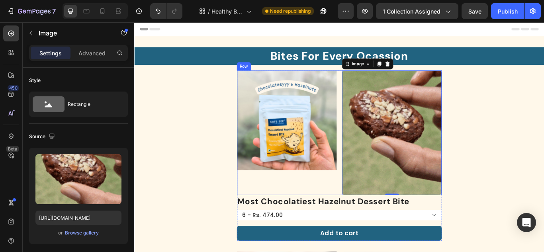
click at [320, 206] on div "Product Images" at bounding box center [312, 150] width 116 height 145
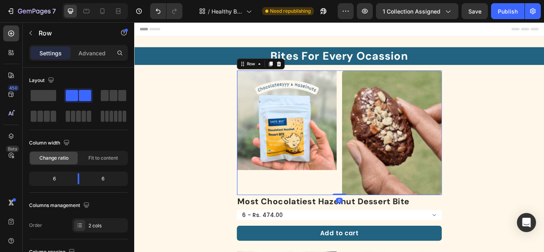
click at [367, 161] on div "Product Images Image Row 0" at bounding box center [373, 150] width 239 height 145
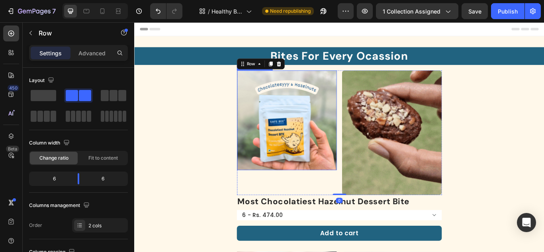
click at [355, 163] on img at bounding box center [312, 136] width 116 height 116
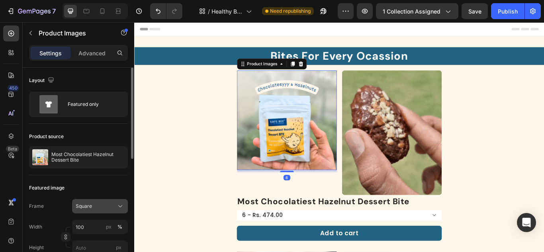
click at [104, 206] on div "Square" at bounding box center [95, 206] width 39 height 7
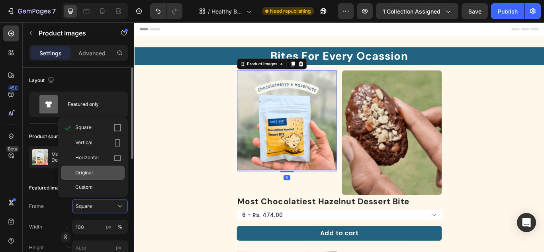
click at [98, 168] on div "Original" at bounding box center [93, 173] width 64 height 14
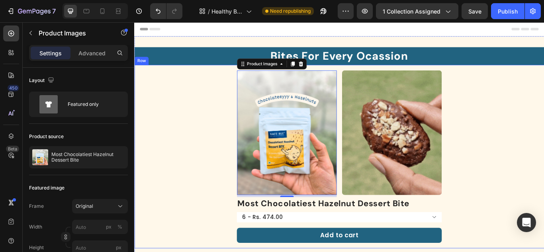
click at [220, 164] on div "Product Images 6 Image Row Most Chocolatiest Hazelnut Dessert Bite Product Titl…" at bounding box center [373, 178] width 465 height 201
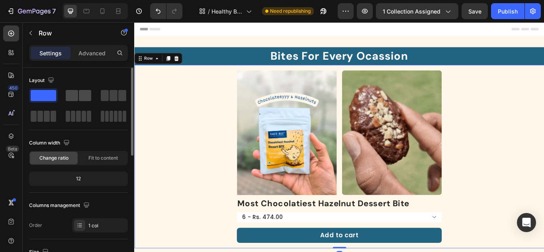
click at [80, 100] on span at bounding box center [85, 95] width 12 height 11
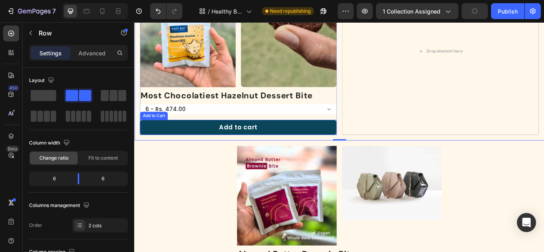
scroll to position [120, 0]
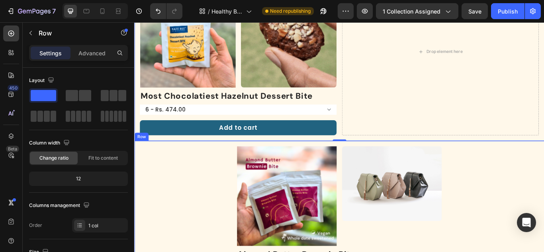
click at [247, 185] on div "Product Images Image Row Almond Butter Brownie Bites Product Title Pack of 6 - …" at bounding box center [373, 253] width 465 height 172
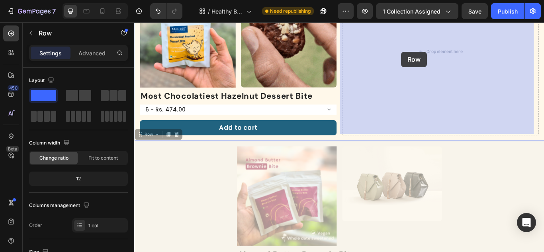
drag, startPoint x: 139, startPoint y: 152, endPoint x: 445, endPoint y: 57, distance: 320.4
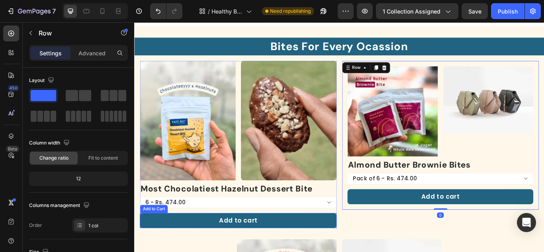
scroll to position [0, 0]
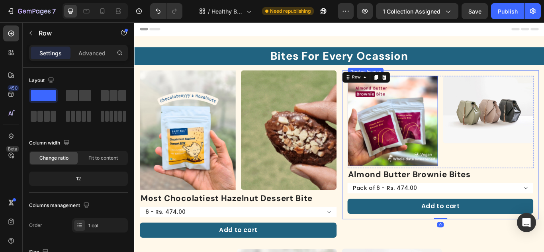
click at [466, 156] on img at bounding box center [435, 137] width 105 height 105
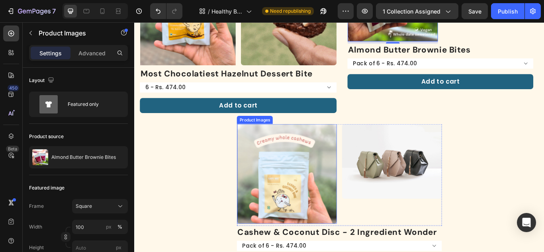
scroll to position [159, 0]
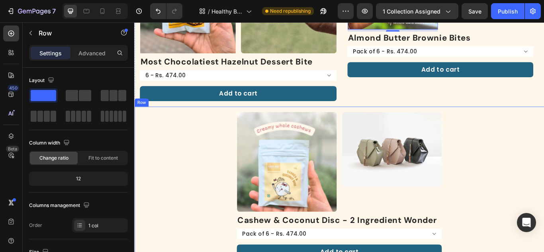
click at [224, 151] on div "Product Images Image Row Cashew & Coconut Disc - 2 Ingredient Wonder Product Ti…" at bounding box center [373, 213] width 465 height 172
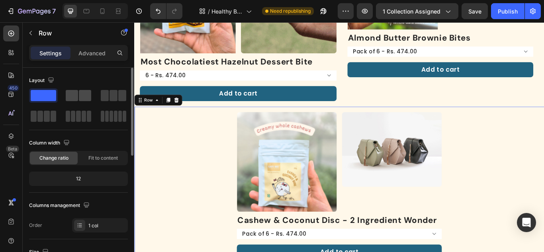
click at [82, 95] on span at bounding box center [85, 95] width 12 height 11
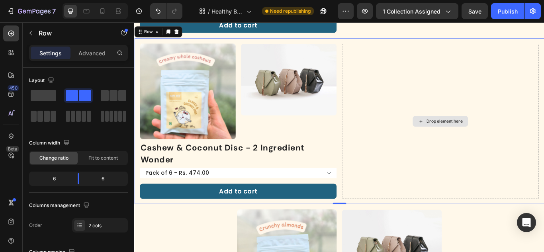
scroll to position [319, 0]
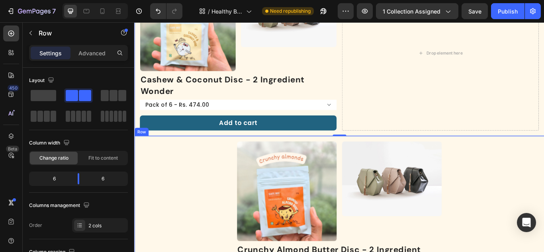
click at [215, 168] on div "Product Images Image Row Crunchy Almond Butter Disc - 2 Ingredient Wonder Produ…" at bounding box center [373, 254] width 465 height 186
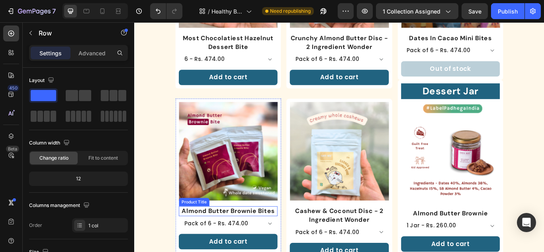
scroll to position [876, 0]
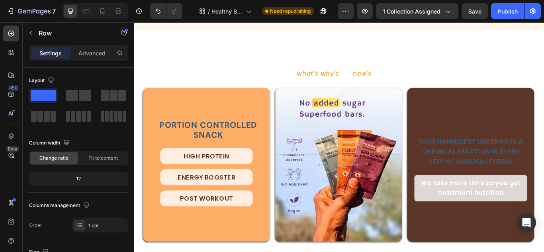
select select "552044067371156655"
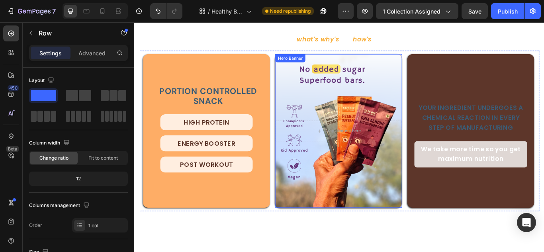
click at [367, 100] on div "Background Image" at bounding box center [372, 148] width 148 height 179
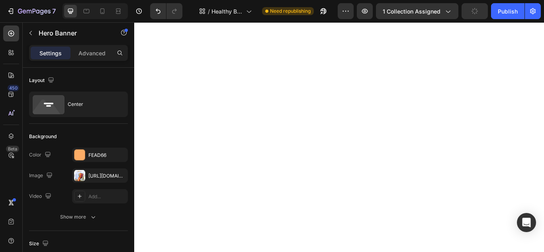
scroll to position [438, 0]
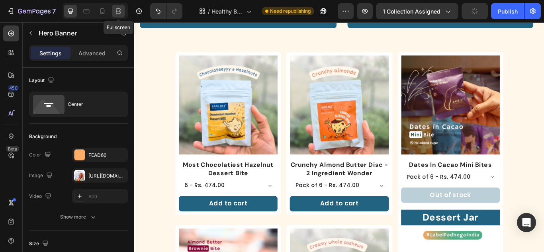
click at [118, 10] on icon at bounding box center [118, 11] width 8 height 8
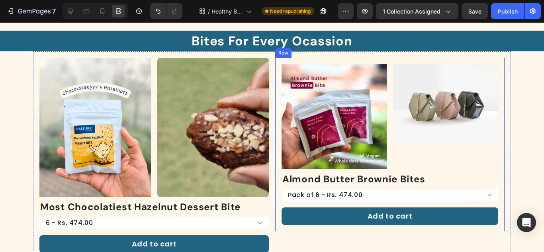
scroll to position [40, 0]
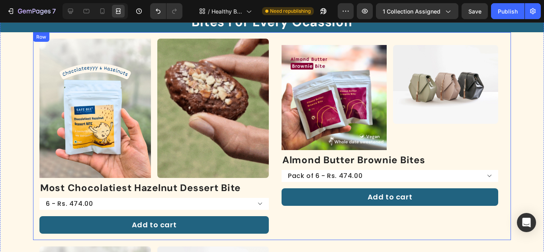
click at [275, 48] on div "Product Images Image Row Almond Butter Brownie Bites Product Title Pack of 6 - …" at bounding box center [389, 126] width 229 height 174
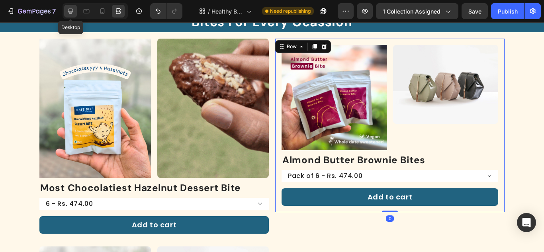
click at [73, 11] on icon at bounding box center [70, 11] width 5 height 5
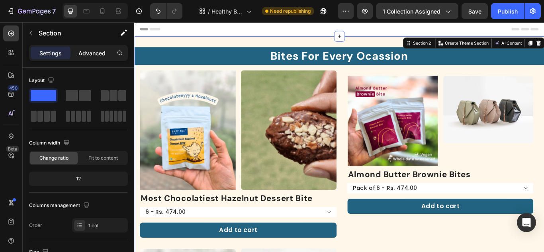
click at [94, 50] on p "Advanced" at bounding box center [91, 53] width 27 height 8
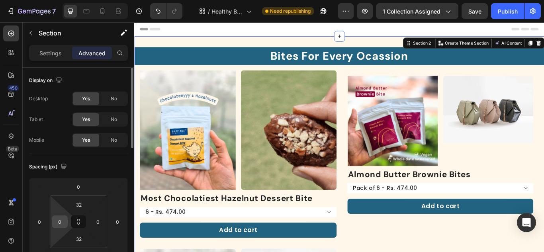
click at [59, 223] on input "0" at bounding box center [60, 222] width 12 height 12
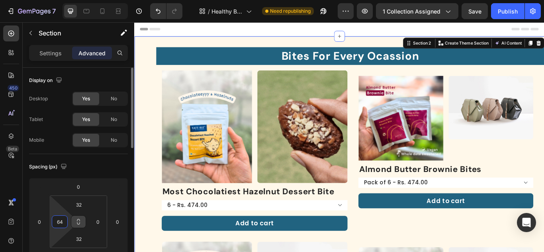
type input "6"
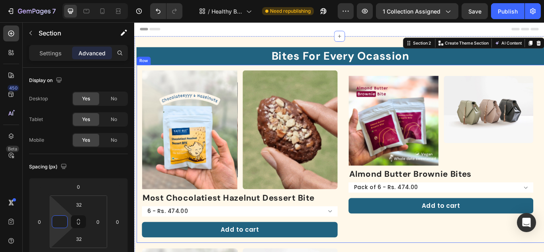
click at [373, 83] on div "Product Images Image Row Most Chocolatiest Hazelnut Dessert Bite Product Title …" at bounding box center [375, 176] width 476 height 208
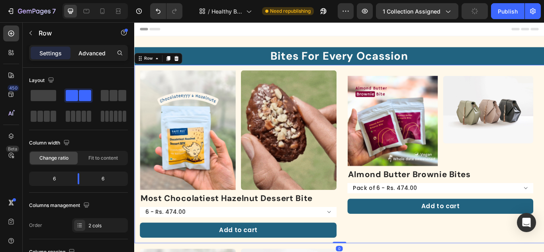
click at [93, 48] on div "Advanced" at bounding box center [92, 53] width 40 height 13
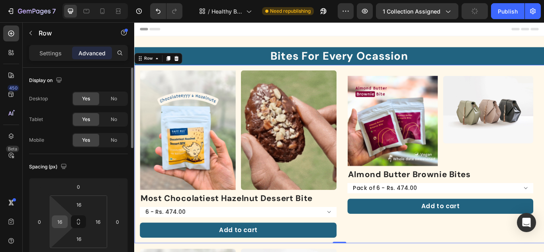
click at [62, 223] on input "16" at bounding box center [60, 222] width 12 height 12
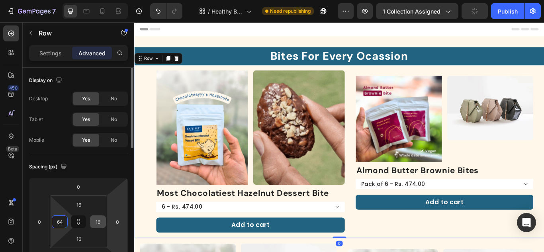
type input "64"
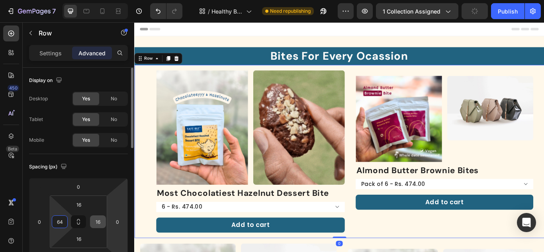
click at [99, 222] on input "16" at bounding box center [98, 222] width 12 height 12
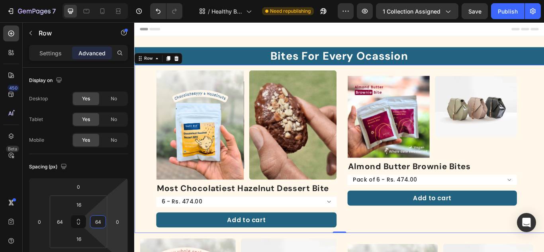
type input "64"
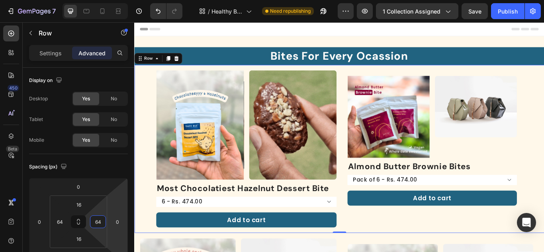
click at [367, 78] on div "Product Images Image Row Most Chocolatiest Hazelnut Dessert Bite Product Title …" at bounding box center [373, 170] width 478 height 196
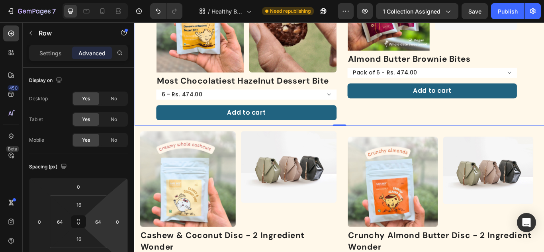
scroll to position [159, 0]
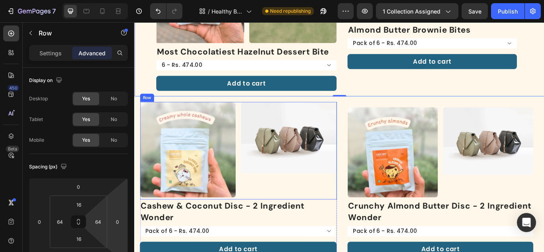
click at [230, 194] on img at bounding box center [197, 171] width 112 height 112
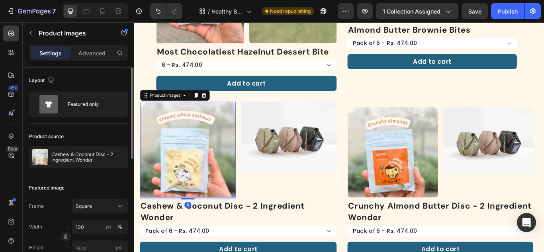
scroll to position [80, 0]
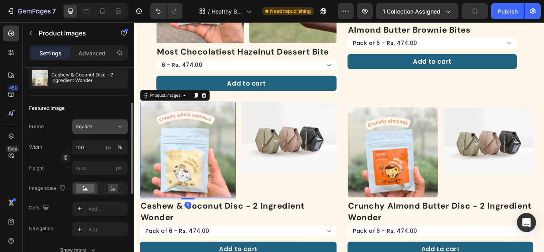
click at [87, 126] on span "Square" at bounding box center [84, 126] width 16 height 7
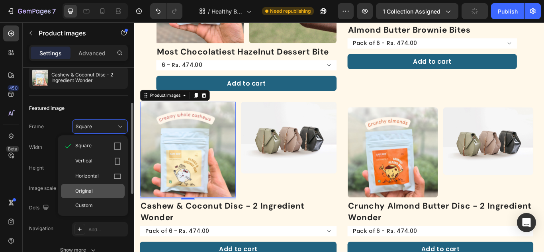
drag, startPoint x: 92, startPoint y: 185, endPoint x: 102, endPoint y: 145, distance: 41.7
click at [92, 185] on div "Original" at bounding box center [93, 191] width 64 height 14
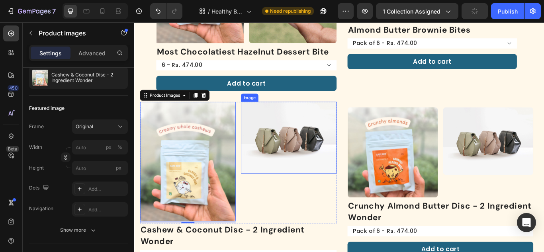
click at [289, 155] on img at bounding box center [315, 157] width 112 height 84
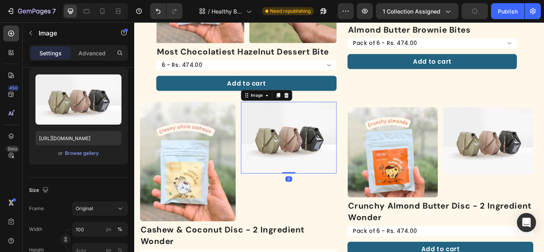
scroll to position [0, 0]
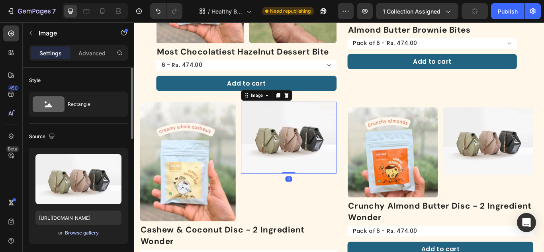
click at [84, 233] on div "Browse gallery" at bounding box center [82, 232] width 34 height 7
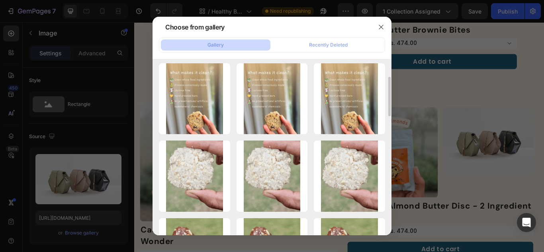
scroll to position [159, 0]
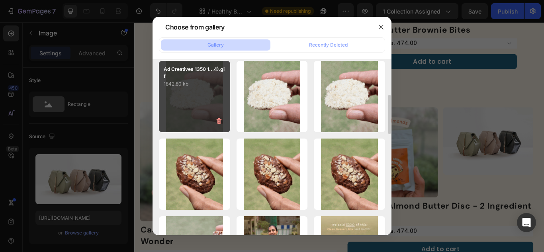
click at [202, 90] on div "Ad Creatives 1350 1...4).gif 1842.80 kb" at bounding box center [194, 96] width 71 height 71
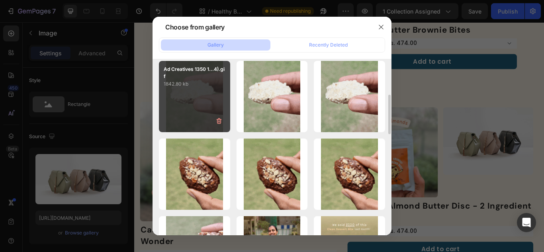
type input "[URL][DOMAIN_NAME]"
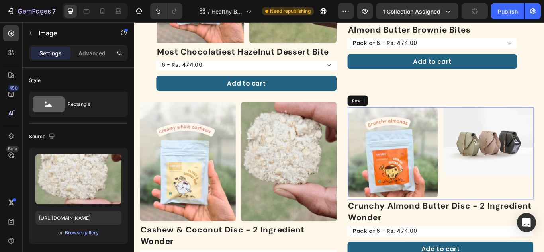
click at [488, 183] on div "Product Images Image Row" at bounding box center [491, 175] width 217 height 108
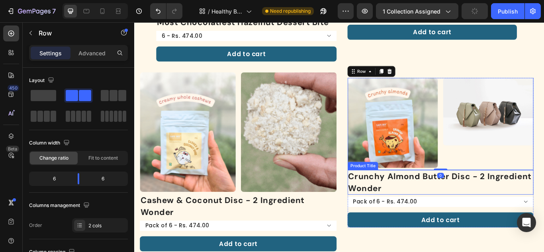
scroll to position [239, 0]
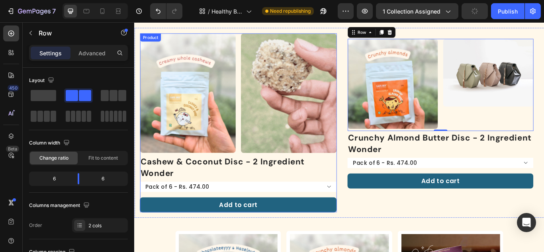
click at [340, 219] on div "Cashew & Coconut Disc - 2 Ingredient Wonder Product Title Pack of 6 - Rs. 474.0…" at bounding box center [255, 210] width 229 height 67
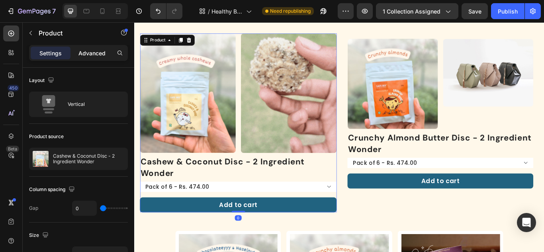
click at [80, 55] on p "Advanced" at bounding box center [91, 53] width 27 height 8
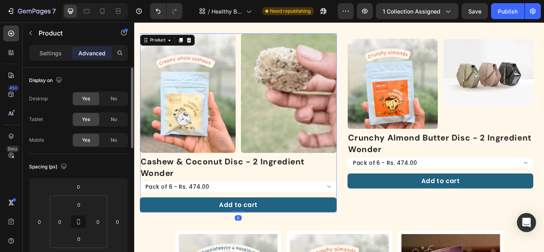
click at [47, 55] on p "Settings" at bounding box center [50, 53] width 22 height 8
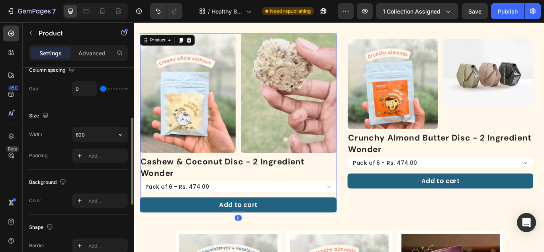
scroll to position [199, 0]
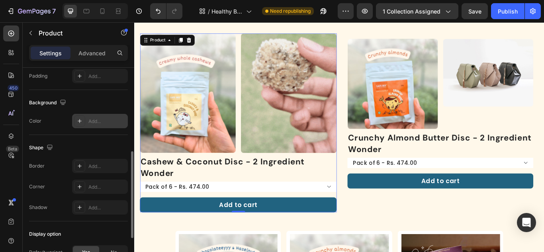
click at [78, 116] on div at bounding box center [79, 121] width 11 height 11
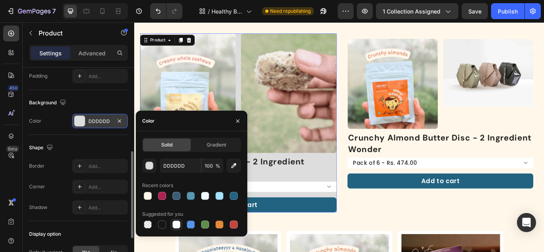
click at [178, 220] on div at bounding box center [177, 225] width 10 height 10
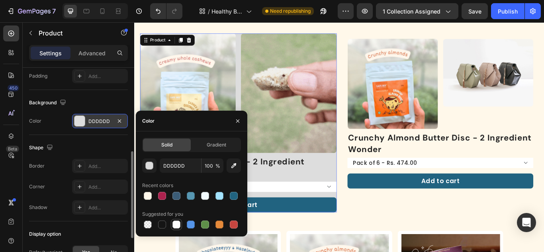
type input "FFFFFF"
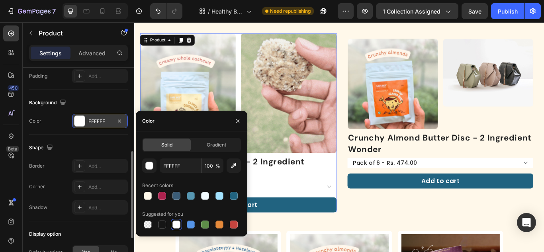
drag, startPoint x: 92, startPoint y: 103, endPoint x: 91, endPoint y: 86, distance: 17.5
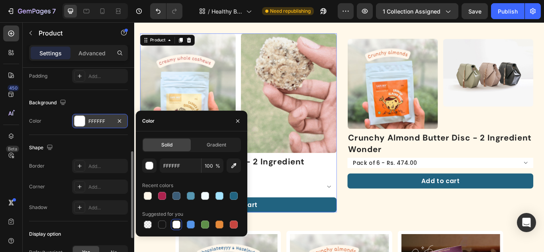
click at [92, 103] on div "Background" at bounding box center [78, 102] width 99 height 13
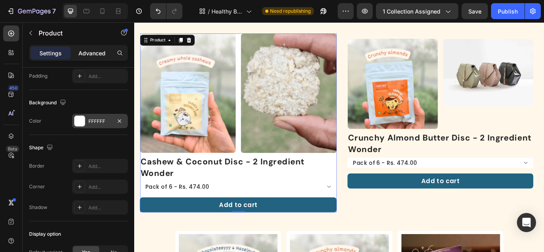
click at [89, 52] on p "Advanced" at bounding box center [91, 53] width 27 height 8
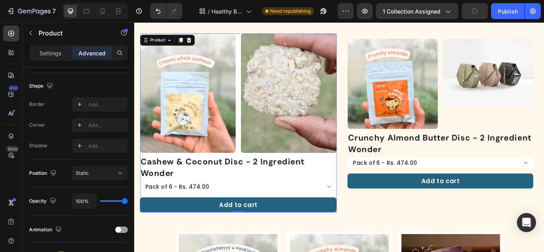
scroll to position [40, 0]
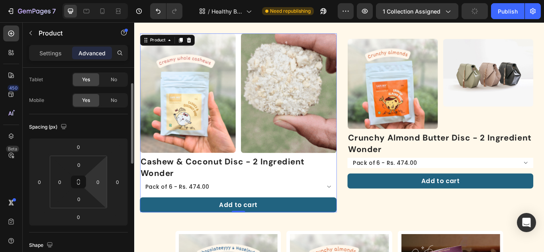
click at [82, 181] on button at bounding box center [78, 182] width 15 height 13
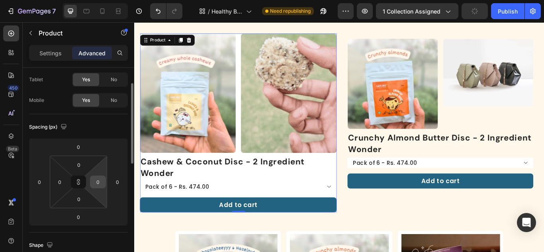
click at [99, 178] on input "0" at bounding box center [98, 182] width 12 height 12
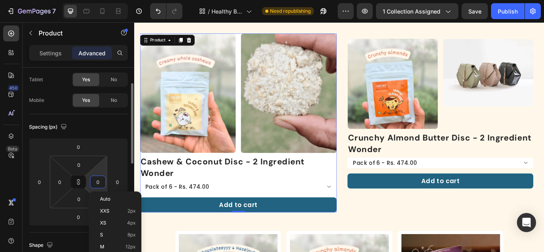
type input "1"
type input "16"
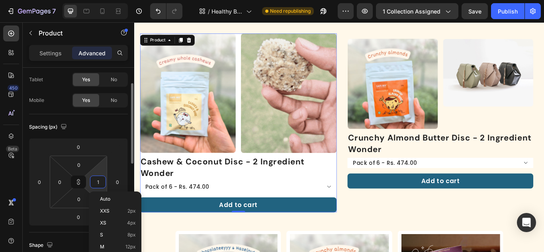
type input "16"
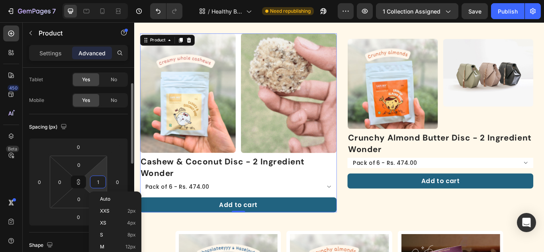
type input "16"
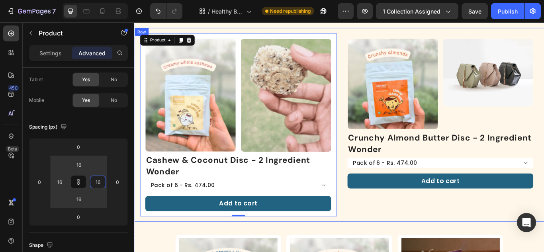
click at [371, 226] on div "Product Images Image Row Cashew & Coconut Disc - 2 Ingredient Wonder Product Ti…" at bounding box center [373, 142] width 478 height 226
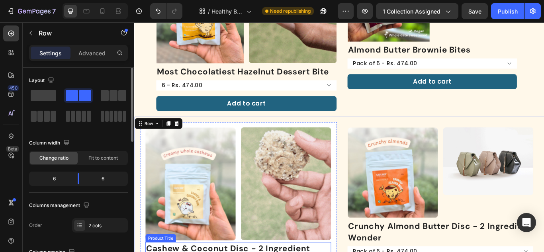
scroll to position [80, 0]
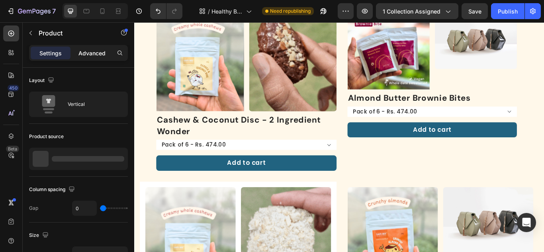
click at [90, 53] on p "Advanced" at bounding box center [91, 53] width 27 height 8
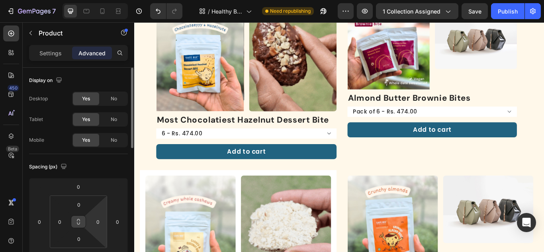
click at [82, 223] on button at bounding box center [78, 222] width 15 height 13
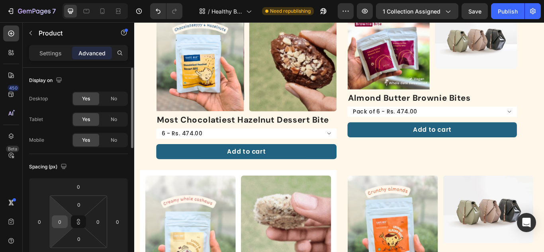
click at [65, 223] on input "0" at bounding box center [60, 222] width 12 height 12
type input "1"
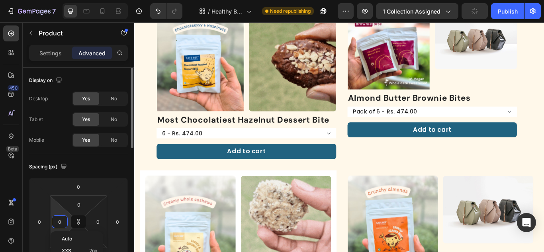
type input "1"
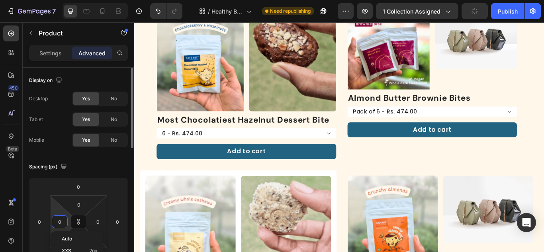
type input "1"
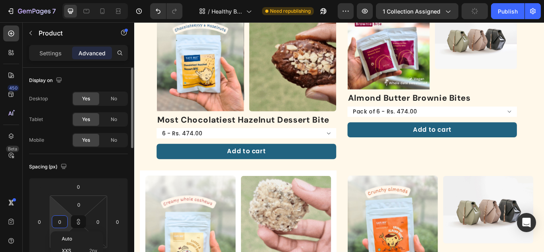
type input "1"
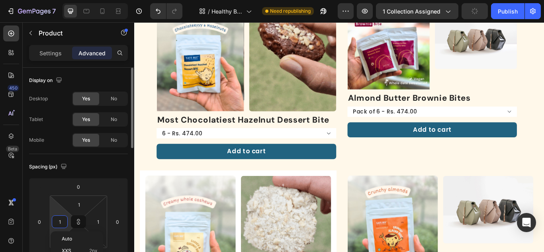
type input "16"
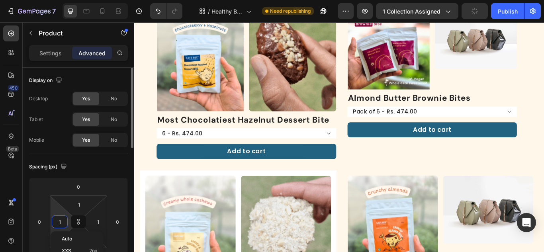
type input "16"
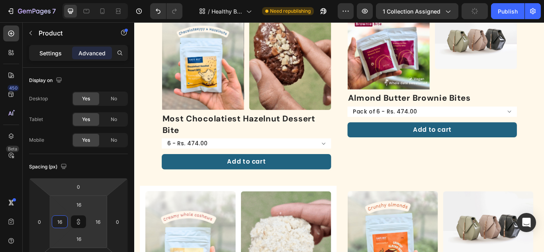
click at [43, 55] on p "Settings" at bounding box center [50, 53] width 22 height 8
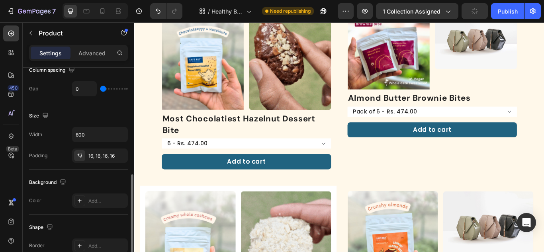
scroll to position [159, 0]
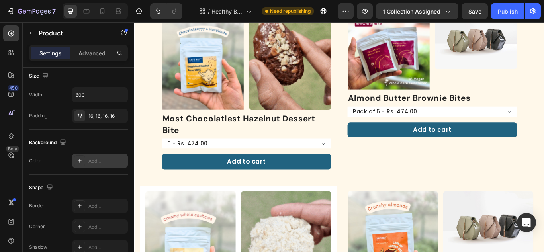
click at [75, 161] on div at bounding box center [79, 160] width 11 height 11
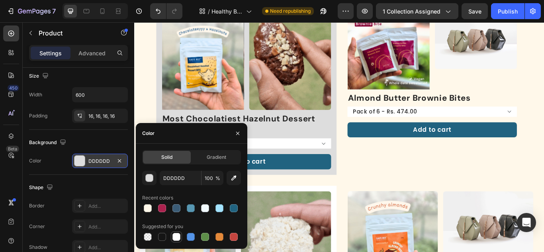
click at [174, 237] on div at bounding box center [176, 237] width 8 height 8
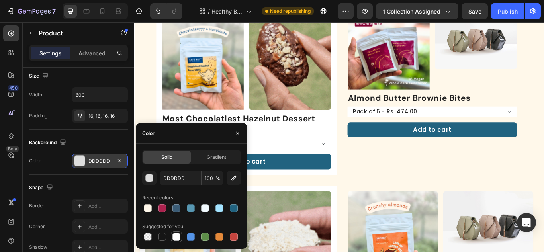
type input "FFFFFF"
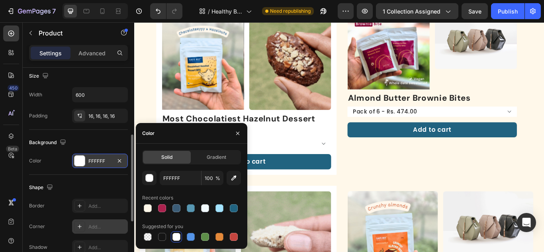
click at [76, 224] on div at bounding box center [79, 226] width 11 height 11
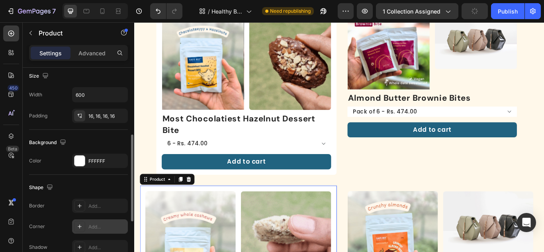
click at [78, 225] on icon at bounding box center [79, 226] width 6 height 6
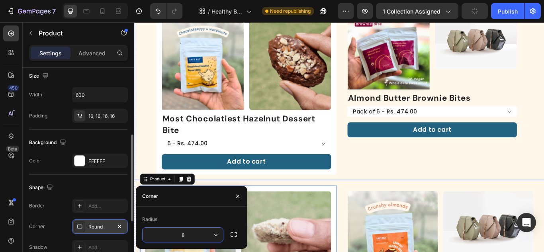
click at [396, 197] on div "Product Images Image Row Almond Butter Brownie Bites Product Title Pack of 6 - …" at bounding box center [481, 100] width 210 height 202
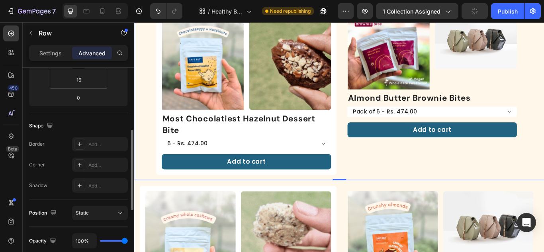
scroll to position [0, 0]
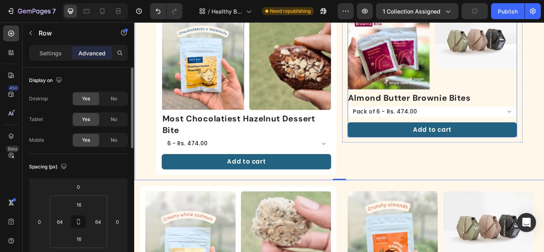
click at [431, 134] on div "Almond Butter Brownie Bites Product Title Pack of 6 - Rs. 474.00 Pack of 12 - R…" at bounding box center [482, 129] width 198 height 53
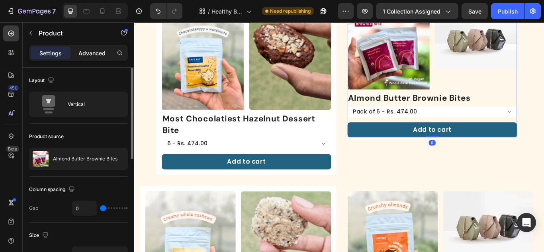
click at [90, 47] on div "Advanced" at bounding box center [92, 53] width 40 height 13
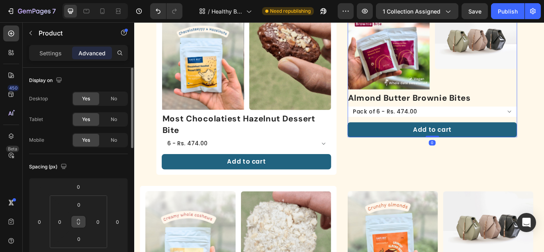
click at [75, 227] on button at bounding box center [78, 222] width 15 height 13
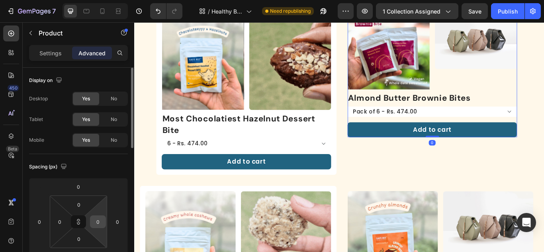
click at [94, 219] on input "0" at bounding box center [98, 222] width 12 height 12
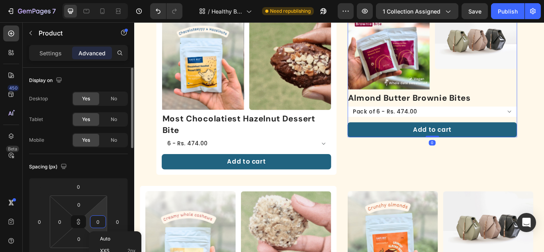
type input "1"
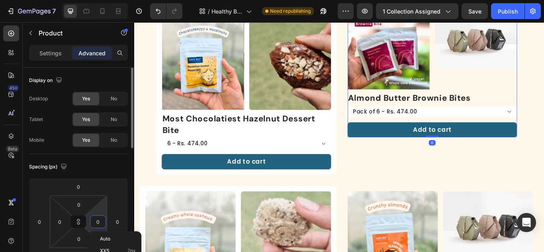
type input "1"
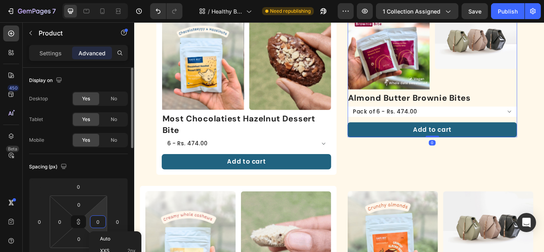
type input "1"
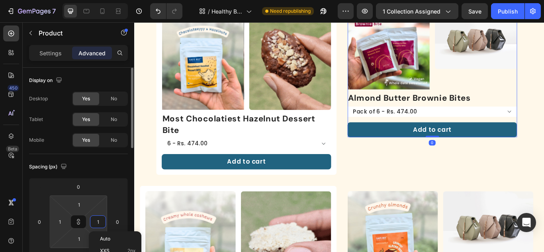
type input "16"
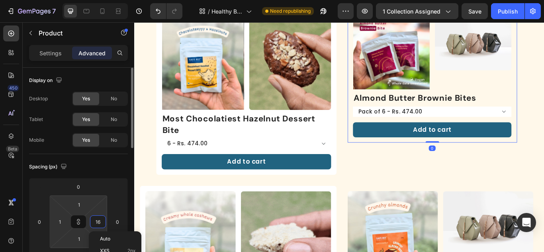
type input "16"
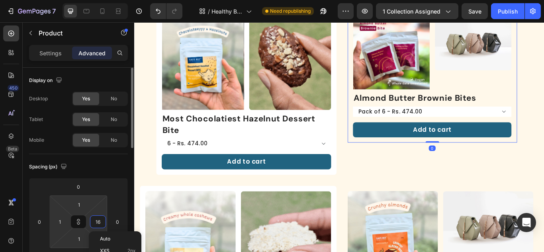
type input "16"
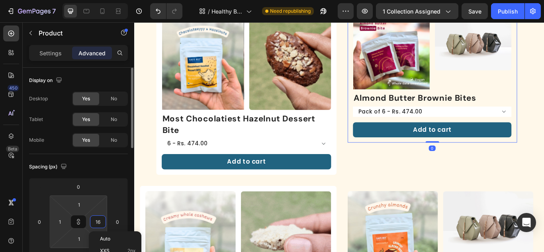
type input "16"
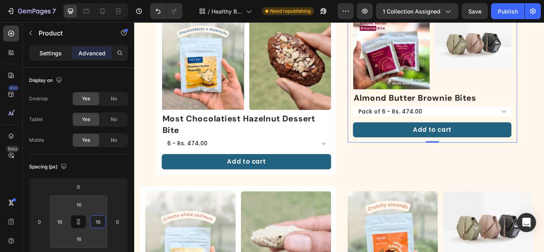
click at [44, 55] on p "Settings" at bounding box center [50, 53] width 22 height 8
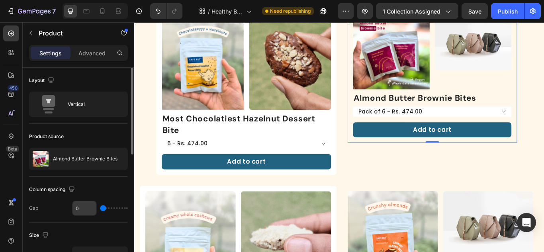
scroll to position [120, 0]
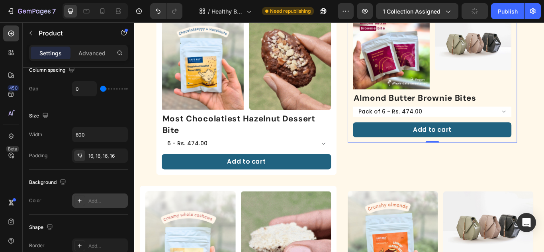
click at [79, 198] on icon at bounding box center [79, 201] width 6 height 6
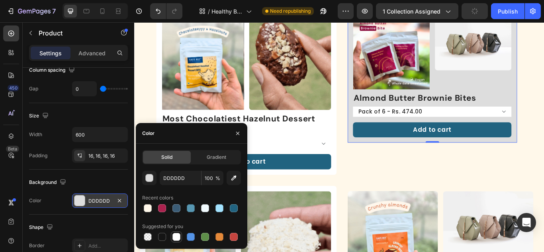
click at [177, 238] on div at bounding box center [176, 237] width 8 height 8
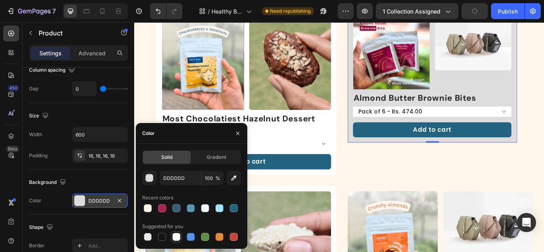
type input "FFFFFF"
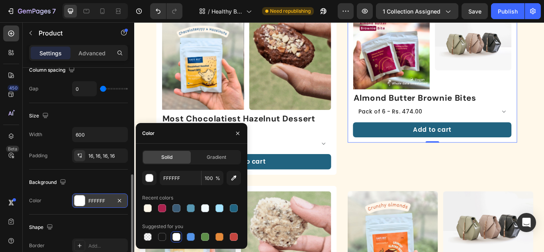
scroll to position [159, 0]
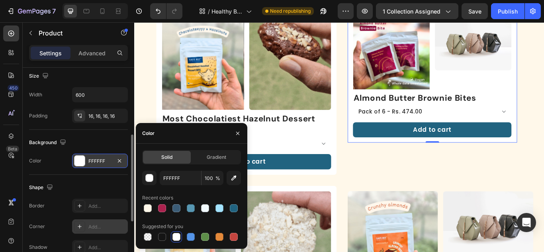
click at [74, 225] on div at bounding box center [79, 226] width 11 height 11
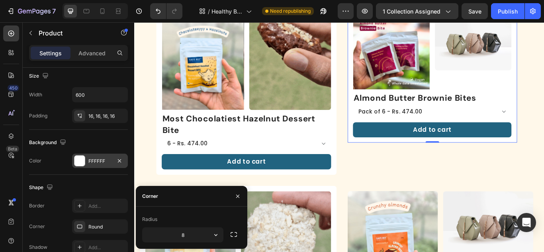
click at [110, 184] on div "Shape" at bounding box center [78, 187] width 99 height 13
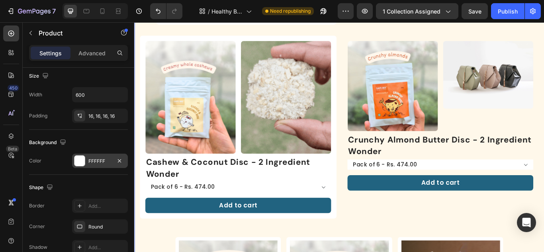
scroll to position [279, 0]
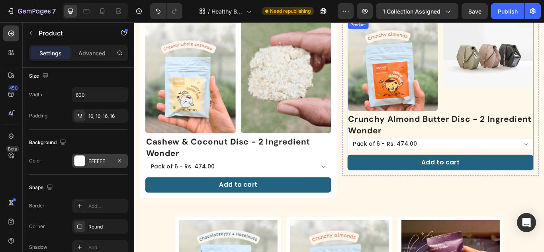
click at [468, 168] on div "Crunchy Almond Butter Disc - 2 Ingredient Wonder Product Title Pack of 6 - Rs. …" at bounding box center [491, 161] width 217 height 67
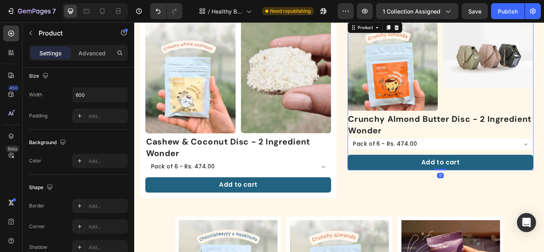
click at [438, 90] on img at bounding box center [435, 72] width 105 height 105
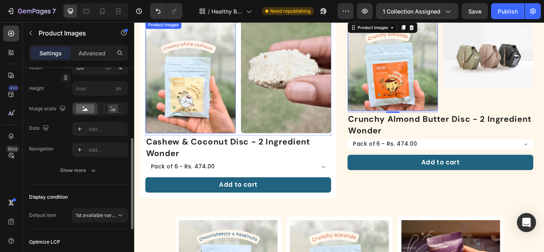
scroll to position [0, 0]
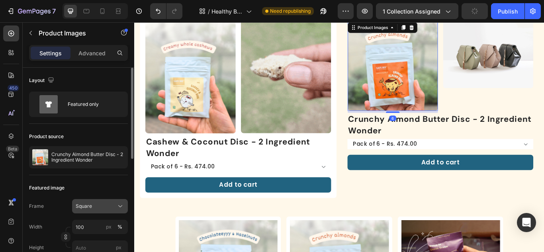
click at [86, 206] on span "Square" at bounding box center [84, 206] width 16 height 7
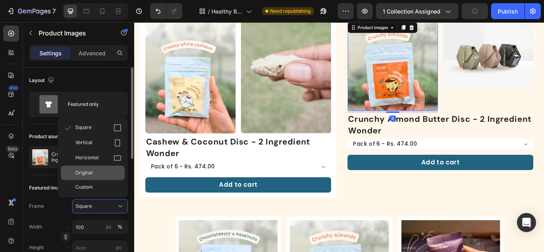
click at [90, 175] on span "Original" at bounding box center [84, 172] width 18 height 7
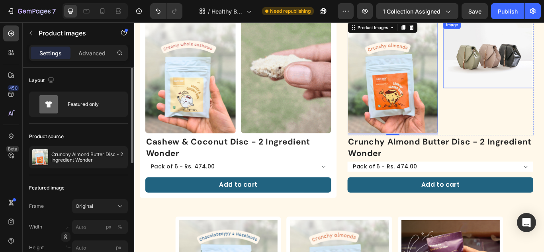
click at [528, 72] on img at bounding box center [546, 59] width 105 height 79
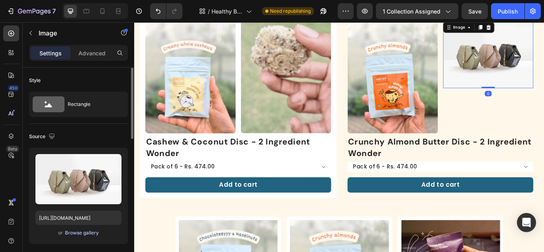
click at [90, 233] on div "Browse gallery" at bounding box center [82, 232] width 34 height 7
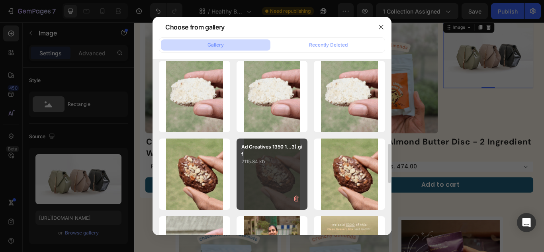
scroll to position [199, 0]
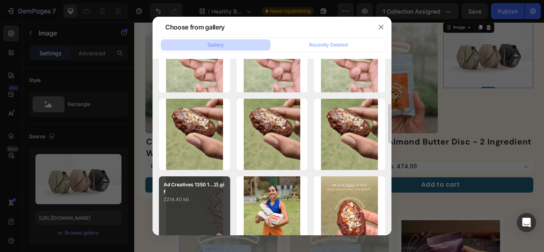
click at [186, 204] on div "Ad Creatives 1350 1...2).gif 2214.40 kb" at bounding box center [194, 211] width 71 height 71
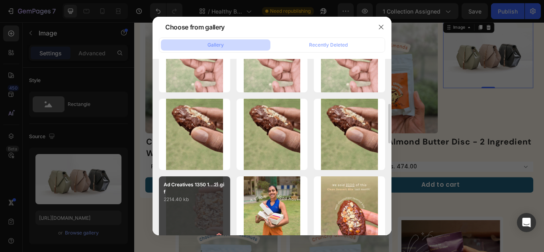
type input "[URL][DOMAIN_NAME]"
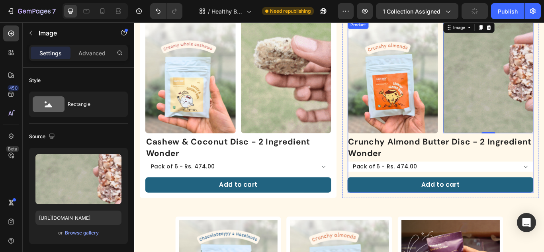
click at [478, 194] on div "Crunchy Almond Butter Disc - 2 Ingredient Wonder Product Title Pack of 6 - Rs. …" at bounding box center [491, 187] width 217 height 67
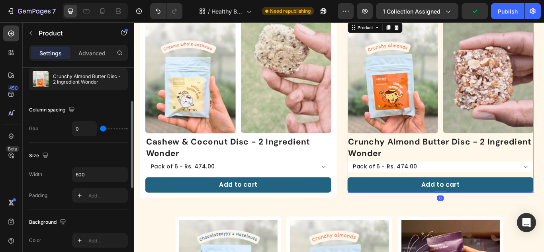
scroll to position [159, 0]
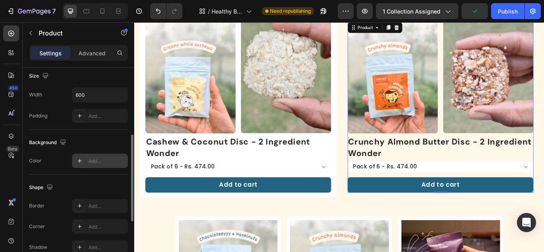
click at [77, 160] on icon at bounding box center [79, 161] width 6 height 6
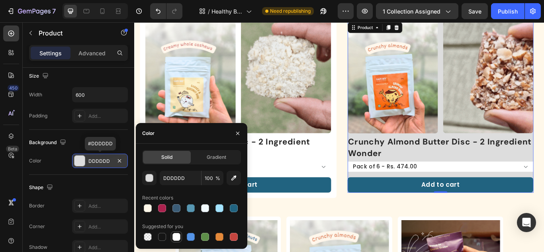
click at [174, 233] on div at bounding box center [176, 237] width 8 height 8
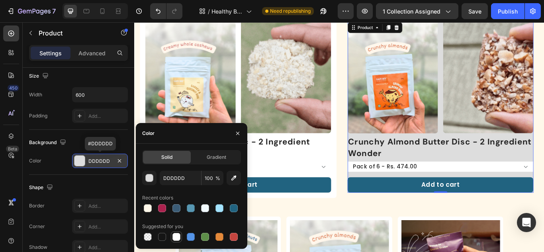
type input "FFFFFF"
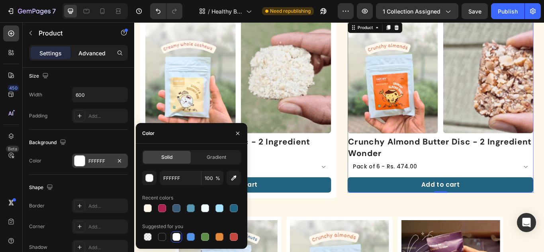
click at [100, 51] on p "Advanced" at bounding box center [91, 53] width 27 height 8
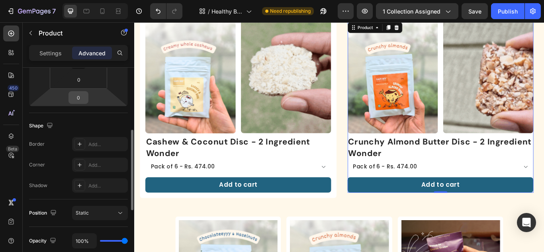
scroll to position [80, 0]
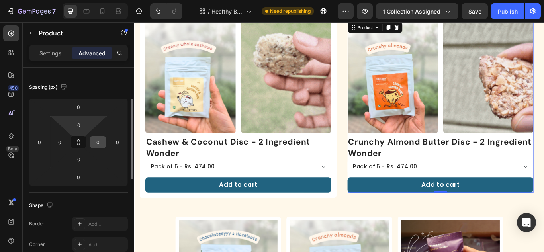
click at [82, 142] on button at bounding box center [78, 142] width 15 height 13
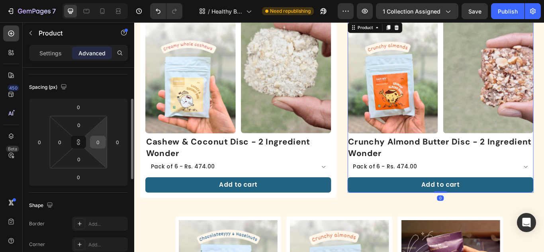
click at [97, 140] on input "0" at bounding box center [98, 142] width 12 height 12
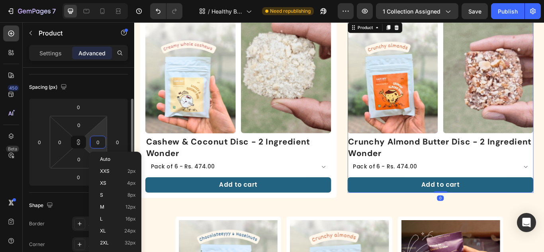
type input "1"
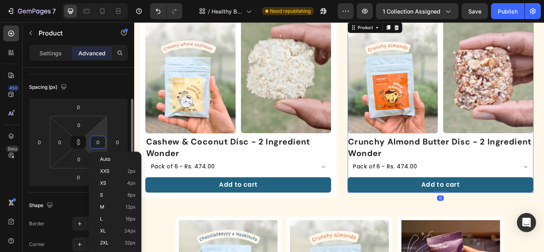
type input "1"
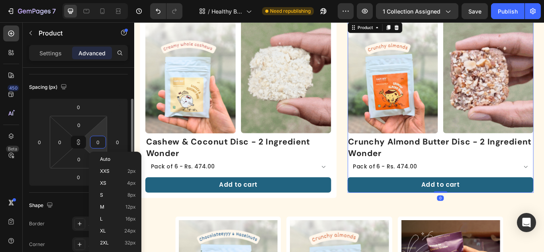
type input "1"
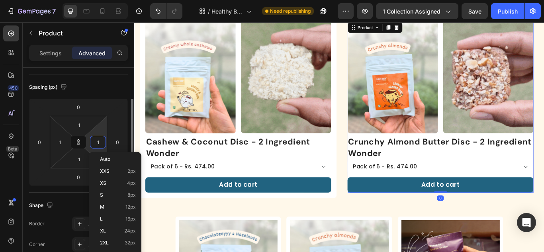
type input "16"
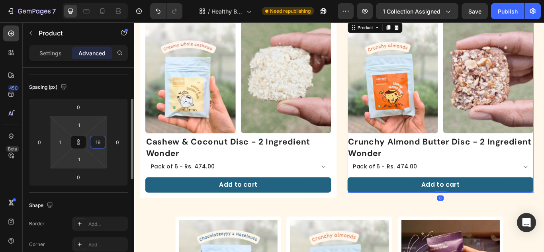
type input "16"
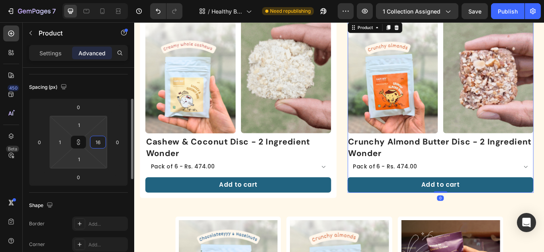
type input "16"
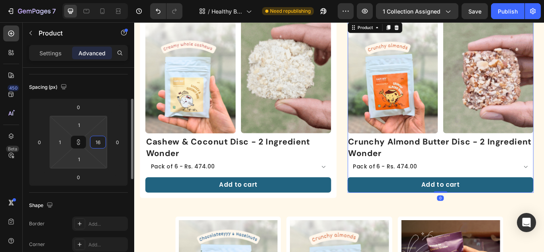
type input "16"
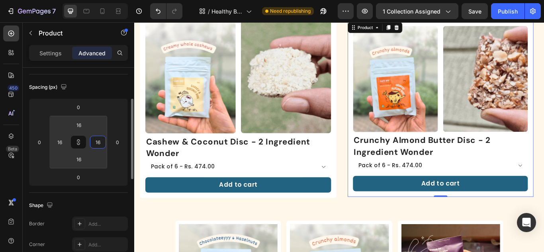
type input "16"
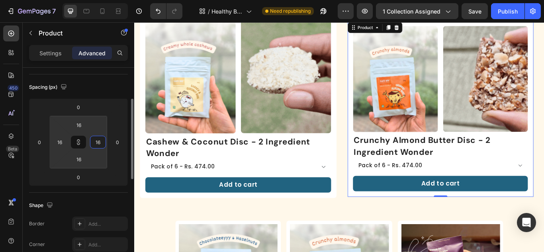
click at [91, 88] on div "Spacing (px)" at bounding box center [78, 87] width 99 height 13
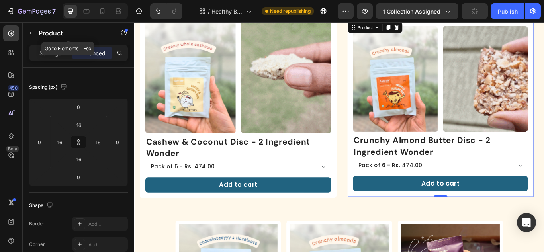
click at [53, 44] on div "Product" at bounding box center [68, 33] width 91 height 23
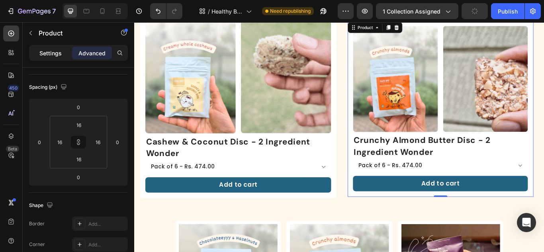
click at [39, 53] on div "Settings" at bounding box center [51, 53] width 40 height 13
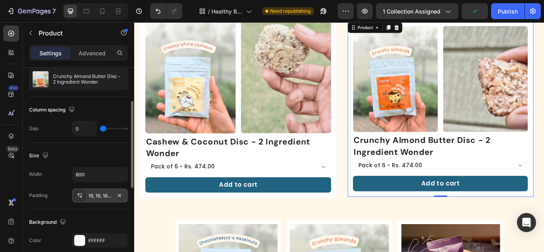
scroll to position [159, 0]
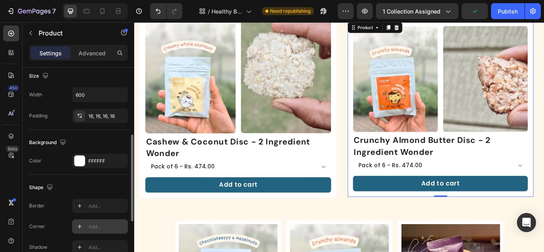
drag, startPoint x: 79, startPoint y: 224, endPoint x: 93, endPoint y: 221, distance: 13.8
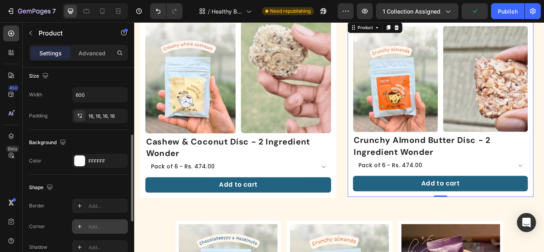
click at [79, 224] on icon at bounding box center [79, 226] width 6 height 6
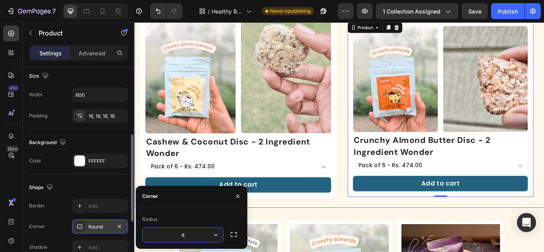
click at [370, 198] on div "Product Images Image Row Cashew & Coconut Disc - 2 Ingredient Wonder Product Ti…" at bounding box center [373, 123] width 478 height 231
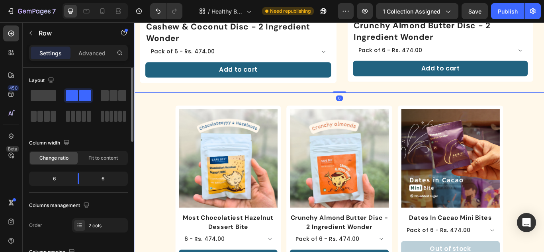
scroll to position [438, 0]
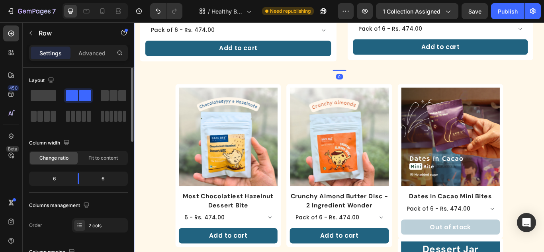
click at [178, 169] on div "Bites For Every Ocassion Heading Product Images Image Row Most Chocolatiest Haz…" at bounding box center [373, 57] width 478 height 888
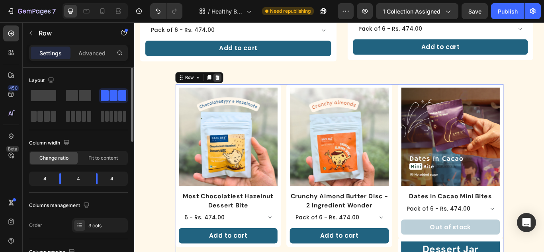
click at [229, 84] on icon at bounding box center [231, 87] width 5 height 6
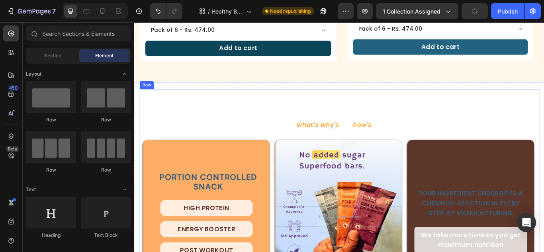
scroll to position [398, 0]
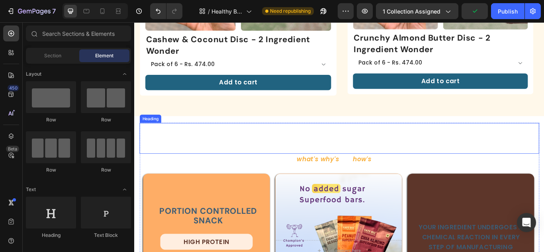
click at [296, 153] on div "Nutrition Focused Heading" at bounding box center [373, 158] width 466 height 36
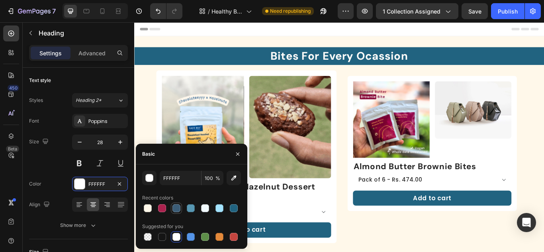
scroll to position [398, 0]
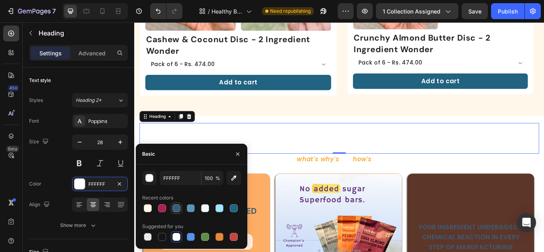
click at [180, 208] on div at bounding box center [177, 209] width 10 height 10
type input "3B5C76"
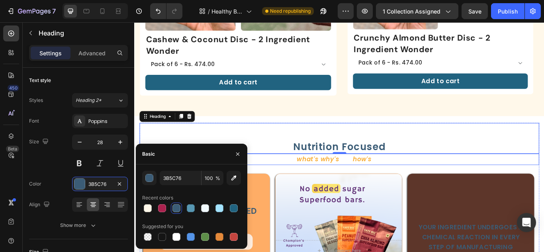
click at [431, 180] on p "Know the what's , why's and how's of your food" at bounding box center [373, 182] width 464 height 12
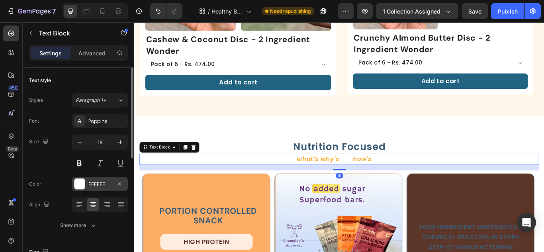
click at [72, 182] on div "FFFFFF" at bounding box center [100, 184] width 56 height 14
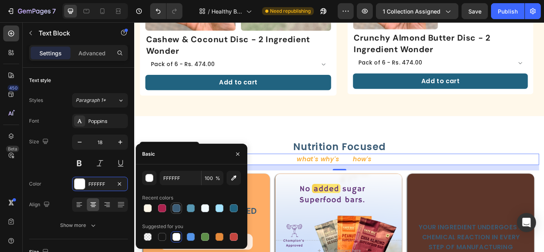
click at [178, 211] on div at bounding box center [176, 208] width 8 height 8
type input "3B5C76"
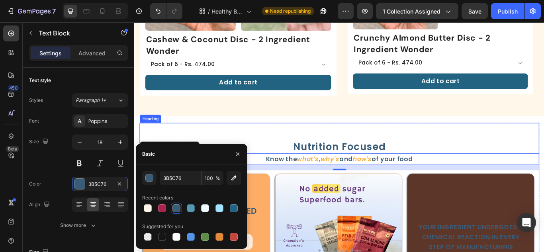
click at [354, 140] on div "Nutrition Focused Heading" at bounding box center [373, 158] width 466 height 36
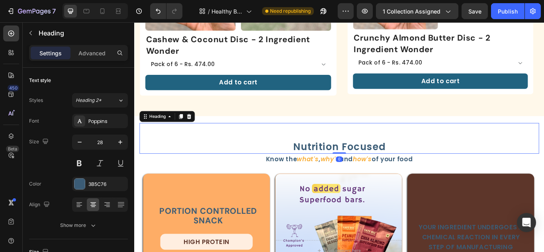
scroll to position [435, 0]
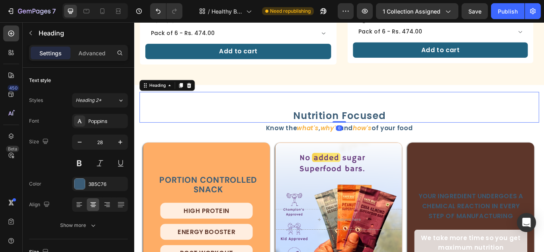
select select "552044067371156655"
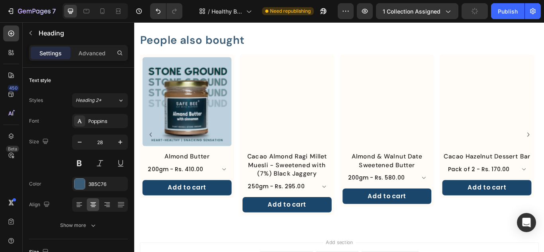
scroll to position [719, 0]
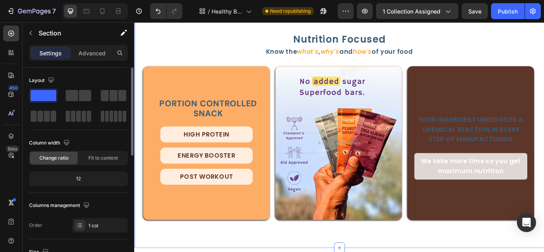
scroll to position [120, 0]
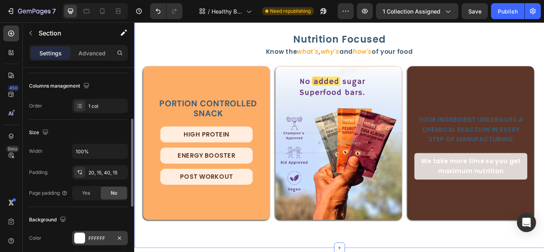
click at [77, 238] on div at bounding box center [79, 238] width 10 height 10
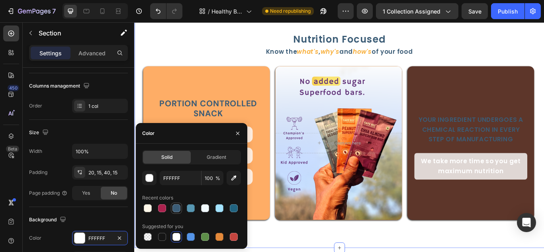
click at [180, 211] on div at bounding box center [177, 209] width 10 height 10
type input "3B5C76"
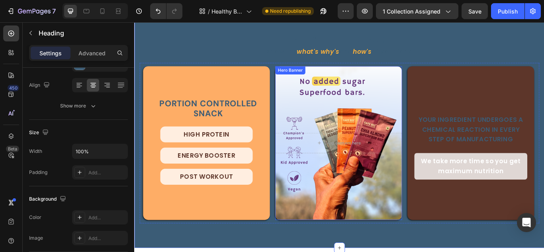
click at [308, 50] on div "Nutrition Focused Heading" at bounding box center [373, 32] width 466 height 36
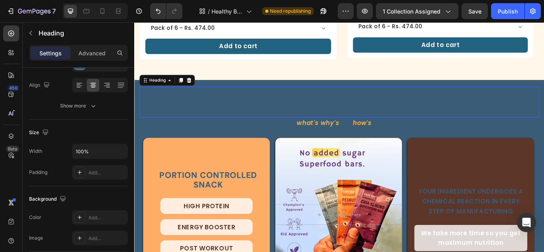
scroll to position [0, 0]
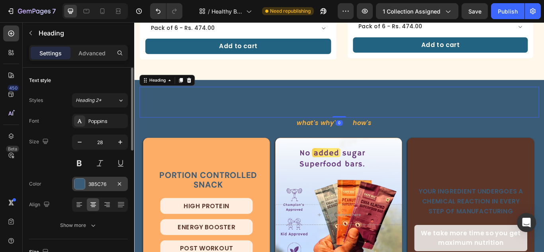
click at [78, 183] on div at bounding box center [79, 184] width 10 height 10
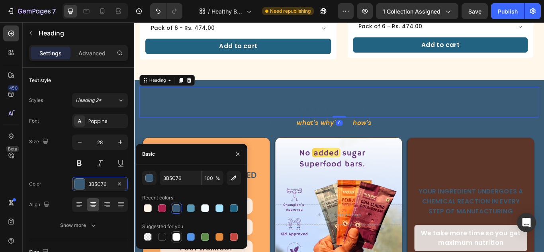
click at [180, 238] on div at bounding box center [176, 237] width 8 height 8
type input "FFFFFF"
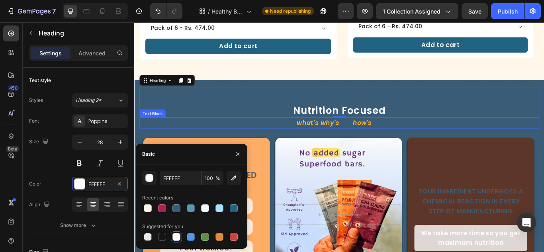
click at [303, 134] on p "Know the what's , why's and how's of your food" at bounding box center [373, 140] width 464 height 12
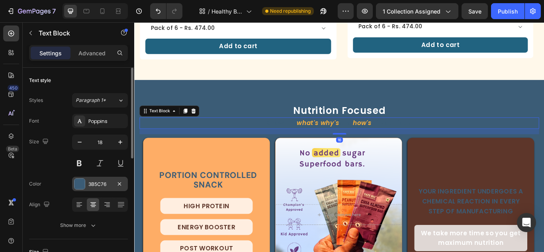
click at [82, 179] on div at bounding box center [79, 184] width 10 height 10
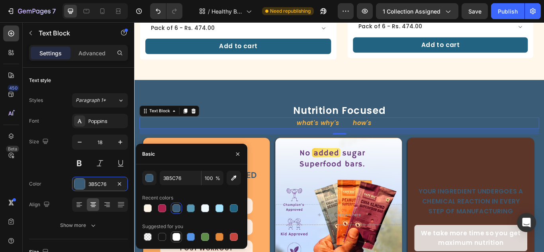
click at [173, 233] on div at bounding box center [176, 237] width 8 height 8
type input "FFFFFF"
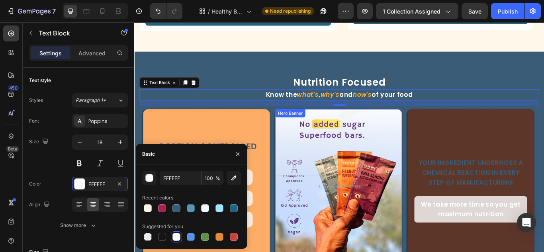
scroll to position [480, 0]
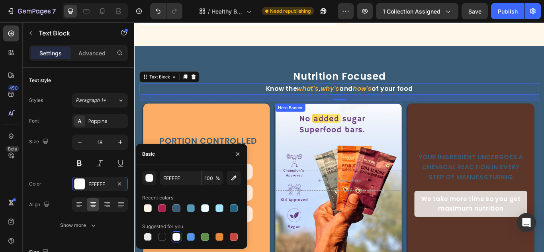
click at [381, 163] on div "Background Image" at bounding box center [372, 206] width 148 height 179
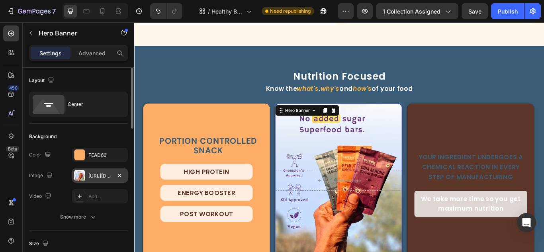
click at [94, 177] on div "[URL][DOMAIN_NAME]" at bounding box center [99, 175] width 23 height 7
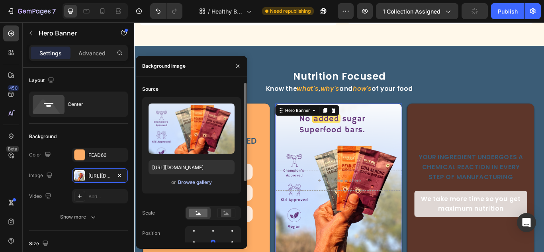
click at [194, 182] on div "Browse gallery" at bounding box center [195, 182] width 34 height 7
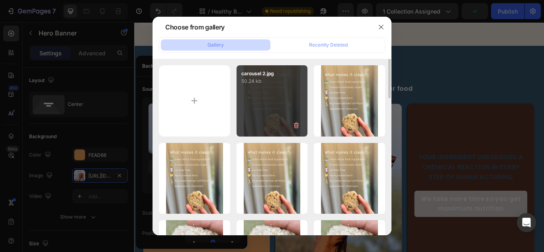
click at [263, 114] on div "carousel 2.jpg 50.24 kb" at bounding box center [272, 100] width 71 height 71
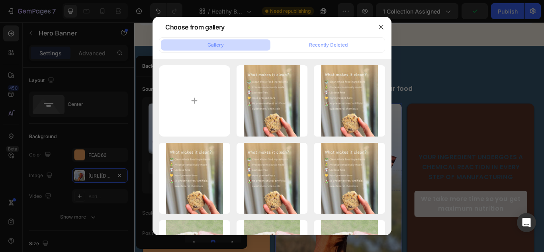
type input "https://cdn.shopify.com/s/files/1/0567/0889/0675/files/gempages_473620353990525…"
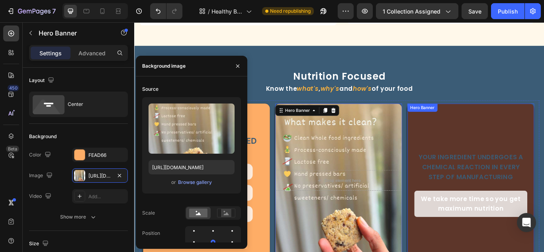
click at [500, 252] on div "Background Image" at bounding box center [527, 206] width 148 height 179
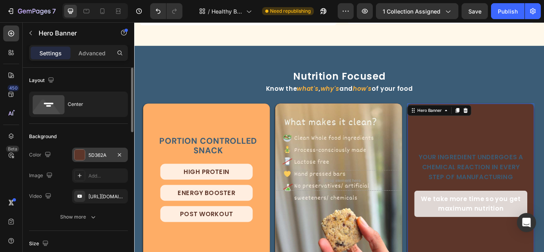
click at [79, 155] on div at bounding box center [79, 155] width 10 height 10
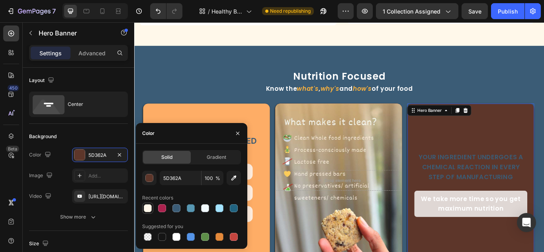
click at [150, 206] on div at bounding box center [148, 208] width 8 height 8
type input "FFF8EA"
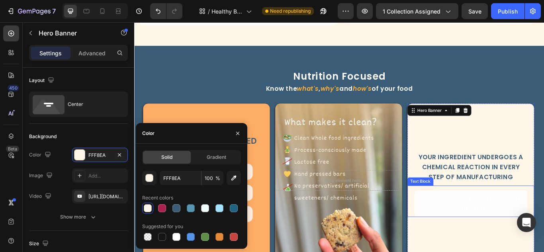
click at [513, 231] on p "We take more time so you get maximum nutrition" at bounding box center [526, 234] width 124 height 23
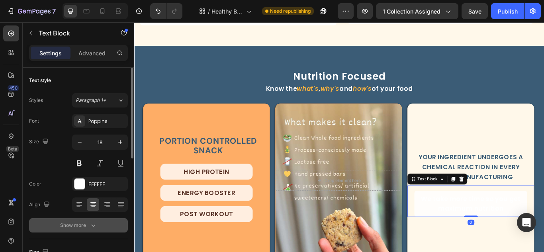
scroll to position [120, 0]
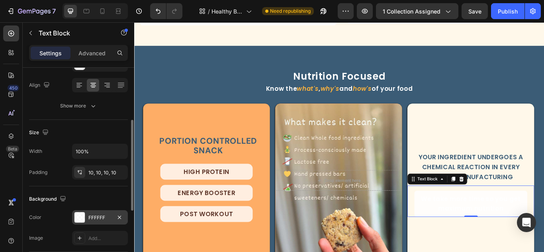
click at [83, 220] on div at bounding box center [79, 217] width 10 height 10
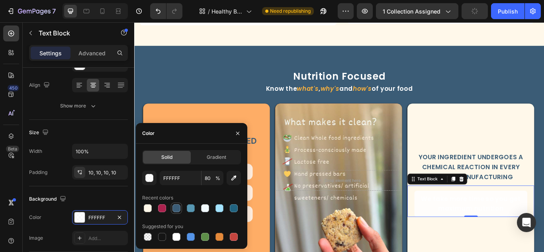
click at [175, 209] on div at bounding box center [176, 208] width 8 height 8
type input "3B5C76"
type input "100"
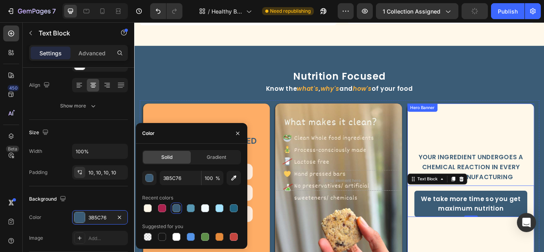
click at [490, 252] on div "Background Image" at bounding box center [527, 206] width 148 height 179
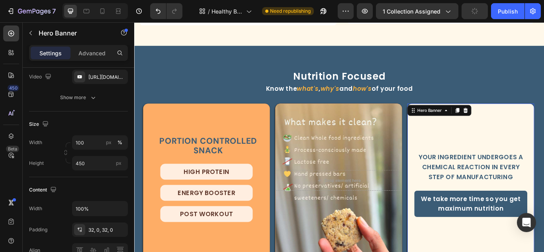
scroll to position [0, 0]
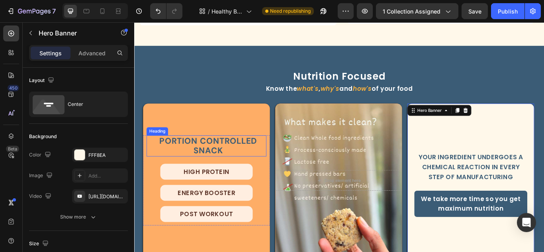
click at [277, 154] on h2 "Portion controlled Snack" at bounding box center [220, 166] width 136 height 25
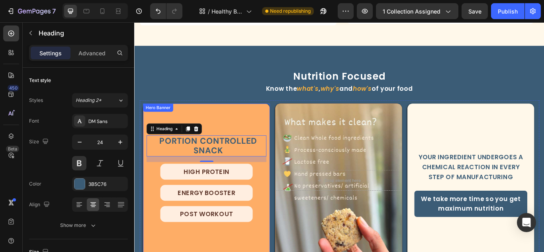
click at [246, 141] on div "Portion controlled Snack Heading 16 High Protein Heading Energy Booster Heading…" at bounding box center [218, 206] width 148 height 131
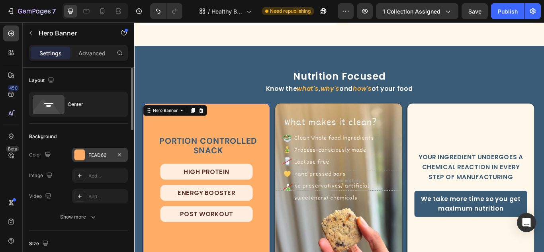
click at [79, 155] on div at bounding box center [79, 155] width 10 height 10
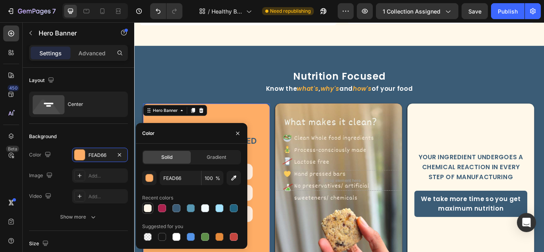
click at [142, 208] on div at bounding box center [147, 208] width 11 height 11
type input "FFF8EA"
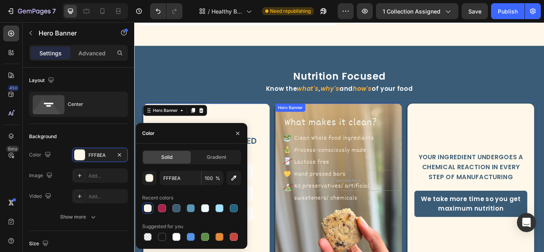
click at [327, 152] on div "Background Image" at bounding box center [372, 206] width 148 height 179
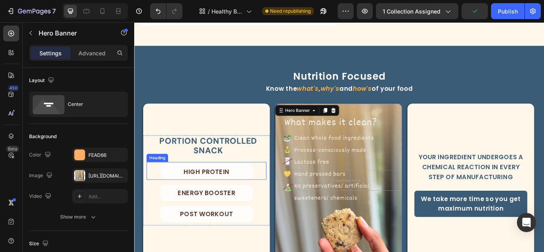
click at [258, 189] on h2 "High Protein" at bounding box center [218, 196] width 108 height 19
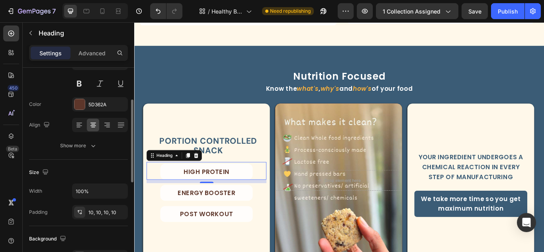
scroll to position [159, 0]
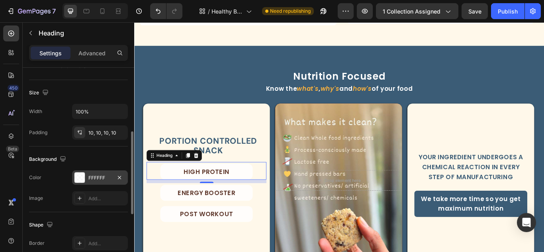
click at [79, 179] on div at bounding box center [79, 177] width 10 height 10
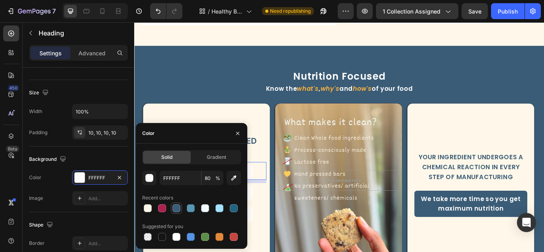
click at [179, 208] on div at bounding box center [176, 208] width 8 height 8
type input "3B5C76"
type input "100"
click at [268, 218] on h2 "Energy Booster" at bounding box center [218, 221] width 108 height 19
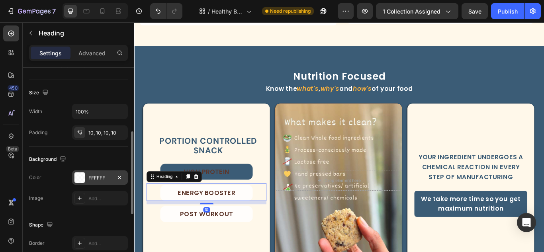
click at [83, 174] on div at bounding box center [79, 177] width 10 height 10
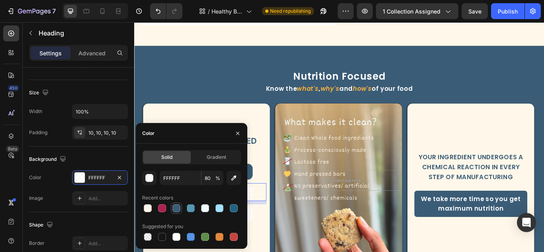
click at [177, 207] on div at bounding box center [176, 208] width 8 height 8
type input "3B5C76"
type input "100"
click at [269, 248] on h2 "Post Workout" at bounding box center [218, 246] width 108 height 19
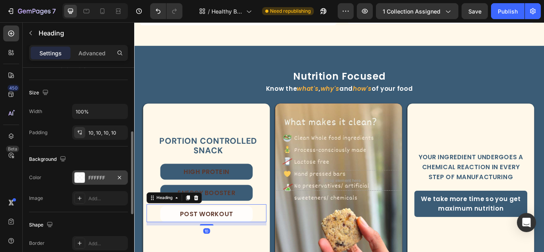
click at [82, 179] on div at bounding box center [79, 177] width 10 height 10
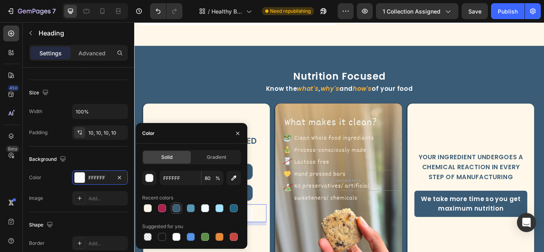
click at [172, 207] on div at bounding box center [176, 208] width 8 height 8
type input "3B5C76"
type input "100"
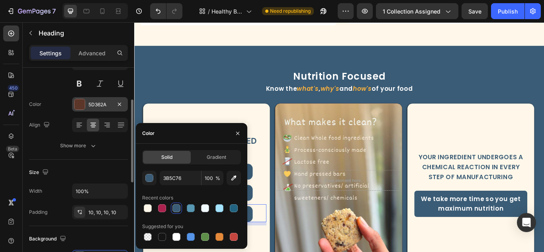
click at [78, 105] on div at bounding box center [79, 104] width 10 height 10
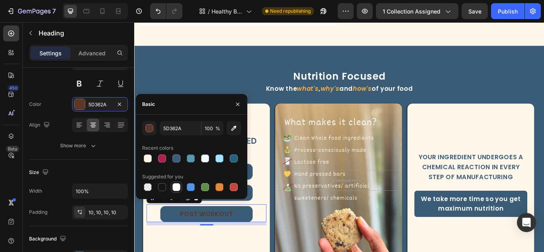
click at [172, 189] on div at bounding box center [177, 187] width 10 height 10
type input "FFFFFF"
click at [270, 214] on h2 "Energy Booster" at bounding box center [218, 221] width 108 height 19
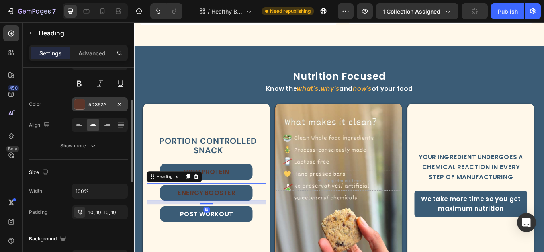
click at [78, 104] on div at bounding box center [79, 104] width 10 height 10
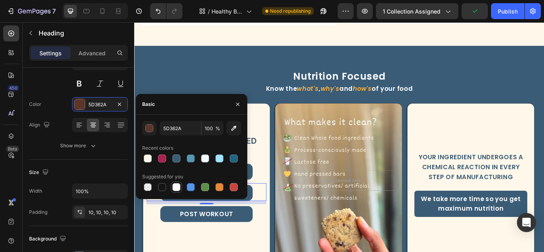
click at [178, 186] on div at bounding box center [176, 187] width 8 height 8
type input "FFFFFF"
click at [266, 193] on h2 "High Protein" at bounding box center [218, 196] width 108 height 19
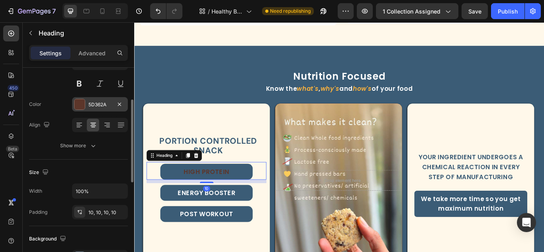
click at [76, 102] on div at bounding box center [79, 104] width 10 height 10
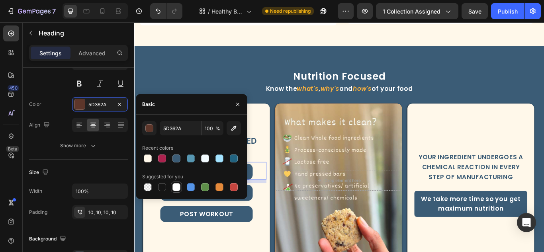
click at [177, 184] on div at bounding box center [176, 187] width 8 height 8
type input "FFFFFF"
click at [263, 252] on div "Background Image" at bounding box center [218, 206] width 148 height 179
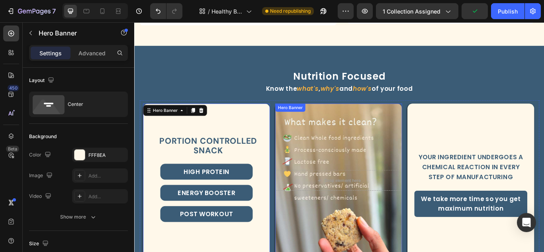
scroll to position [515, 0]
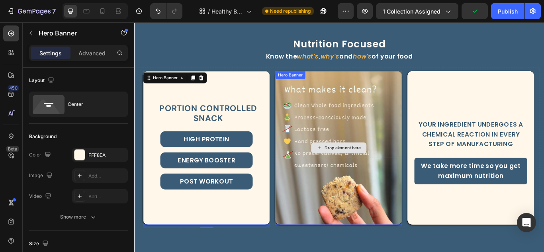
select select "552044067371156655"
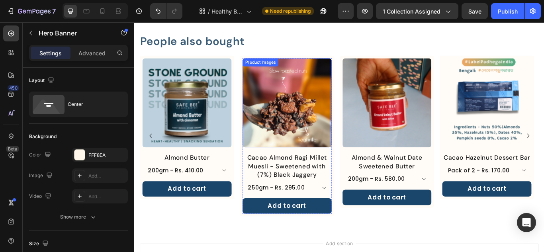
scroll to position [799, 0]
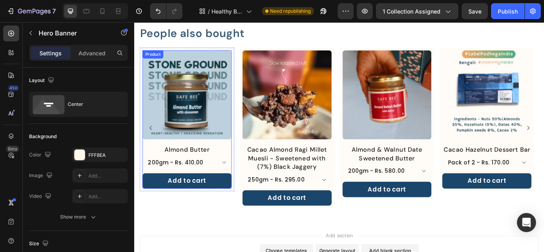
drag, startPoint x: 230, startPoint y: 163, endPoint x: 235, endPoint y: 164, distance: 4.9
click at [230, 163] on div "Product Images" at bounding box center [195, 110] width 104 height 110
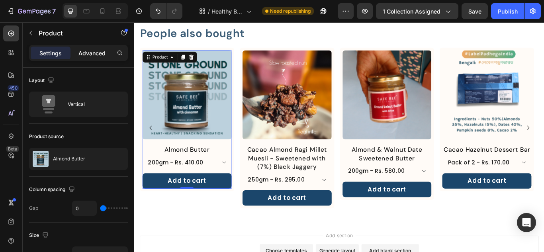
click at [84, 50] on p "Advanced" at bounding box center [91, 53] width 27 height 8
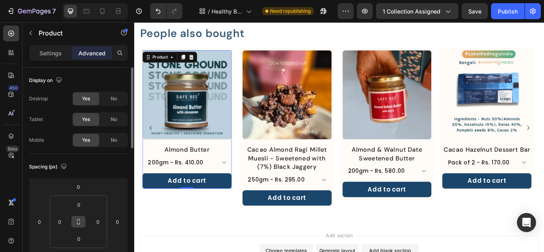
click at [81, 225] on icon at bounding box center [78, 222] width 6 height 6
click at [96, 223] on input "0" at bounding box center [98, 222] width 12 height 12
type input "1"
type input "16"
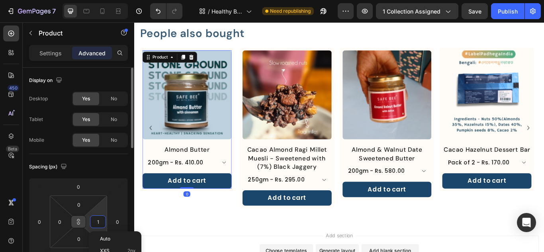
type input "16"
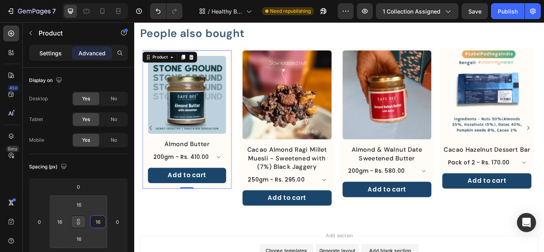
click at [57, 49] on p "Settings" at bounding box center [50, 53] width 22 height 8
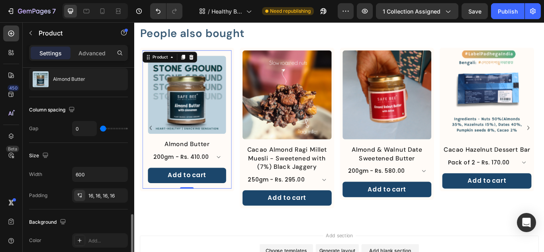
scroll to position [159, 0]
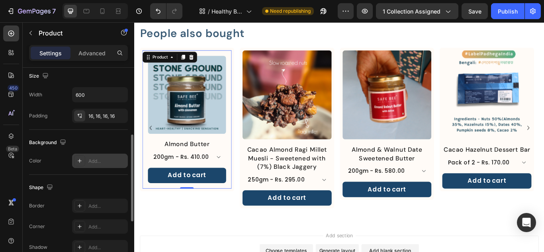
click at [81, 160] on icon at bounding box center [79, 161] width 6 height 6
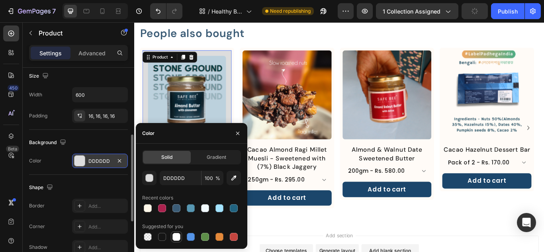
click at [177, 239] on div at bounding box center [176, 237] width 8 height 8
type input "FFFFFF"
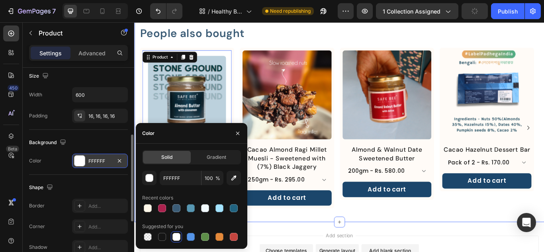
click at [337, 242] on div "People also bought Heading Product Images Almond Butter Product Title 200gm - R…" at bounding box center [373, 131] width 478 height 249
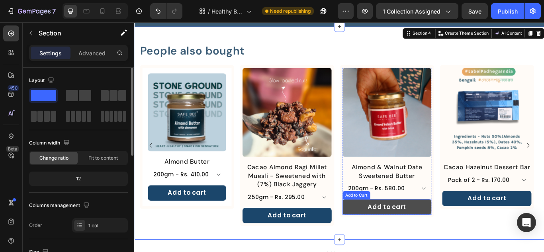
scroll to position [719, 0]
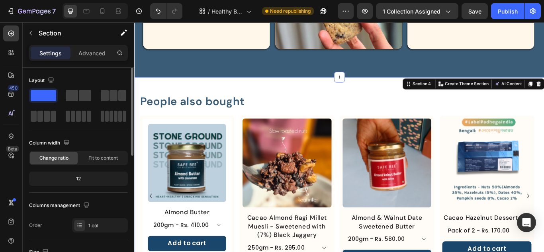
click at [278, 97] on div "People also bought Heading Product Images Almond Butter Product Title 200gm - R…" at bounding box center [373, 210] width 478 height 249
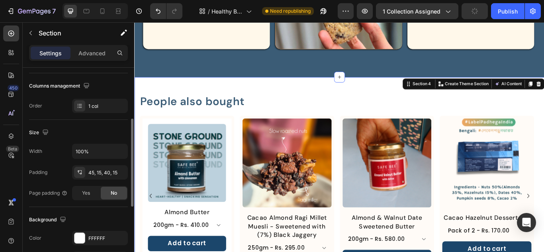
scroll to position [199, 0]
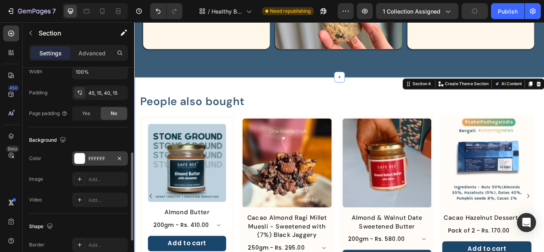
drag, startPoint x: 79, startPoint y: 158, endPoint x: 101, endPoint y: 164, distance: 22.3
click at [79, 158] on div at bounding box center [79, 158] width 10 height 10
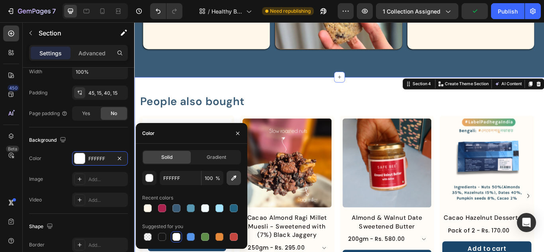
click at [234, 179] on icon "button" at bounding box center [234, 178] width 8 height 8
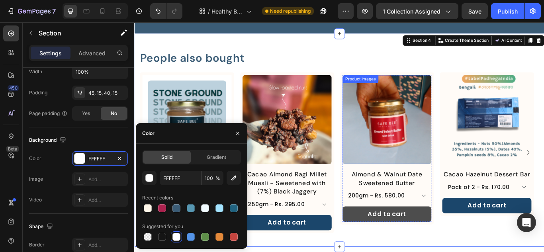
scroll to position [799, 0]
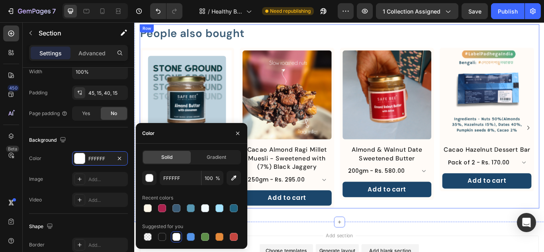
click at [264, 45] on div "People also bought Heading" at bounding box center [373, 35] width 466 height 21
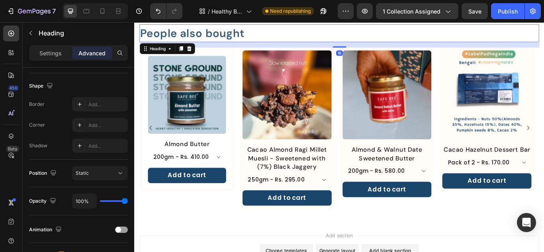
scroll to position [0, 0]
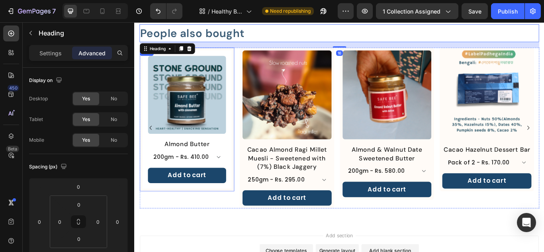
click at [249, 67] on div "Product Images Almond Butter Product Title 200gm - Rs. 410.00 500gm - Rs. 980.0…" at bounding box center [195, 136] width 110 height 168
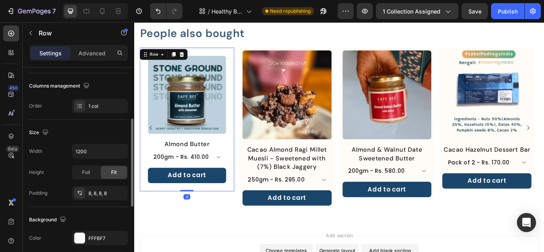
scroll to position [239, 0]
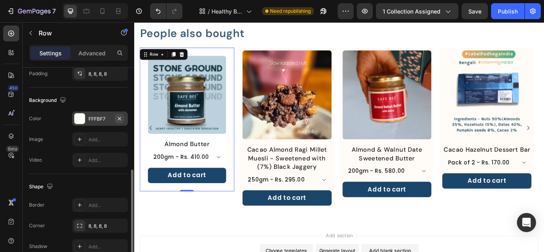
click at [119, 117] on icon "button" at bounding box center [119, 119] width 6 height 6
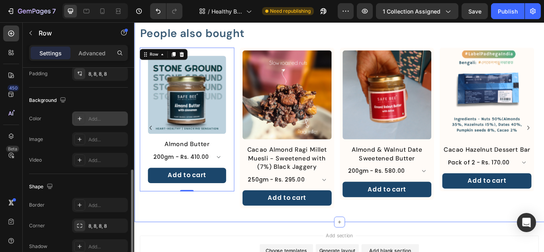
click at [228, 239] on div "Product Images Almond Butter Product Title 200gm - Rs. 410.00 500gm - Rs. 980.0…" at bounding box center [195, 146] width 110 height 188
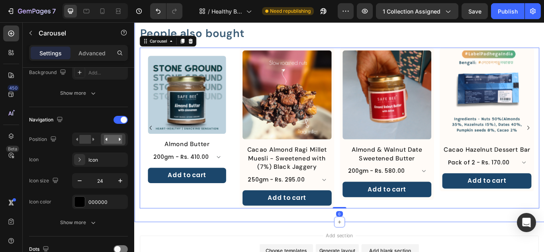
scroll to position [0, 0]
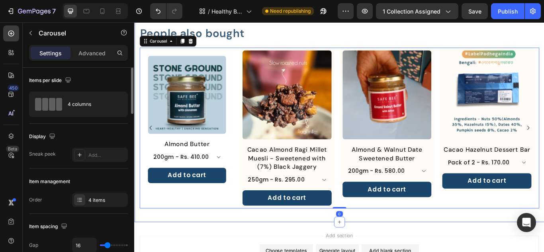
click at [232, 249] on div "People also bought Heading Product Images Almond Butter Product Title 200gm - R…" at bounding box center [373, 131] width 478 height 249
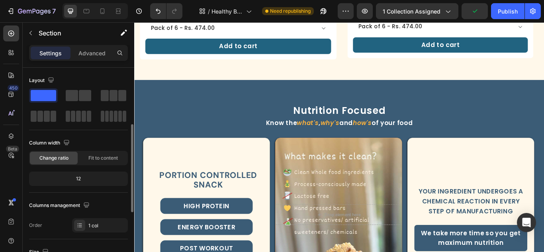
scroll to position [120, 0]
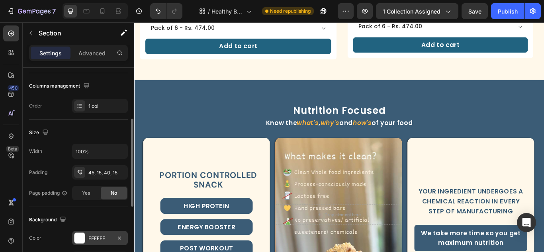
click at [78, 237] on div at bounding box center [79, 238] width 10 height 10
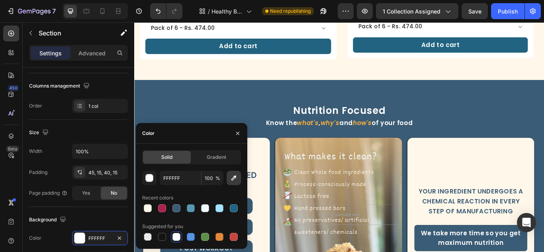
click at [230, 173] on button "button" at bounding box center [234, 178] width 14 height 14
type input "FFF8EA"
select select "552044067371156655"
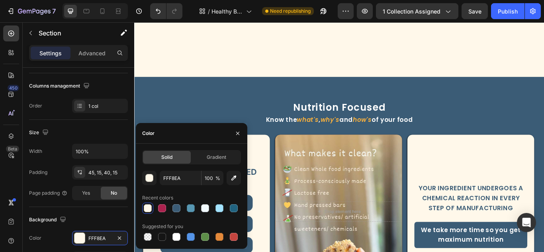
scroll to position [759, 0]
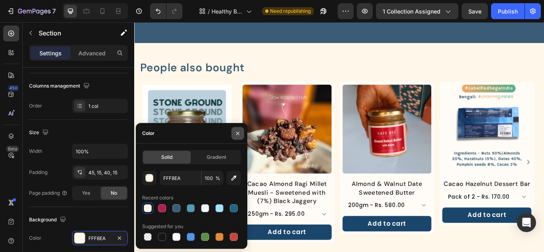
click at [237, 134] on icon "button" at bounding box center [237, 132] width 3 height 3
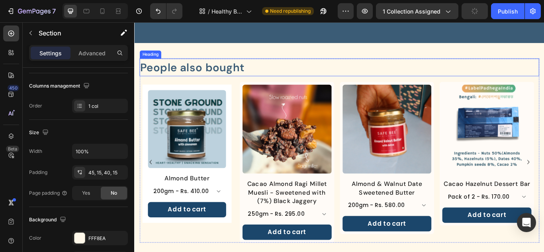
drag, startPoint x: 291, startPoint y: 80, endPoint x: 289, endPoint y: 84, distance: 4.5
click at [290, 84] on h2 "People also bought" at bounding box center [373, 75] width 466 height 21
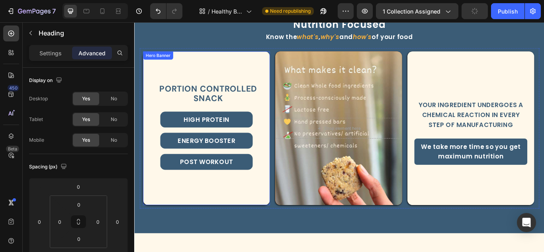
scroll to position [480, 0]
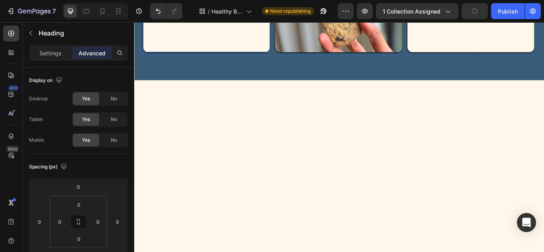
select select "552044067371156655"
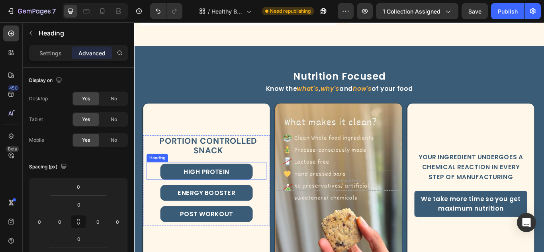
click at [219, 192] on h2 "High Protein" at bounding box center [218, 196] width 108 height 19
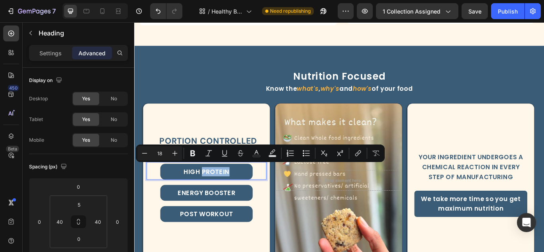
click at [208, 193] on p "High Protein" at bounding box center [218, 196] width 100 height 11
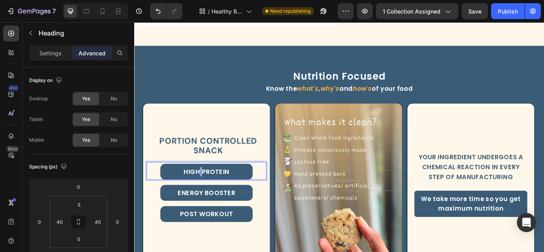
click at [208, 193] on p "High Protein" at bounding box center [218, 196] width 100 height 11
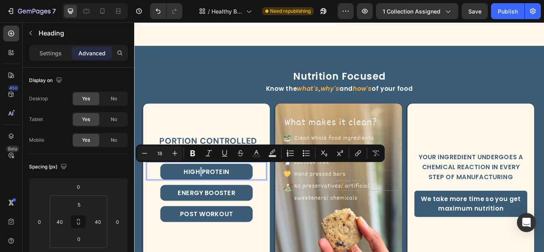
click at [208, 193] on p "High Protein" at bounding box center [218, 196] width 100 height 11
drag, startPoint x: 188, startPoint y: 190, endPoint x: 261, endPoint y: 198, distance: 72.9
click at [261, 198] on p "High Protein" at bounding box center [218, 196] width 100 height 11
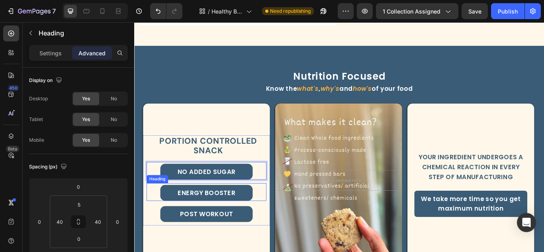
click at [231, 214] on h2 "Energy Booster" at bounding box center [218, 221] width 108 height 19
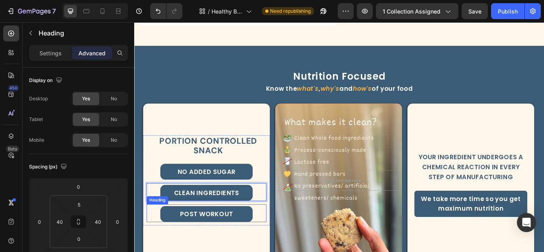
click at [232, 242] on h2 "Post Workout" at bounding box center [218, 246] width 108 height 19
click at [233, 242] on h2 "Post Workout" at bounding box center [218, 246] width 108 height 19
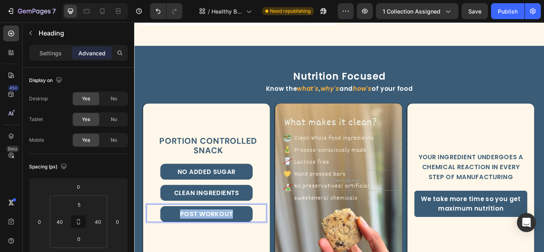
drag, startPoint x: 188, startPoint y: 241, endPoint x: 247, endPoint y: 247, distance: 58.4
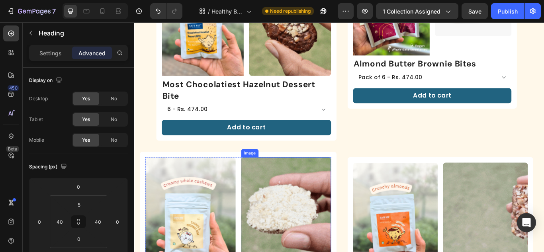
scroll to position [478, 0]
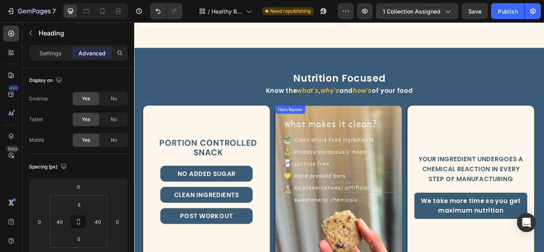
select select "552044067371156655"
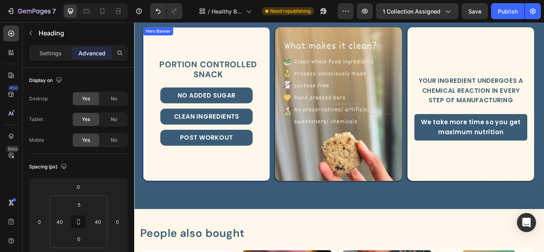
scroll to position [498, 0]
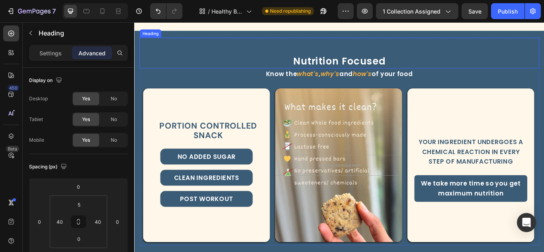
click at [383, 65] on div "Nutrition Focused Heading" at bounding box center [373, 58] width 466 height 36
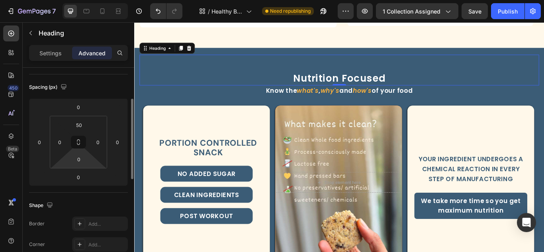
scroll to position [0, 0]
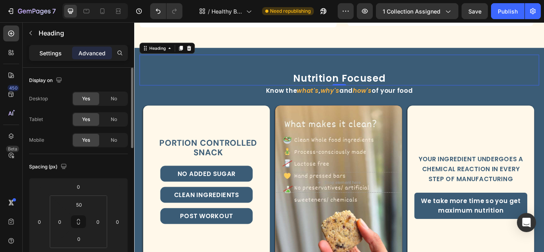
click at [53, 50] on p "Settings" at bounding box center [50, 53] width 22 height 8
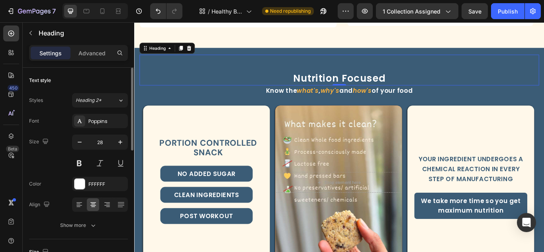
scroll to position [40, 0]
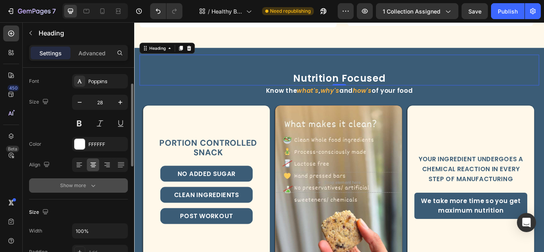
click at [96, 181] on button "Show more" at bounding box center [78, 185] width 99 height 14
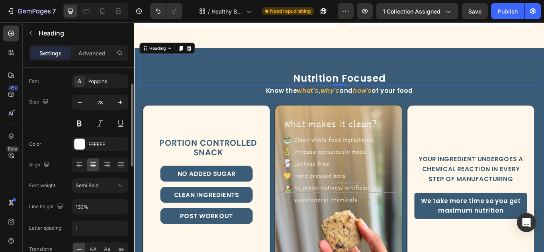
scroll to position [80, 0]
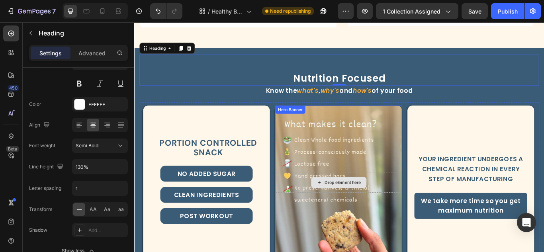
select select "552044067371156655"
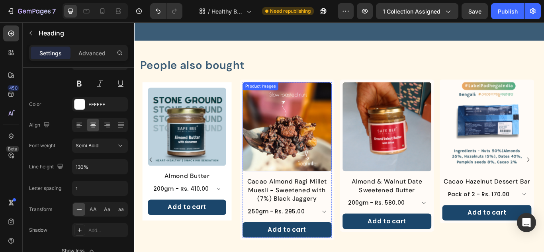
scroll to position [797, 0]
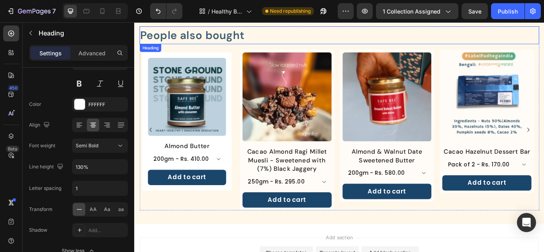
click at [239, 35] on h2 "People also bought" at bounding box center [373, 37] width 466 height 21
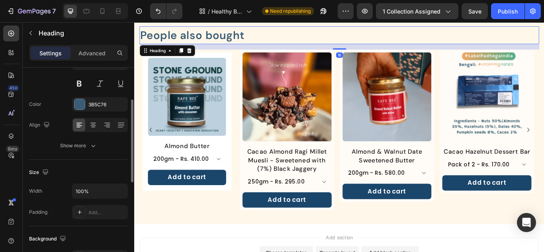
scroll to position [40, 0]
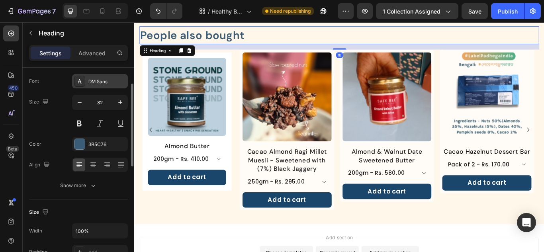
click at [106, 84] on div "DM Sans" at bounding box center [106, 81] width 37 height 7
click at [82, 200] on div "Size Width 100% Padding Add..." at bounding box center [78, 233] width 99 height 67
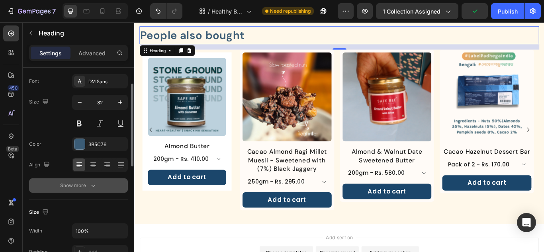
click at [89, 188] on icon "button" at bounding box center [93, 186] width 8 height 8
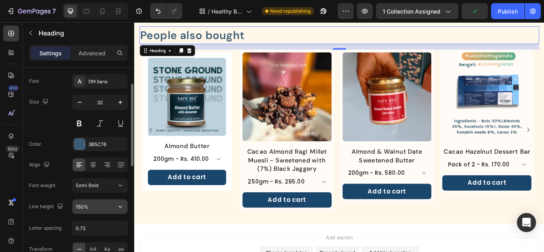
click at [87, 206] on input "150%" at bounding box center [99, 207] width 55 height 14
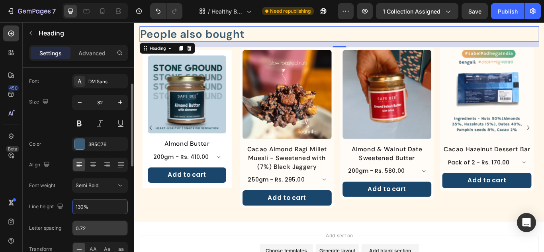
type input "130%"
click at [83, 224] on input "0.72" at bounding box center [99, 228] width 55 height 14
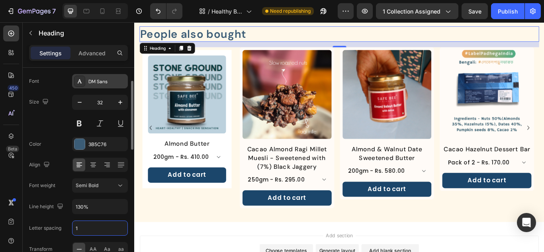
type input "1"
click at [96, 88] on div "DM Sans" at bounding box center [100, 81] width 56 height 14
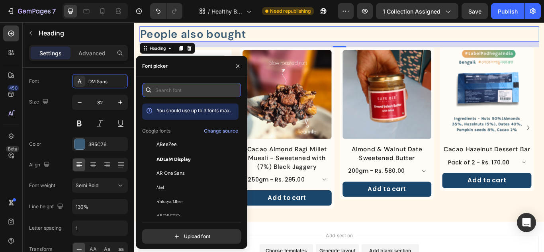
click at [171, 92] on input "text" at bounding box center [191, 90] width 99 height 14
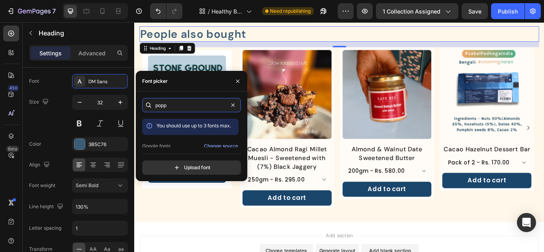
scroll to position [20, 0]
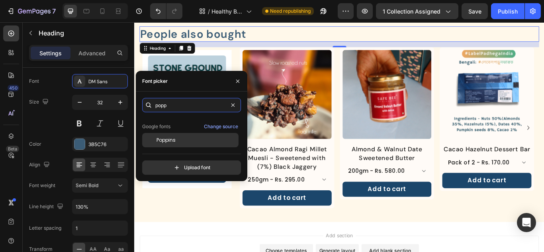
type input "popp"
click at [181, 135] on div "Poppins" at bounding box center [190, 140] width 96 height 14
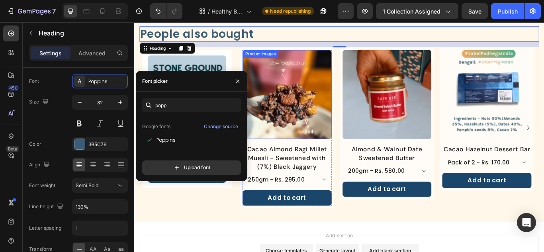
scroll to position [677, 0]
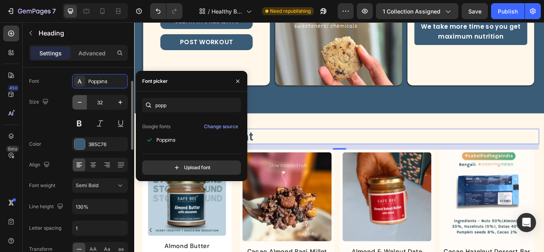
click at [80, 99] on icon "button" at bounding box center [80, 102] width 8 height 8
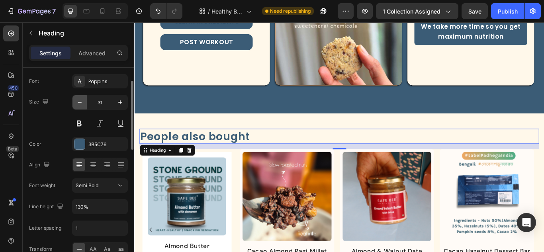
click at [80, 99] on icon "button" at bounding box center [80, 102] width 8 height 8
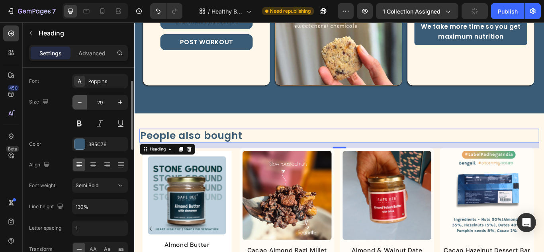
click at [80, 99] on icon "button" at bounding box center [80, 102] width 8 height 8
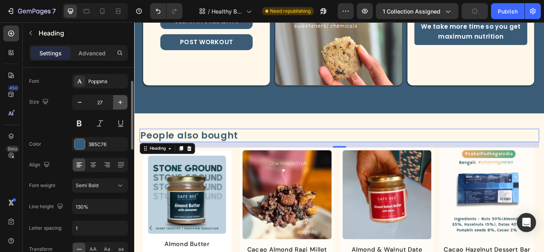
click at [121, 98] on icon "button" at bounding box center [120, 102] width 8 height 8
type input "28"
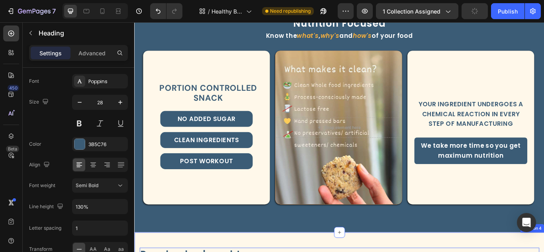
scroll to position [518, 0]
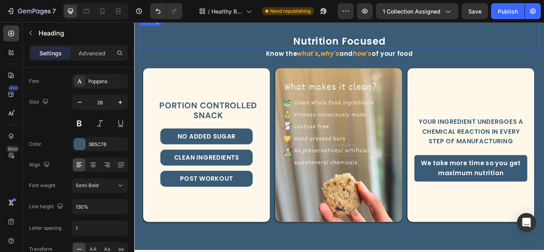
click at [354, 45] on h2 "Nutrition Focused" at bounding box center [373, 45] width 466 height 16
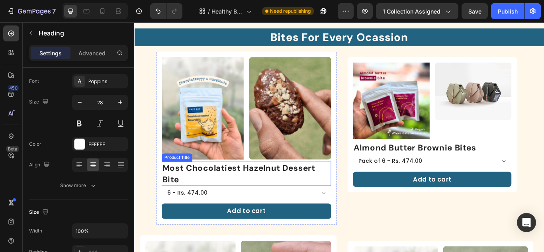
scroll to position [0, 0]
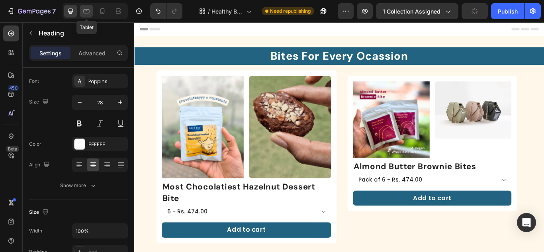
click at [90, 8] on icon at bounding box center [86, 11] width 8 height 8
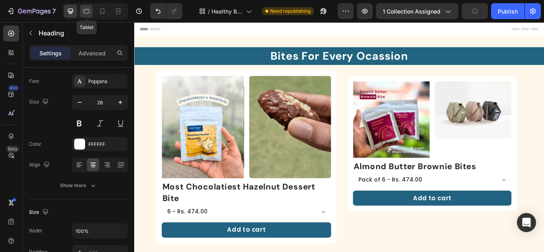
type input "32"
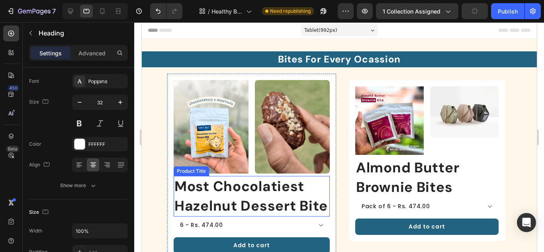
click at [276, 189] on h1 "Most Chocolatiest Hazelnut Dessert Bite" at bounding box center [251, 196] width 156 height 41
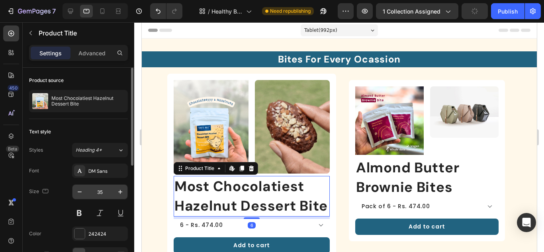
click at [103, 188] on input "35" at bounding box center [100, 192] width 26 height 14
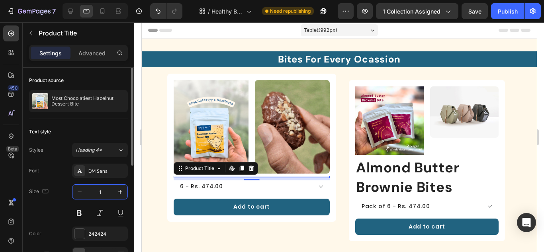
type input "18"
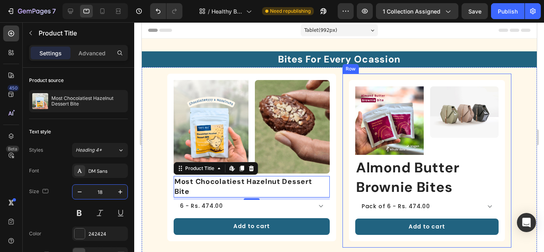
click at [342, 96] on div "Product Images Image Row Almond Butter Brownie Bites Product Title Pack of 6 - …" at bounding box center [426, 161] width 169 height 174
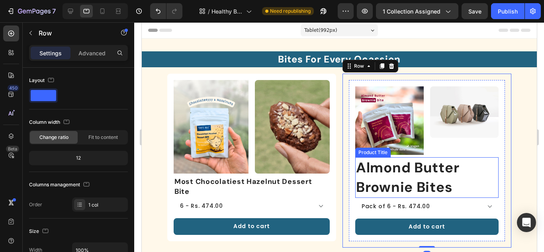
click at [403, 170] on h1 "Almond Butter Brownie Bites" at bounding box center [426, 177] width 143 height 41
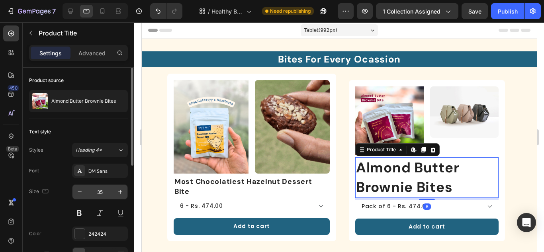
click at [95, 197] on input "35" at bounding box center [100, 192] width 26 height 14
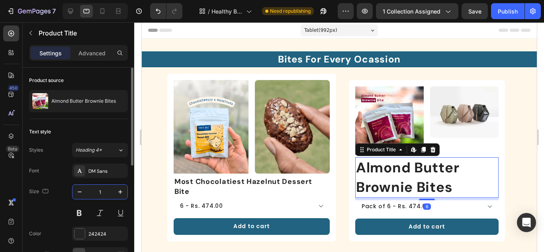
type input "18"
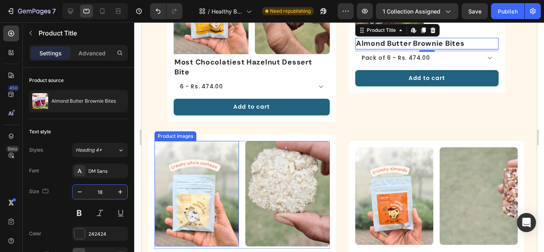
scroll to position [199, 0]
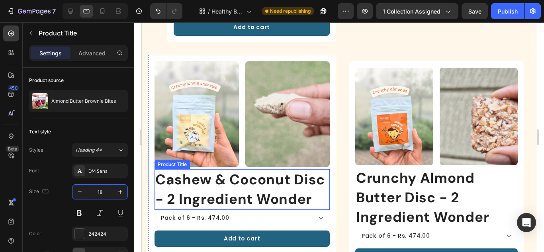
click at [233, 181] on h1 "Cashew & Coconut Disc - 2 Ingredient Wonder" at bounding box center [241, 189] width 175 height 41
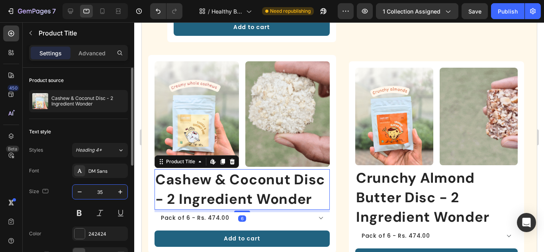
click at [100, 192] on input "35" at bounding box center [100, 192] width 26 height 14
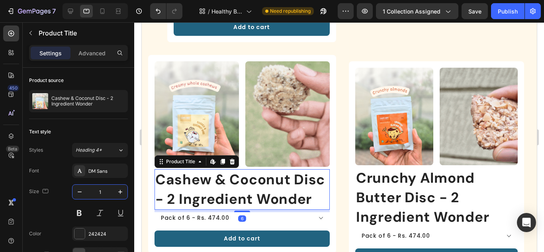
type input "18"
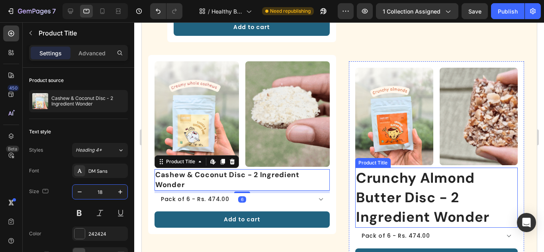
click at [403, 196] on h1 "Crunchy Almond Butter Disc - 2 Ingredient Wonder" at bounding box center [436, 198] width 163 height 60
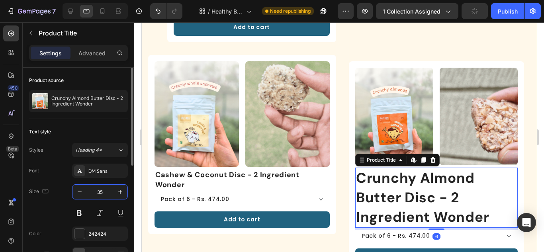
click at [104, 192] on input "35" at bounding box center [100, 192] width 26 height 14
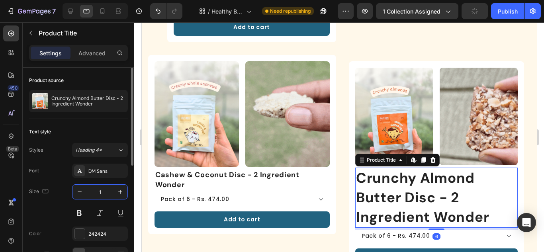
type input "18"
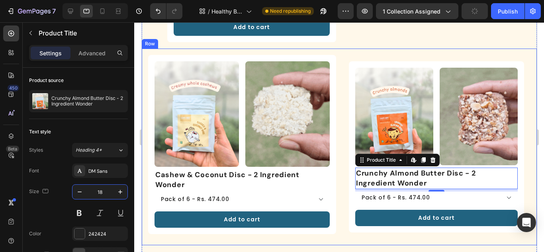
click at [339, 127] on div "Product Images Image Row Cashew & Coconut Disc - 2 Ingredient Wonder Product Ti…" at bounding box center [338, 147] width 395 height 197
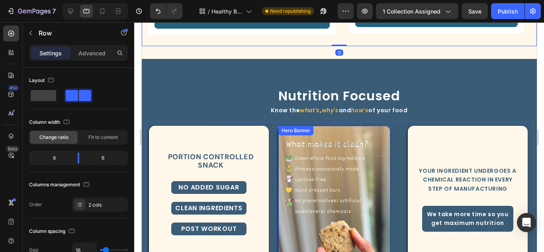
scroll to position [431, 0]
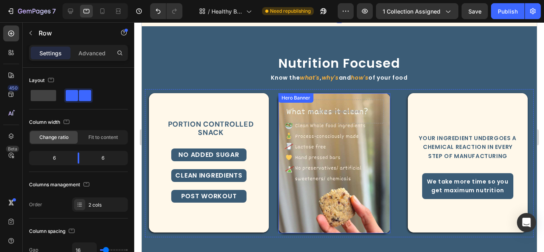
select select "552044067371156655"
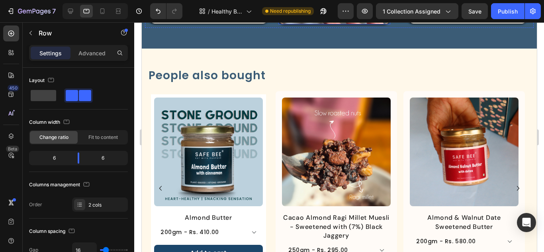
scroll to position [637, 0]
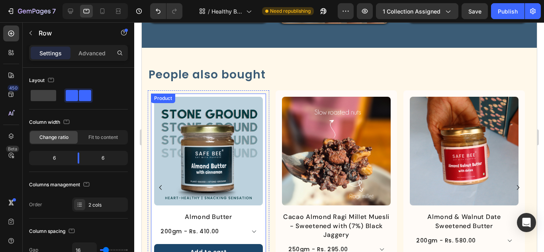
click at [244, 79] on h2 "People also bought" at bounding box center [338, 75] width 383 height 18
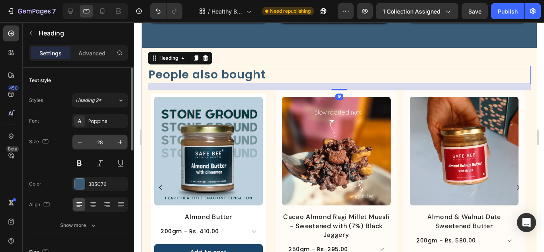
click at [99, 142] on input "28" at bounding box center [100, 142] width 26 height 14
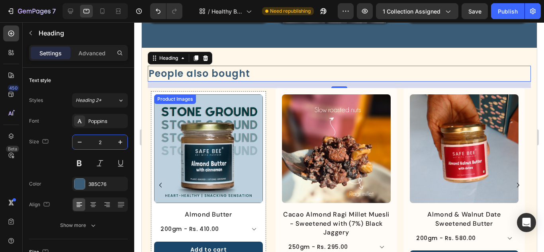
type input "24"
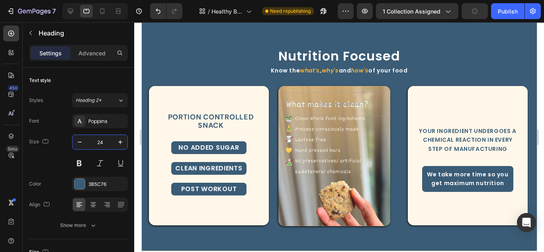
scroll to position [359, 0]
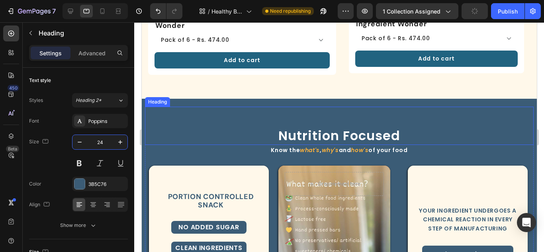
click at [324, 129] on h2 "Nutrition Focused" at bounding box center [339, 136] width 389 height 18
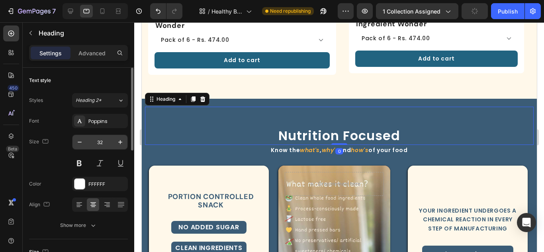
click at [102, 145] on input "32" at bounding box center [100, 142] width 26 height 14
type input "24"
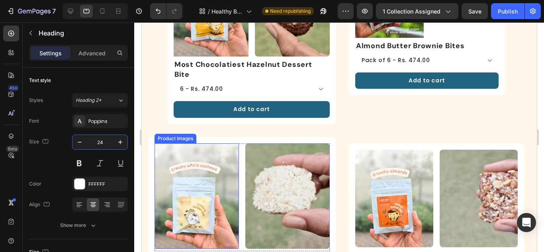
scroll to position [40, 0]
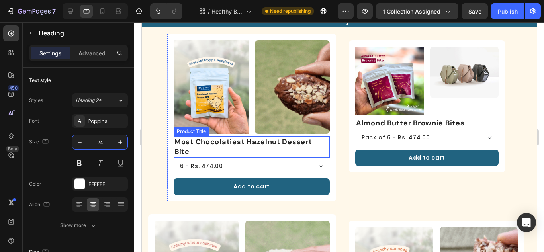
click at [188, 110] on img at bounding box center [210, 87] width 75 height 94
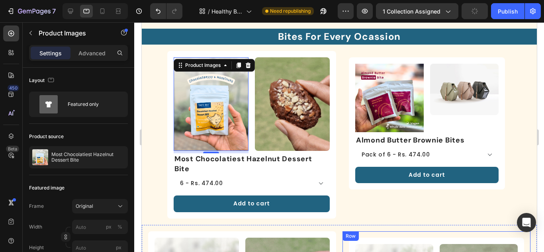
scroll to position [0, 0]
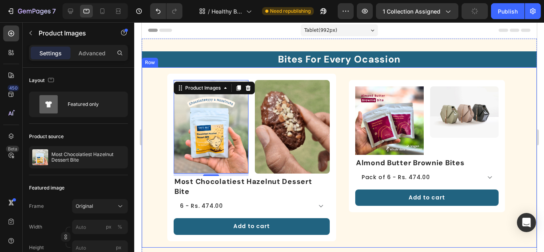
click at [151, 97] on div "Product Images 6 Image Row Most Chocolatiest Hazelnut Dessert Bite Product Titl…" at bounding box center [338, 157] width 395 height 180
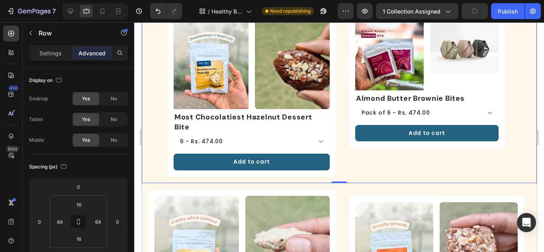
scroll to position [80, 0]
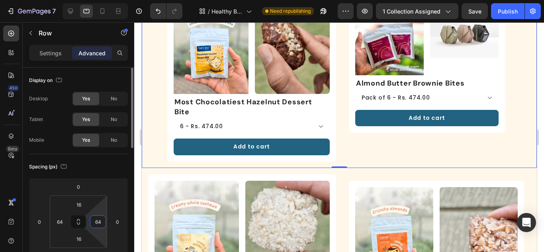
click at [101, 222] on input "64" at bounding box center [98, 222] width 12 height 12
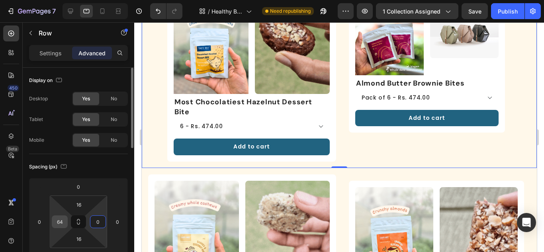
type input "0"
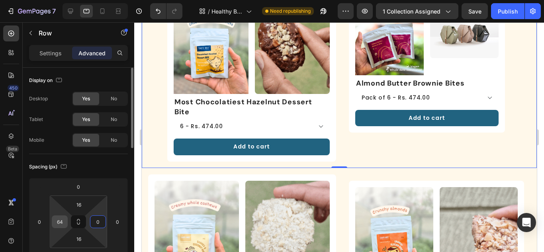
click at [64, 226] on input "64" at bounding box center [60, 222] width 12 height 12
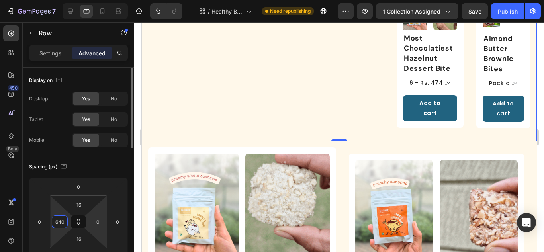
type input "0"
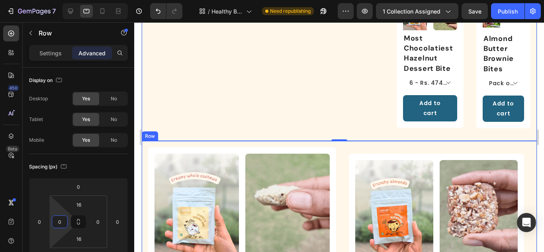
click at [236, 155] on div "Bites For Every Ocassion Heading Product Images Image Row Most Chocolatiest Haz…" at bounding box center [338, 155] width 395 height 366
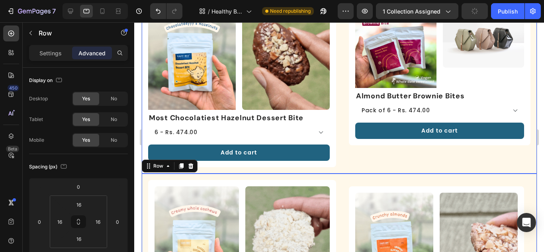
click at [361, 159] on div "Product Images Image Row Almond Butter Brownie Bites Product Title Pack of 6 - …" at bounding box center [439, 80] width 194 height 173
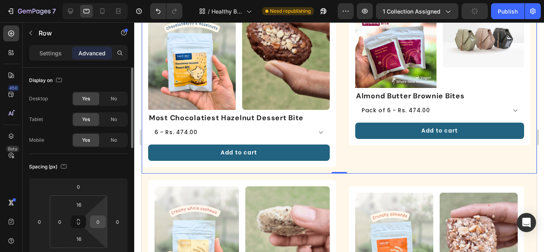
click at [97, 221] on input "0" at bounding box center [98, 222] width 12 height 12
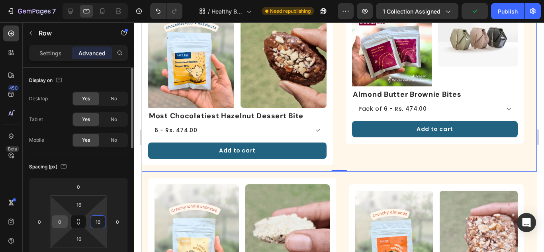
type input "16"
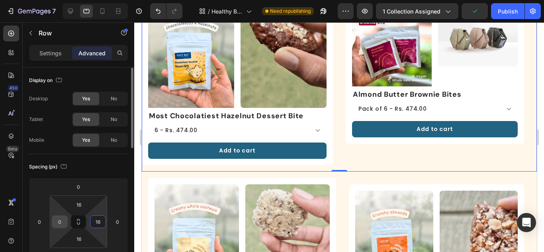
click at [63, 223] on input "0" at bounding box center [60, 222] width 12 height 12
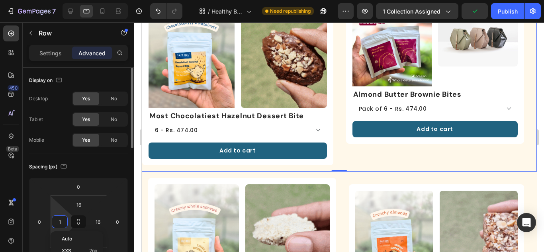
type input "16"
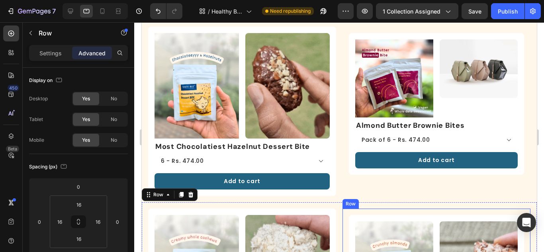
scroll to position [0, 0]
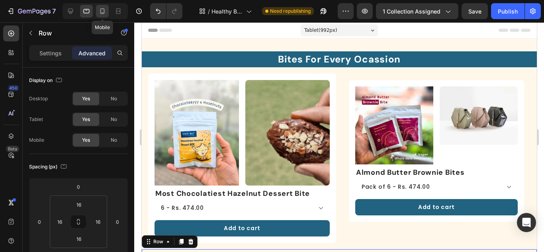
click at [98, 14] on icon at bounding box center [102, 11] width 8 height 8
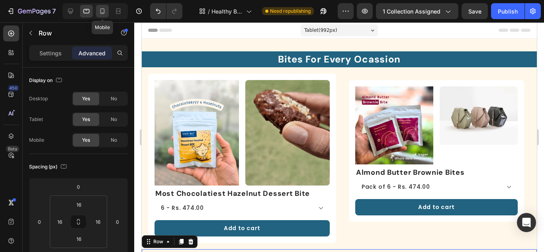
type input "16"
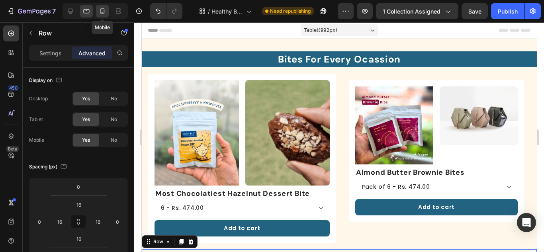
type input "8"
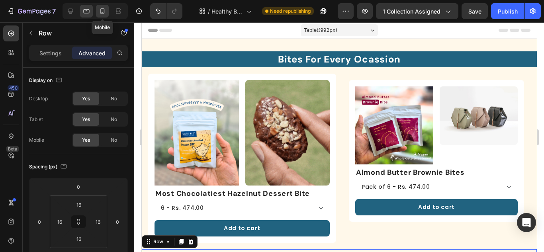
type input "8"
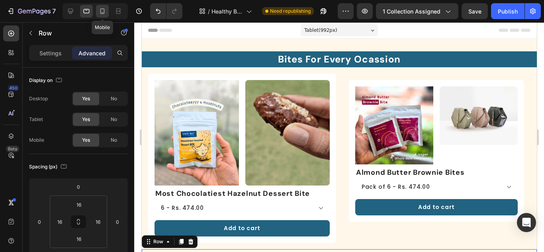
type input "8"
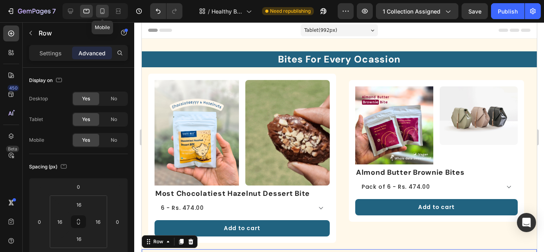
type input "8"
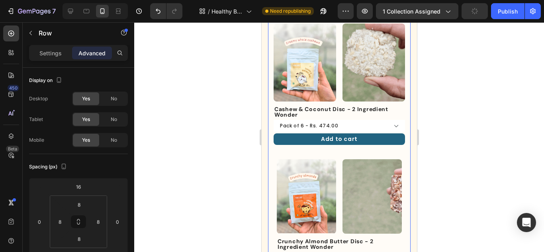
scroll to position [692, 0]
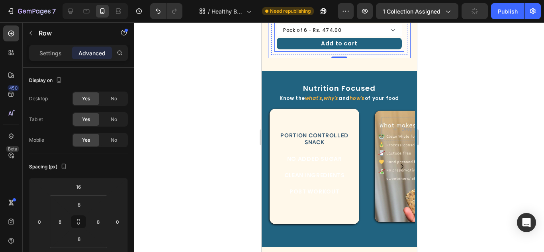
select select "552044067371156655"
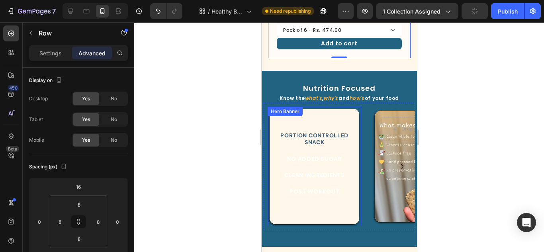
scroll to position [797, 0]
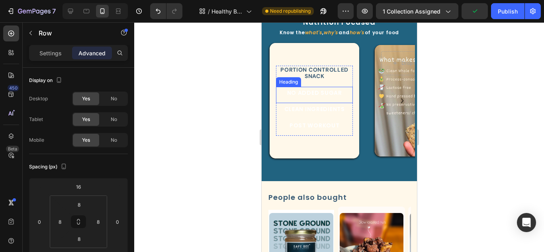
click at [309, 93] on h2 "NO ADDED SUGAR" at bounding box center [314, 93] width 69 height 12
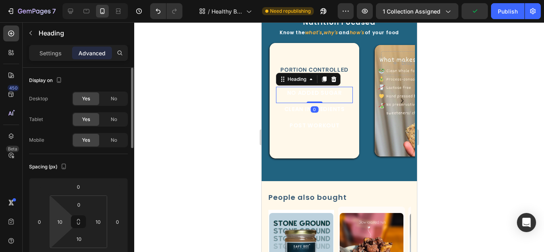
scroll to position [80, 0]
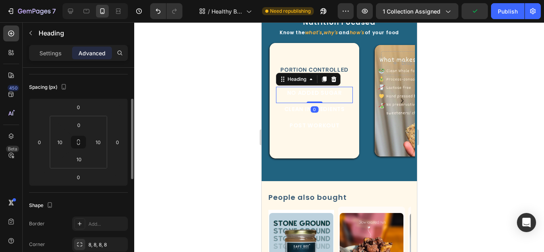
click at [53, 45] on div "Settings Advanced" at bounding box center [78, 53] width 99 height 16
click at [53, 49] on p "Settings" at bounding box center [50, 53] width 22 height 8
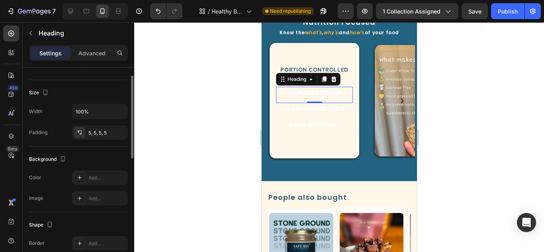
scroll to position [199, 0]
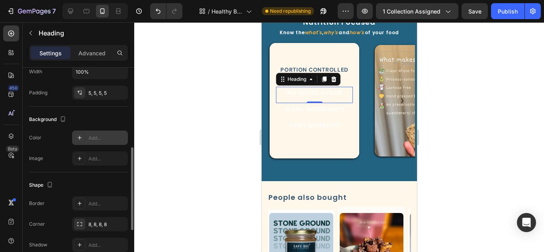
click at [81, 137] on icon at bounding box center [79, 138] width 6 height 6
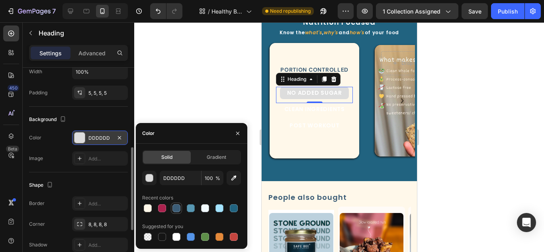
click at [177, 208] on div at bounding box center [176, 208] width 8 height 8
type input "3B5C76"
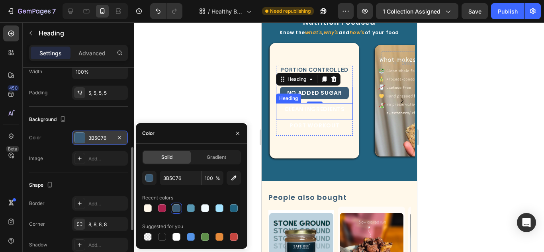
click at [301, 109] on h2 "CLEAN INGREDIENTS" at bounding box center [314, 109] width 69 height 12
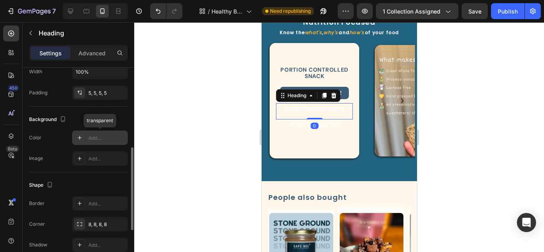
click at [75, 136] on div at bounding box center [79, 137] width 11 height 11
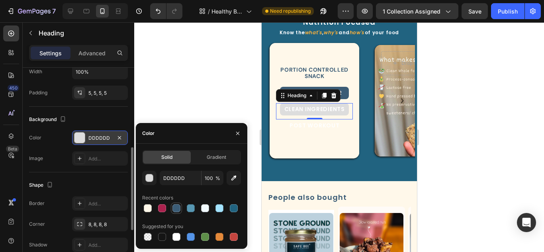
click at [178, 206] on div at bounding box center [176, 208] width 8 height 8
type input "3B5C76"
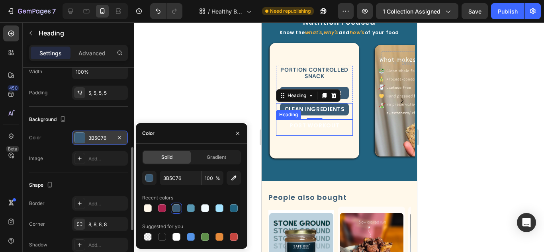
click at [300, 131] on h2 "Post Workout" at bounding box center [314, 126] width 69 height 12
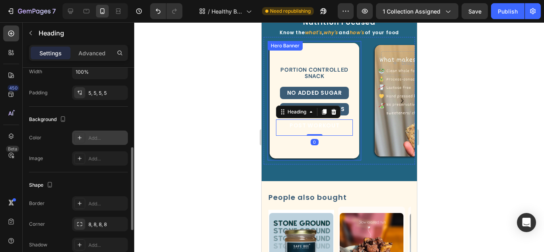
click at [80, 140] on icon at bounding box center [79, 138] width 6 height 6
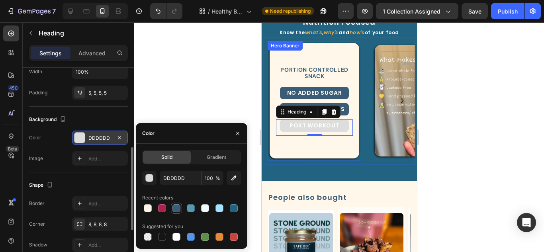
click at [179, 208] on div at bounding box center [176, 208] width 8 height 8
type input "3B5C76"
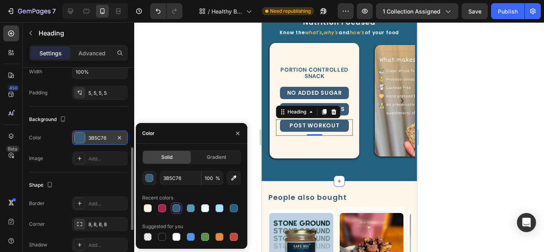
click at [351, 167] on div "Nutrition Focused Heading Know the what's , why's and how's of your food Text B…" at bounding box center [338, 93] width 151 height 169
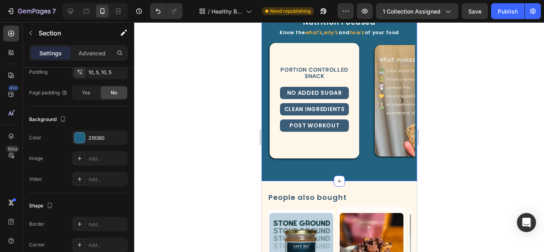
scroll to position [0, 0]
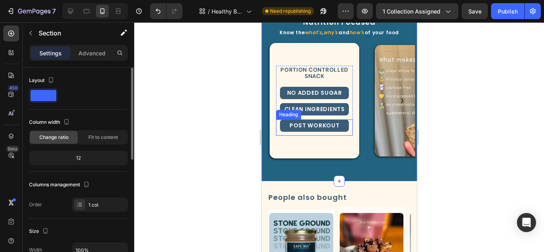
click at [328, 121] on h2 "Post Workout" at bounding box center [314, 126] width 69 height 12
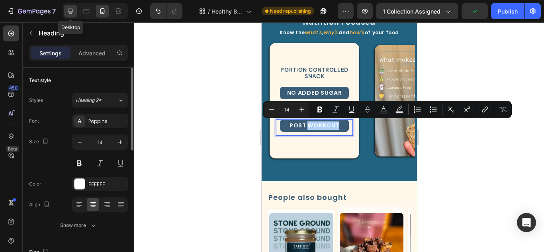
click at [69, 10] on icon at bounding box center [70, 11] width 5 height 5
type input "18"
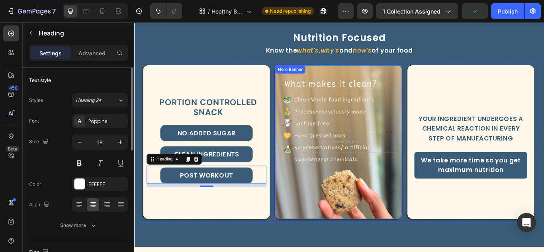
click at [219, 200] on div "Nutrition Focused Heading Know the what's , why's and how's of your food Text B…" at bounding box center [373, 140] width 466 height 255
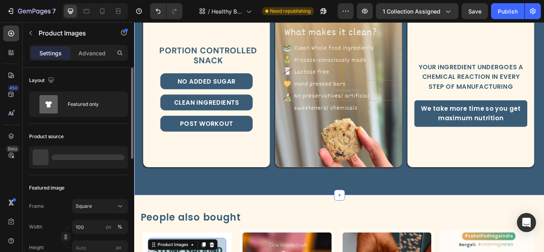
scroll to position [856, 0]
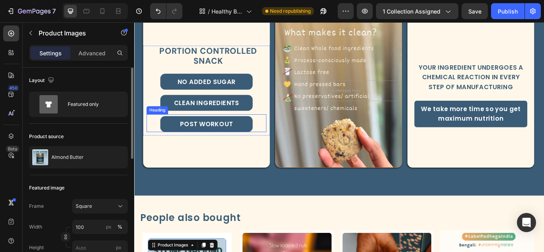
click at [219, 141] on p "Post Workout" at bounding box center [218, 141] width 100 height 11
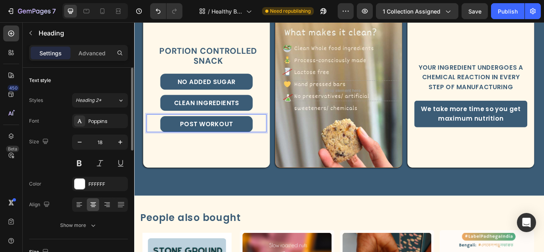
click at [219, 140] on p "Post Workout" at bounding box center [218, 141] width 100 height 11
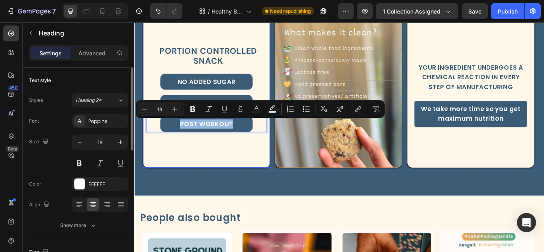
click at [241, 174] on div "Background Image" at bounding box center [218, 102] width 148 height 179
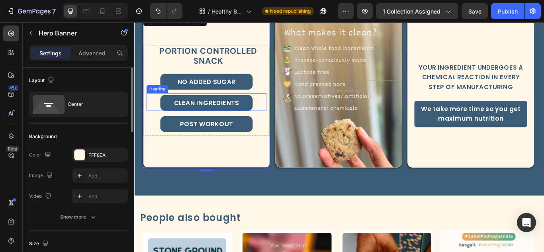
click at [231, 114] on h2 "CLEAN INGREDIENTS" at bounding box center [218, 116] width 108 height 19
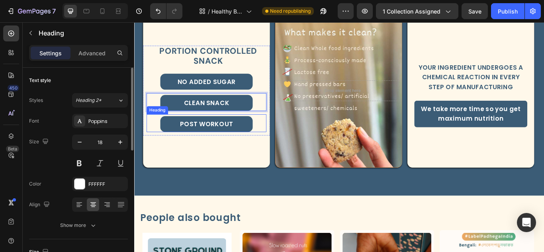
click at [233, 139] on p "Post Workout" at bounding box center [218, 141] width 100 height 11
click at [219, 208] on div "Nutrition Focused Heading Know the what's , why's and how's of your food Text B…" at bounding box center [373, 80] width 466 height 255
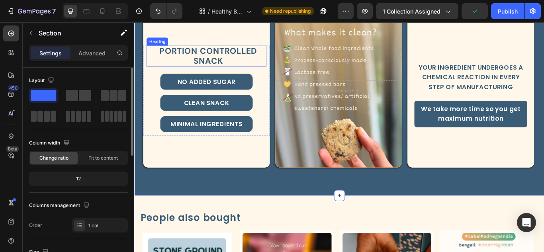
click at [232, 58] on h2 "Portion controlled Snack" at bounding box center [220, 62] width 136 height 25
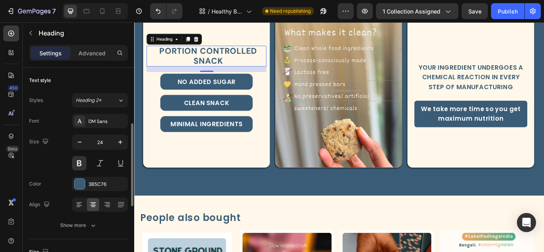
scroll to position [40, 0]
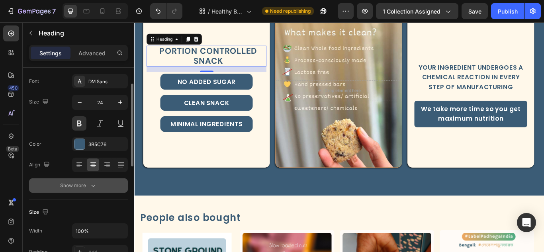
click at [95, 186] on icon "button" at bounding box center [93, 186] width 8 height 8
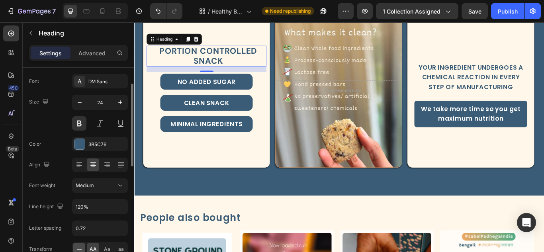
click at [78, 243] on div at bounding box center [79, 249] width 12 height 13
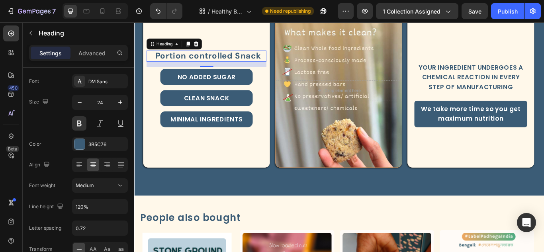
click at [207, 61] on h2 "Portion controlled Snack" at bounding box center [220, 61] width 136 height 13
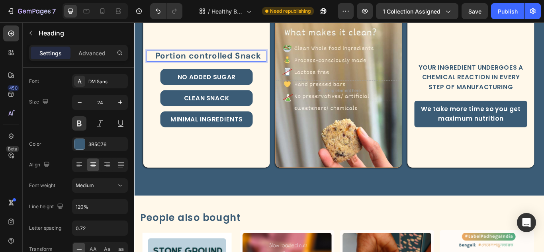
click at [202, 62] on p "Portion controlled Snack" at bounding box center [220, 62] width 134 height 12
drag, startPoint x: 234, startPoint y: 83, endPoint x: 230, endPoint y: 83, distance: 4.0
click at [234, 83] on h2 "NO ADDED SUGAR" at bounding box center [218, 86] width 108 height 19
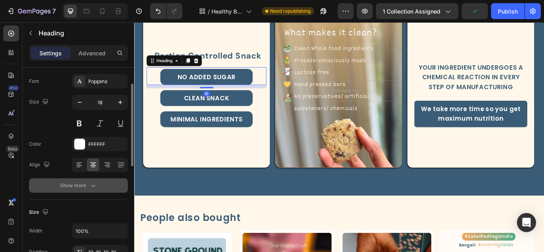
click at [98, 182] on button "Show more" at bounding box center [78, 185] width 99 height 14
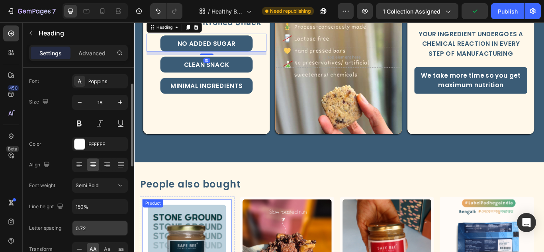
scroll to position [896, 0]
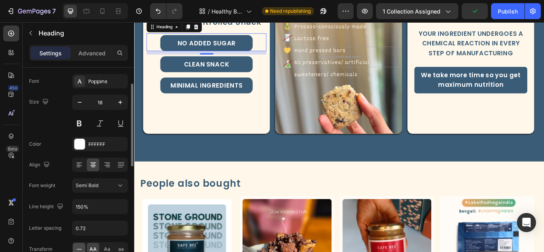
click at [79, 249] on icon at bounding box center [79, 249] width 8 height 8
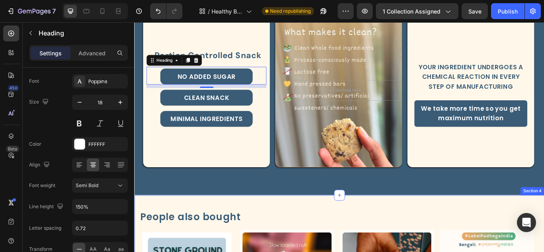
scroll to position [856, 0]
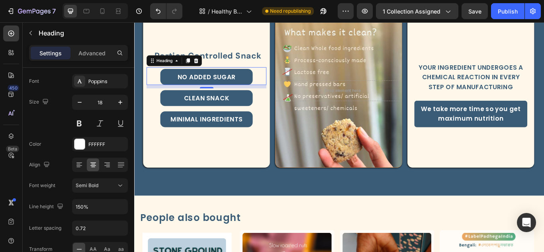
click at [208, 83] on h2 "NO ADDED SUGAR" at bounding box center [218, 86] width 108 height 19
click at [208, 83] on p "NO ADDED SUGAR" at bounding box center [218, 86] width 100 height 11
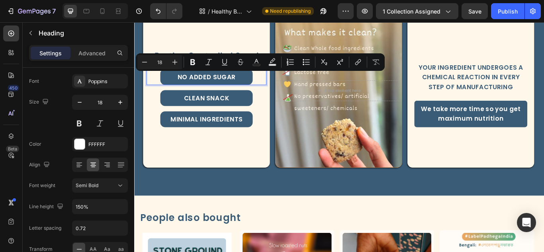
click at [208, 83] on p "NO ADDED SUGAR" at bounding box center [218, 86] width 100 height 11
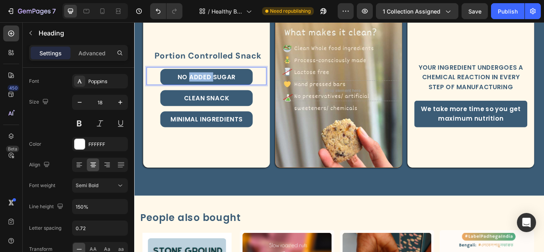
click at [208, 83] on p "NO ADDED SUGAR" at bounding box center [218, 86] width 100 height 11
click at [240, 110] on p "CLEAN SNACK" at bounding box center [218, 111] width 100 height 11
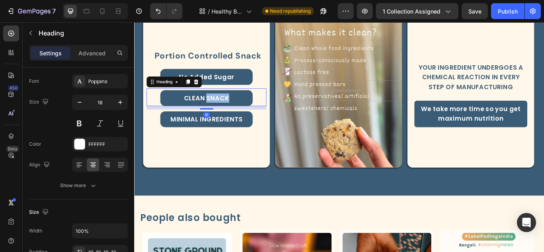
click at [239, 110] on p "CLEAN SNACK" at bounding box center [218, 111] width 100 height 11
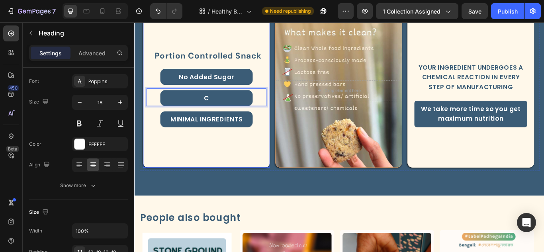
click at [273, 152] on div "Portion Controlled Snack Heading No Added Sugar Heading c Heading 10 MINIMAL IN…" at bounding box center [218, 102] width 148 height 119
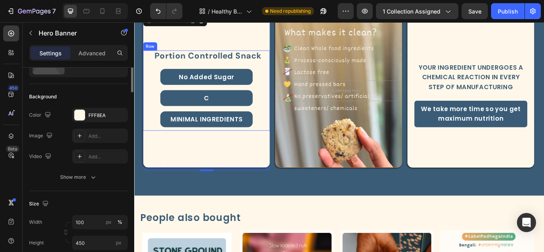
scroll to position [0, 0]
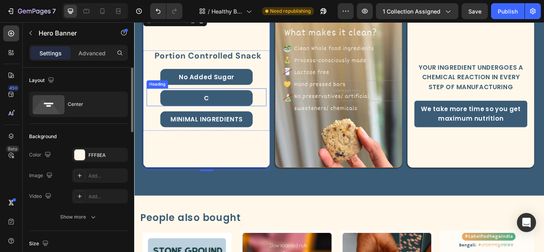
click at [248, 111] on p "c" at bounding box center [218, 111] width 100 height 11
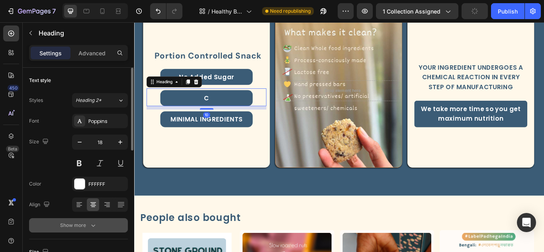
click at [96, 220] on button "Show more" at bounding box center [78, 225] width 99 height 14
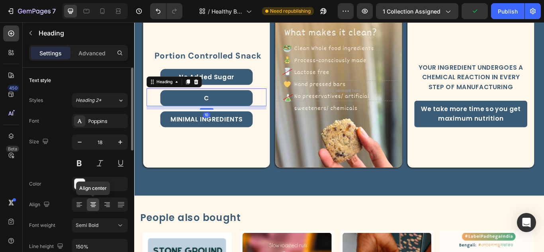
scroll to position [40, 0]
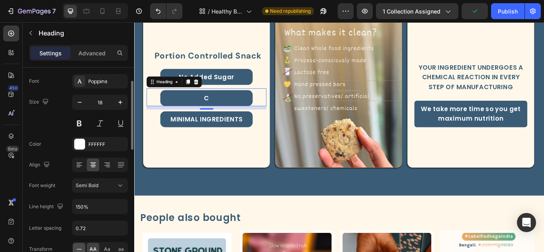
click at [81, 249] on icon at bounding box center [79, 249] width 8 height 8
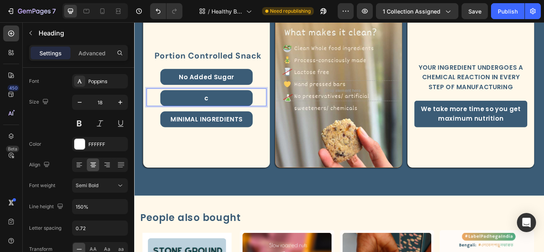
click at [238, 109] on p "c" at bounding box center [218, 111] width 100 height 11
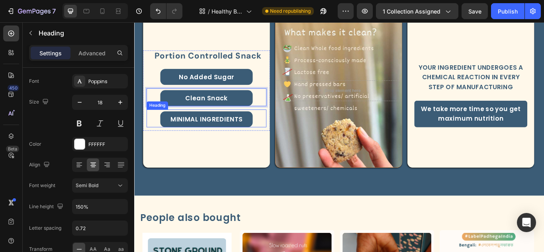
click at [235, 134] on p "MINIMAL INGREDIENTS" at bounding box center [218, 135] width 100 height 11
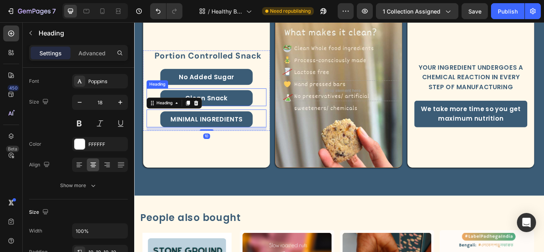
click at [253, 105] on h2 "Clean Snack" at bounding box center [218, 111] width 108 height 19
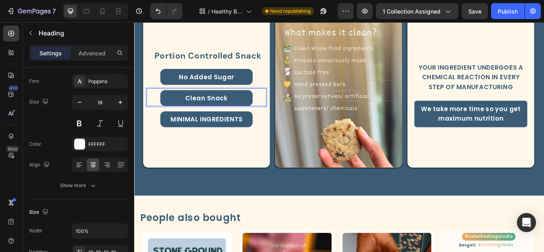
click at [251, 108] on p "Clean Snack" at bounding box center [218, 111] width 100 height 11
click at [237, 135] on p "MINIMAL INGREDIENTS" at bounding box center [218, 135] width 100 height 11
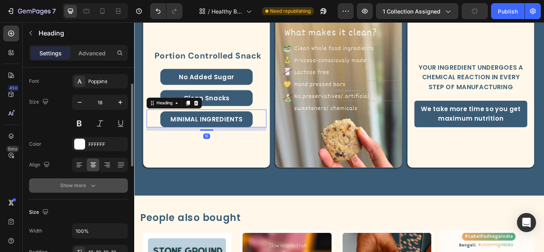
click at [98, 189] on button "Show more" at bounding box center [78, 185] width 99 height 14
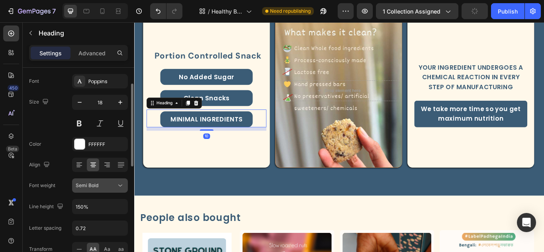
scroll to position [120, 0]
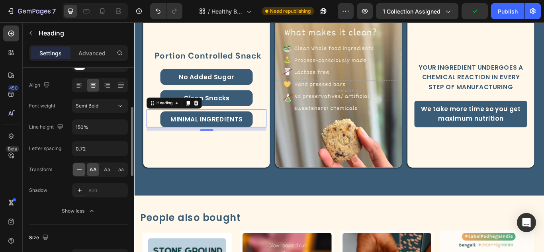
click at [79, 168] on icon at bounding box center [79, 170] width 8 height 8
click at [207, 133] on p "MINIMAL INGREDIENTS" at bounding box center [218, 135] width 100 height 11
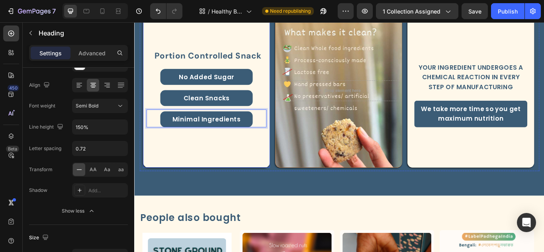
click at [217, 153] on div "Portion Controlled Snack Heading No Added Sugar Heading Clean Snacks Heading Mi…" at bounding box center [218, 102] width 148 height 119
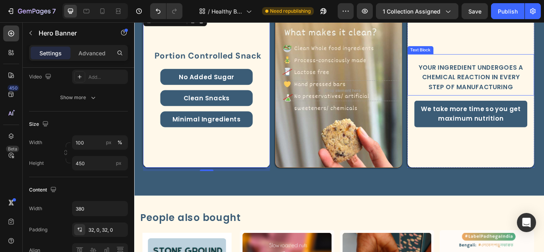
scroll to position [0, 0]
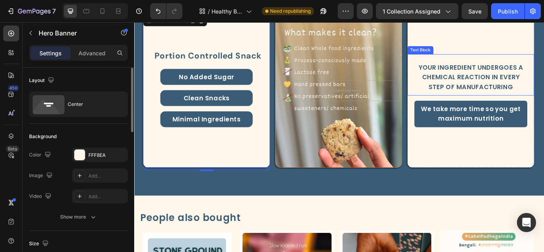
click at [533, 100] on p "Your ingredient undergoes a chemical reaction in every step of manufacturing" at bounding box center [526, 87] width 124 height 34
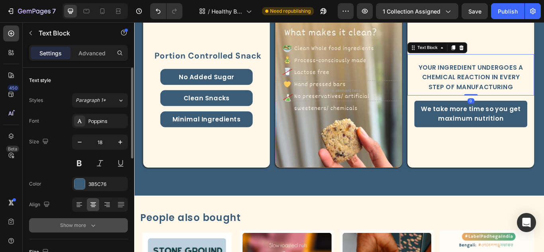
click at [98, 226] on button "Show more" at bounding box center [78, 225] width 99 height 14
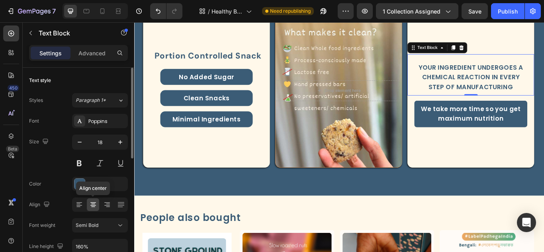
scroll to position [40, 0]
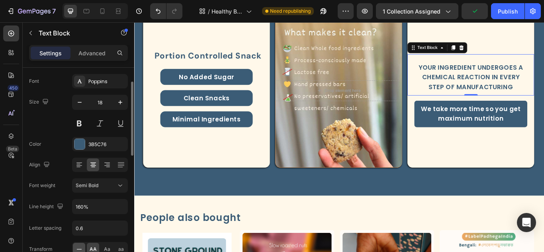
click at [80, 246] on icon at bounding box center [79, 249] width 8 height 8
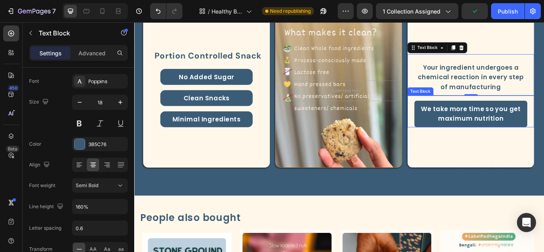
click at [504, 113] on div "We take more time so you get maximum nutrition Text Block" at bounding box center [527, 126] width 148 height 37
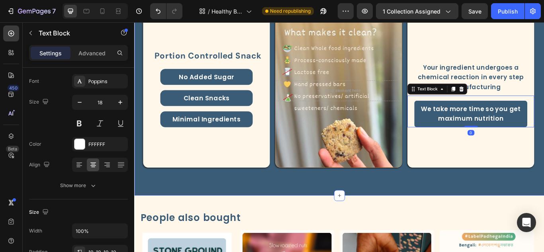
click at [340, 213] on div "Nutrition Focused Heading Know the what's , why's and how's of your food Text B…" at bounding box center [373, 84] width 478 height 279
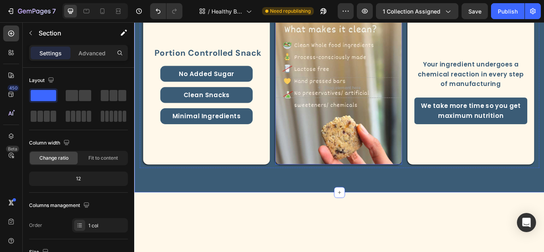
scroll to position [777, 0]
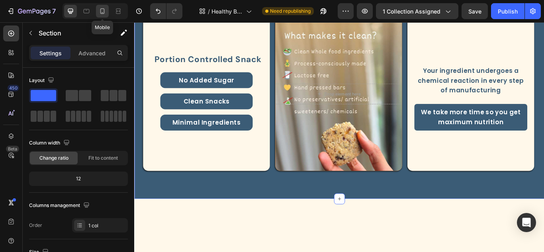
click at [102, 10] on icon at bounding box center [102, 11] width 8 height 8
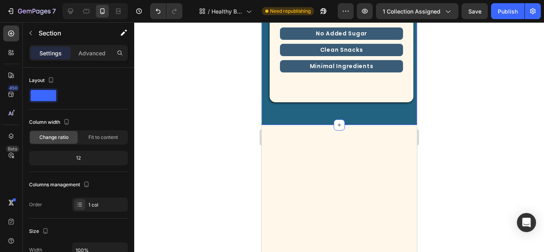
select select "552044067371156655"
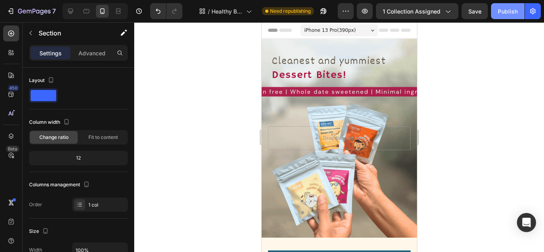
click at [504, 4] on button "Publish" at bounding box center [507, 11] width 33 height 16
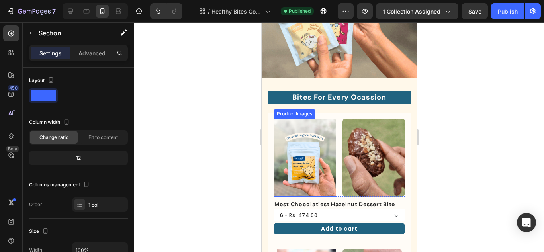
scroll to position [239, 0]
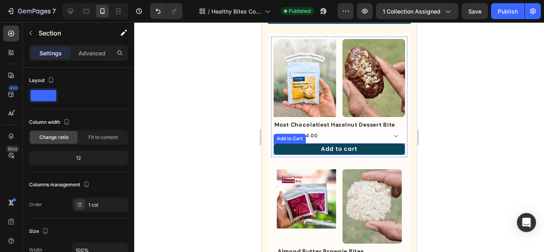
drag, startPoint x: 466, startPoint y: 187, endPoint x: 290, endPoint y: 147, distance: 180.7
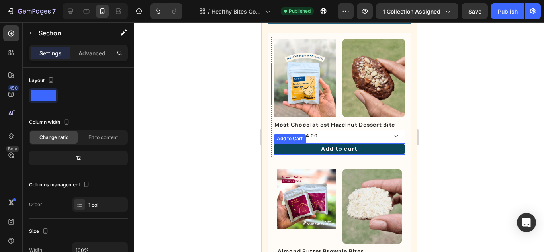
click at [298, 144] on button "Add to cart" at bounding box center [338, 149] width 131 height 12
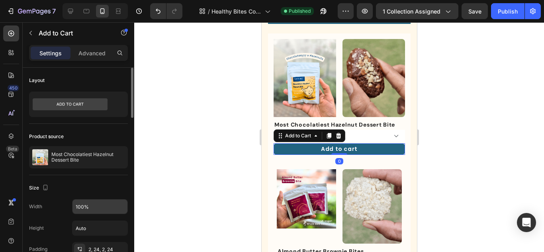
scroll to position [120, 0]
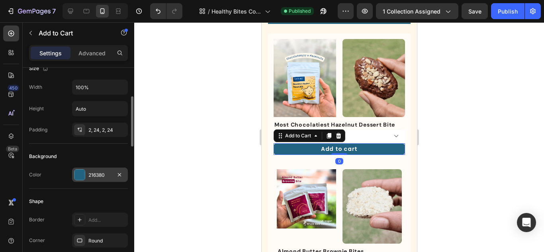
click at [79, 176] on div at bounding box center [79, 175] width 10 height 10
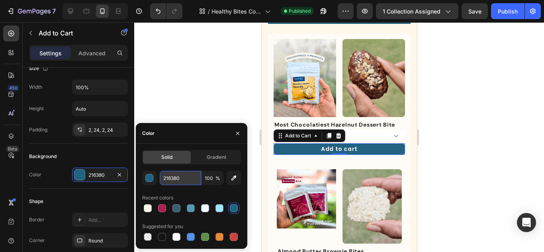
click at [175, 179] on input "216380" at bounding box center [180, 178] width 41 height 14
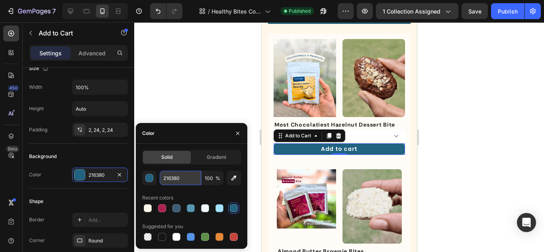
click at [175, 179] on input "216380" at bounding box center [180, 178] width 41 height 14
